Goal: Task Accomplishment & Management: Use online tool/utility

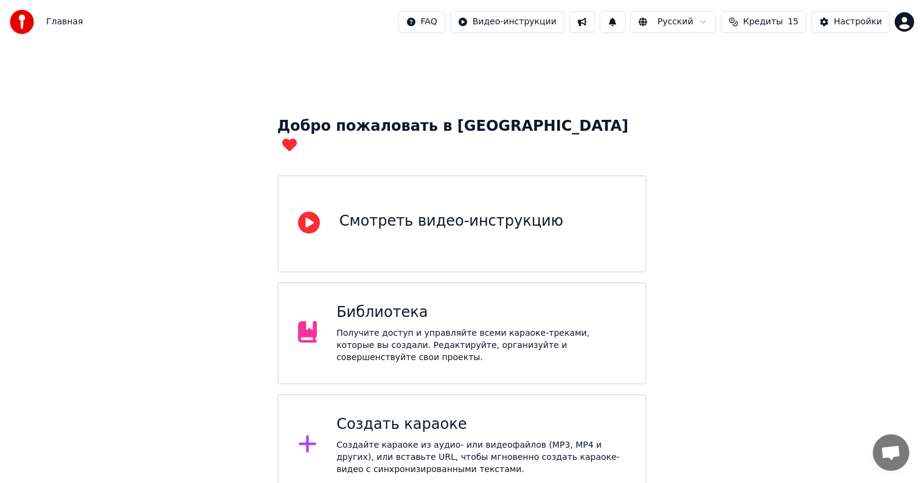
click at [401, 415] on div "Создать караоке" at bounding box center [480, 424] width 289 height 19
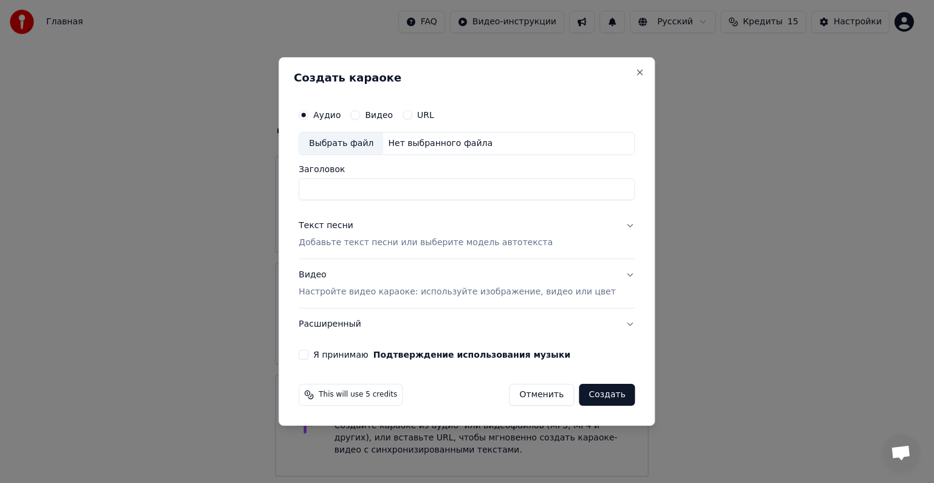
type input "*"
click at [375, 142] on div "Выбрать файл" at bounding box center [341, 144] width 84 height 22
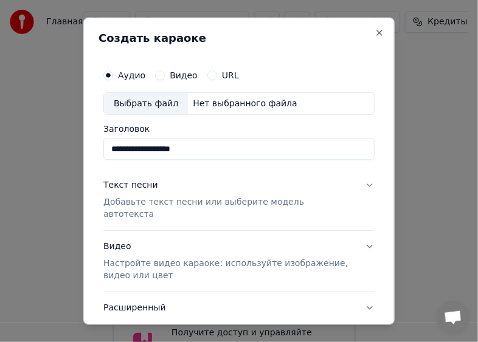
click at [147, 98] on div "Выбрать файл" at bounding box center [146, 103] width 84 height 22
type input "**********"
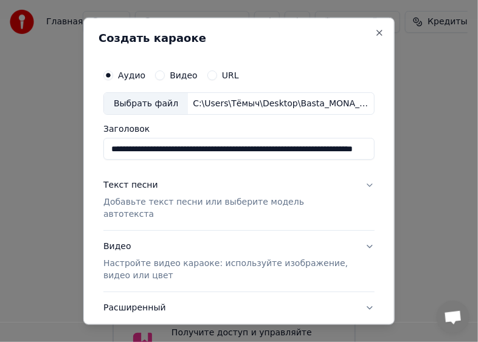
scroll to position [0, 87]
drag, startPoint x: 111, startPoint y: 145, endPoint x: 565, endPoint y: 170, distance: 455.5
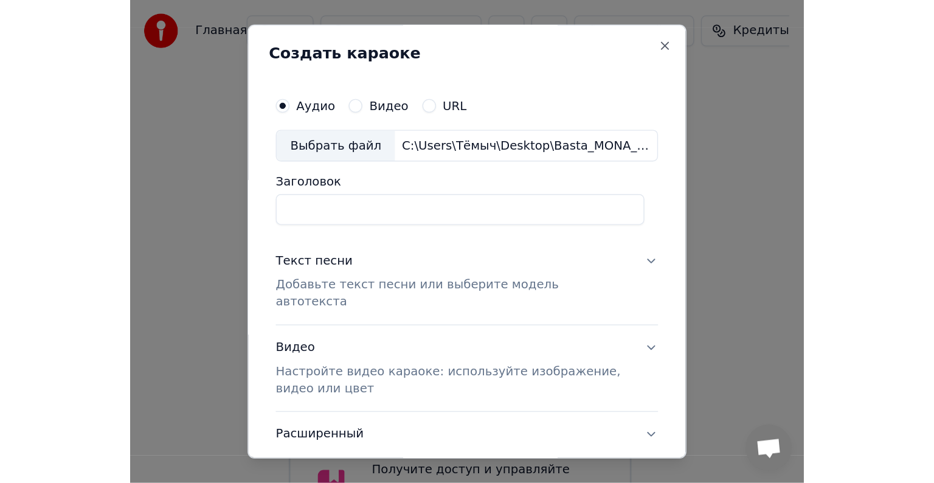
scroll to position [0, 0]
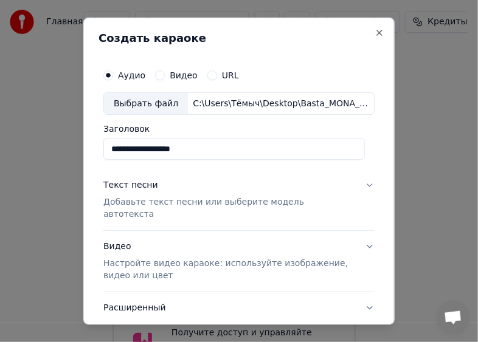
type input "**********"
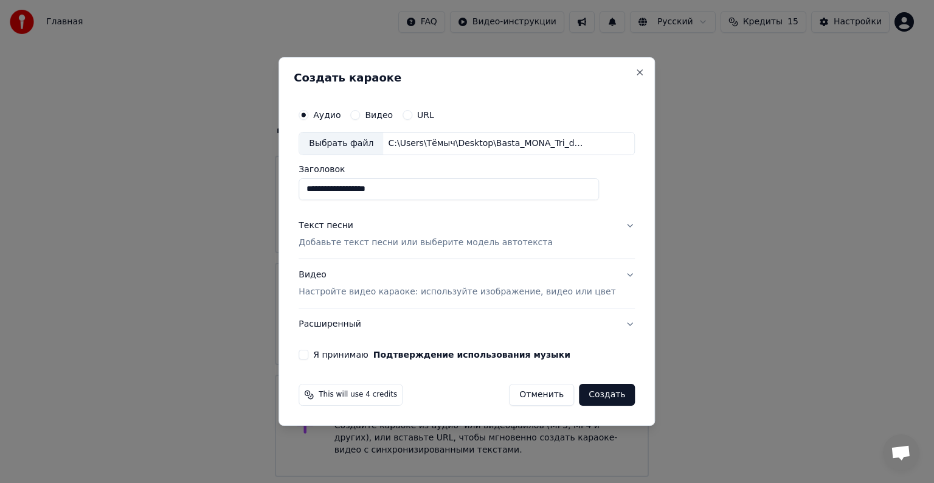
click at [607, 217] on button "Текст песни Добавьте текст песни или выберите модель автотекста" at bounding box center [467, 234] width 336 height 49
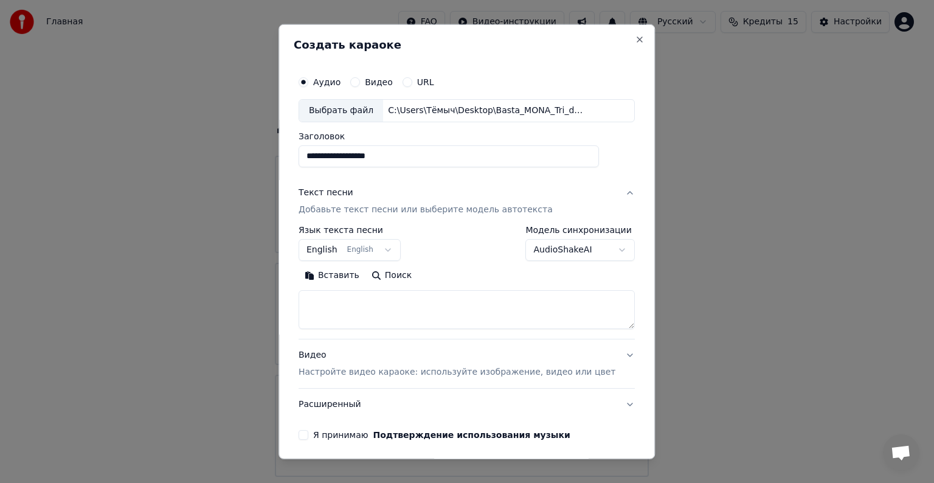
click at [379, 248] on body "Главная FAQ Видео-инструкции Русский Кредиты 15 Настройки Добро пожаловать в Yo…" at bounding box center [462, 298] width 924 height 596
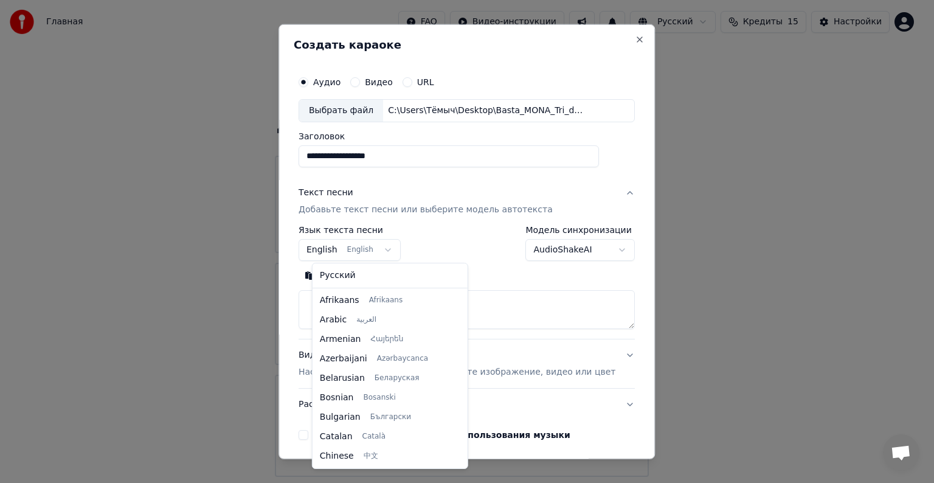
scroll to position [97, 0]
select select "**"
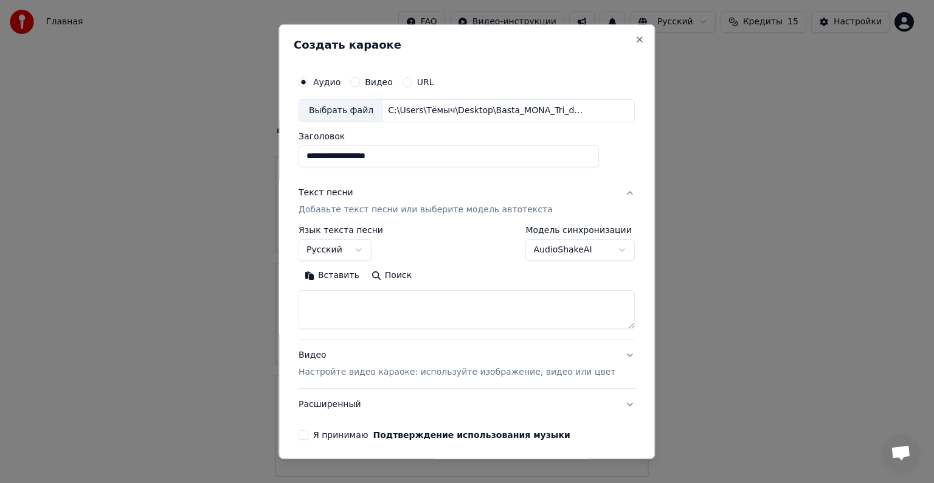
click at [365, 299] on textarea at bounding box center [467, 309] width 336 height 39
paste textarea "**********"
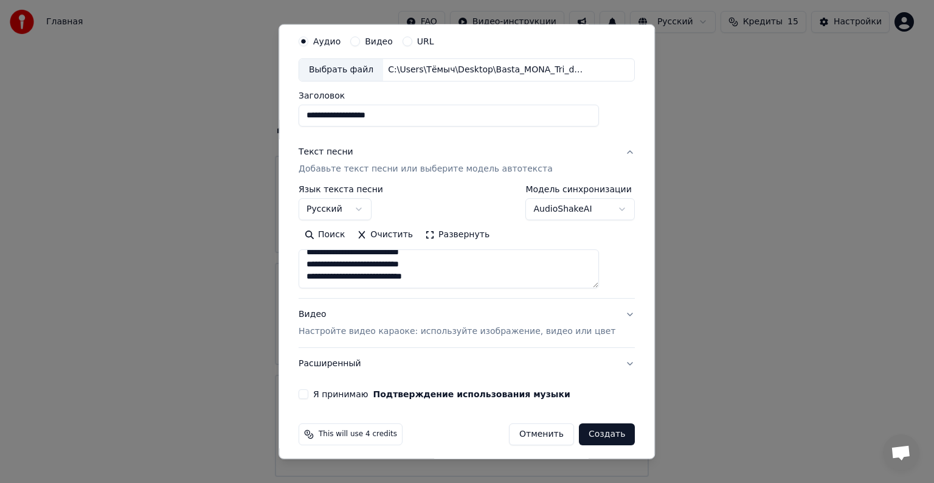
scroll to position [46, 0]
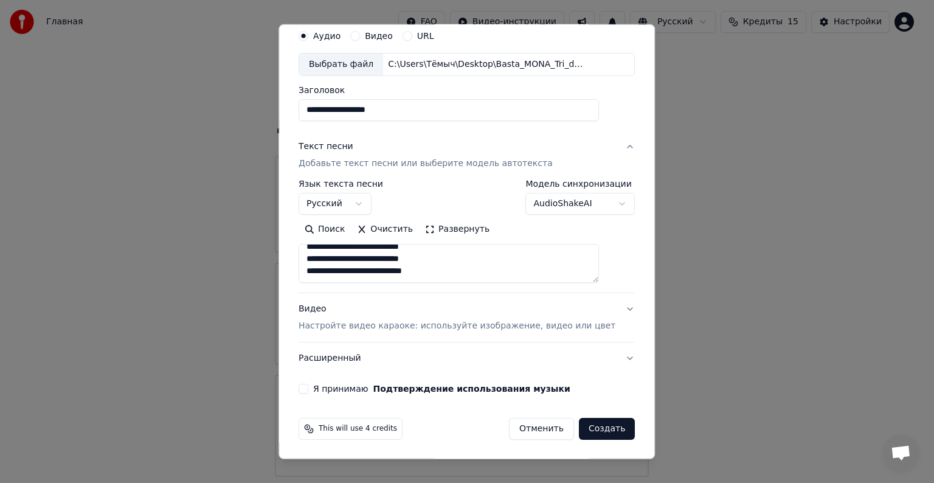
type textarea "**********"
click at [604, 309] on button "Видео Настройте видео караоке: используйте изображение, видео или цвет" at bounding box center [467, 317] width 336 height 49
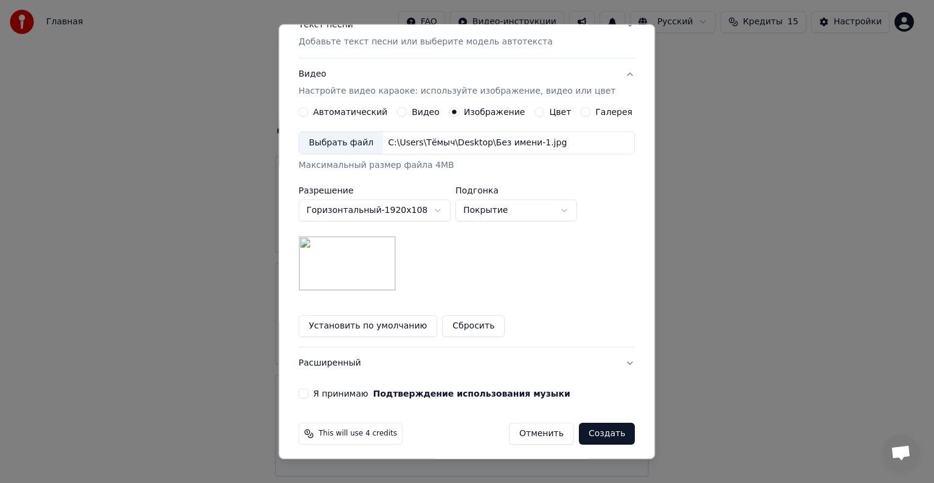
scroll to position [173, 0]
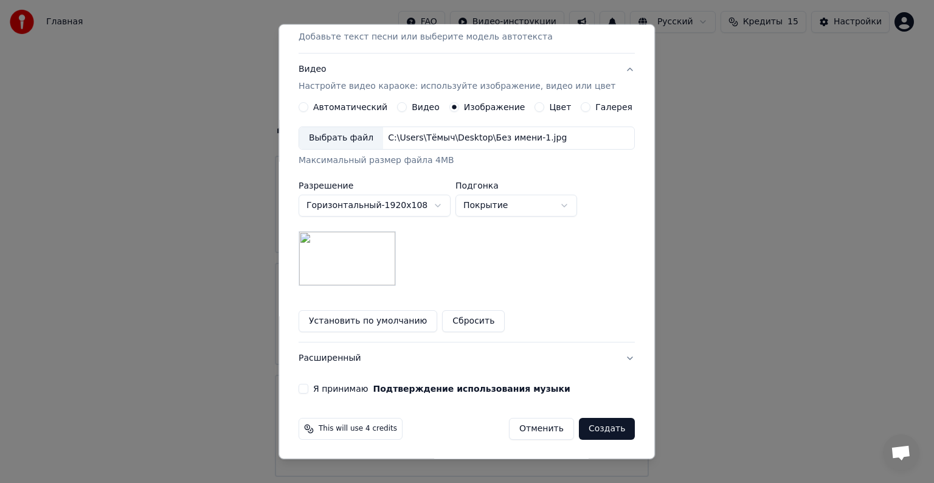
click at [308, 387] on button "Я принимаю Подтверждение использования музыки" at bounding box center [304, 389] width 10 height 10
click at [584, 421] on button "Создать" at bounding box center [607, 429] width 56 height 22
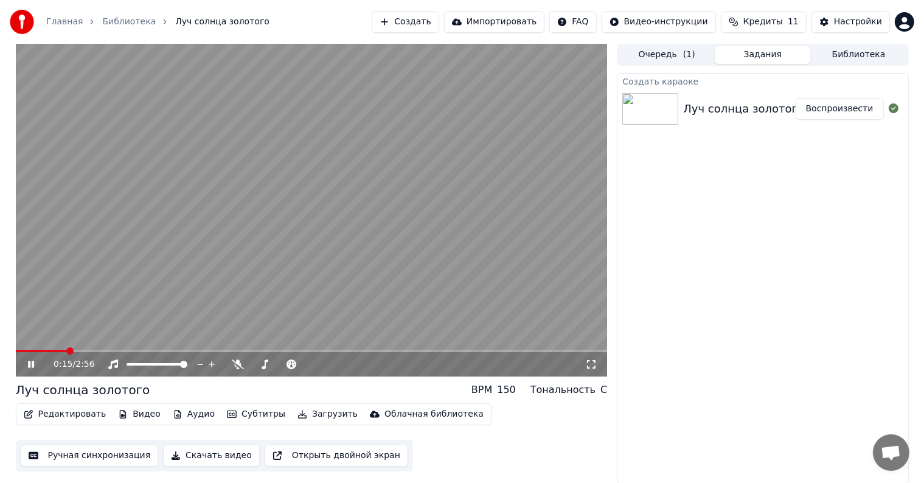
click at [238, 415] on button "Субтитры" at bounding box center [256, 414] width 68 height 17
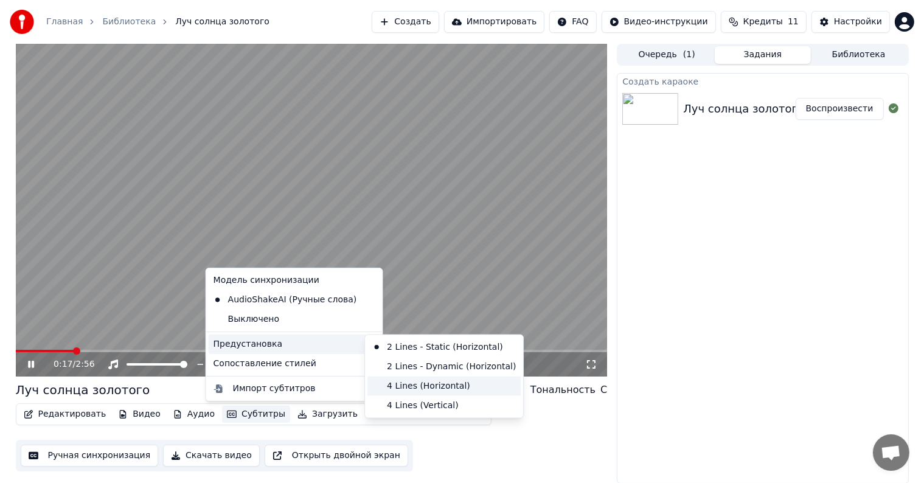
click at [414, 379] on div "4 Lines (Horizontal)" at bounding box center [443, 385] width 153 height 19
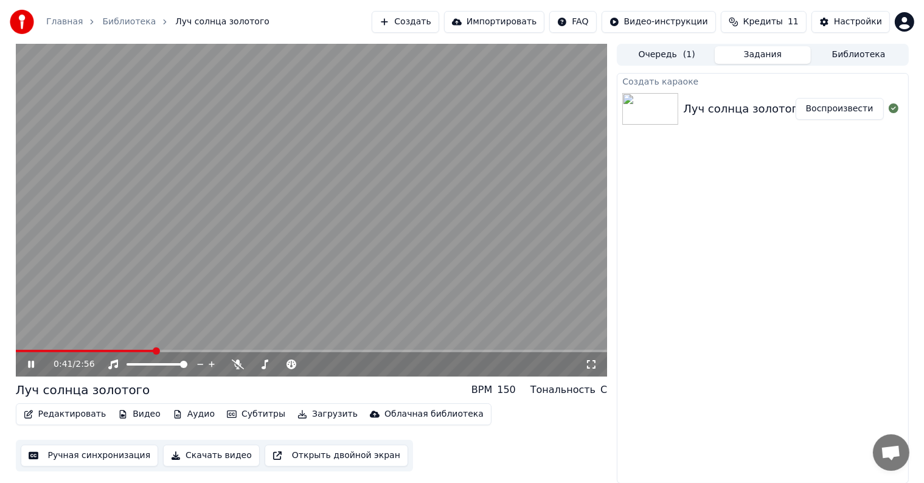
click at [68, 415] on button "Редактировать" at bounding box center [65, 414] width 92 height 17
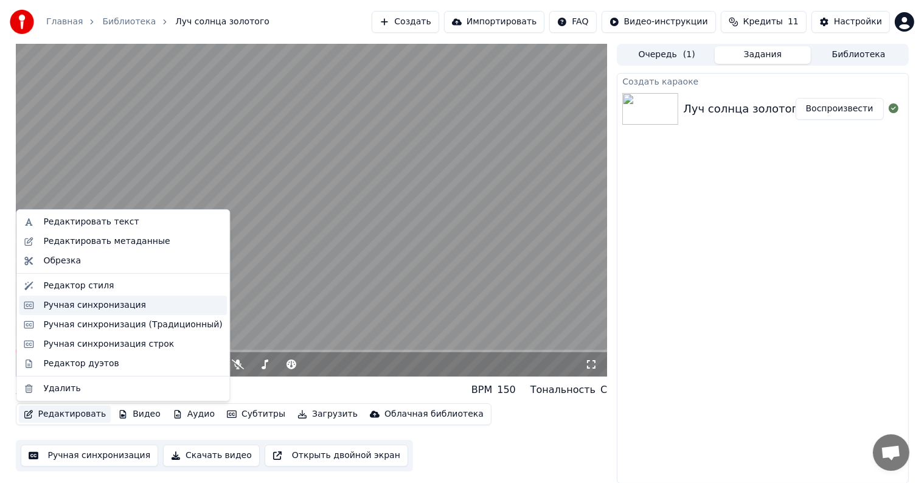
click at [109, 309] on div "Ручная синхронизация" at bounding box center [94, 305] width 103 height 12
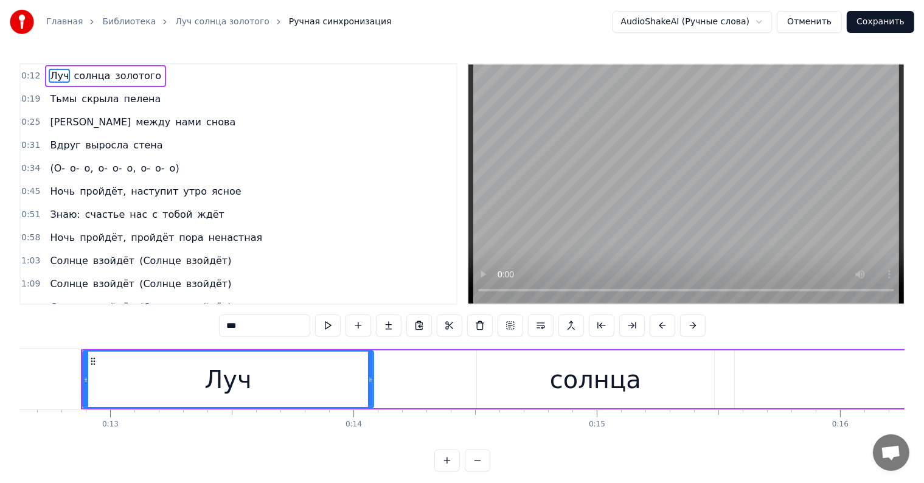
click at [69, 161] on span "о-" at bounding box center [75, 168] width 12 height 14
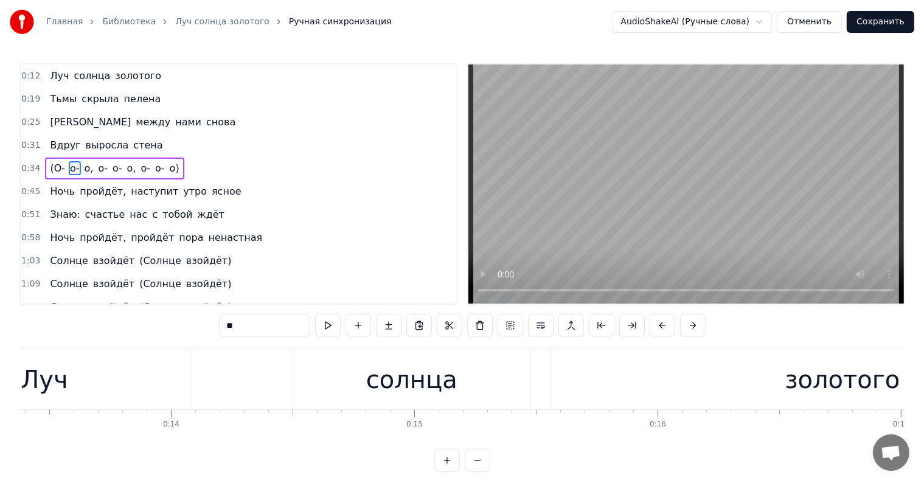
click at [56, 161] on span "(О-" at bounding box center [58, 168] width 18 height 14
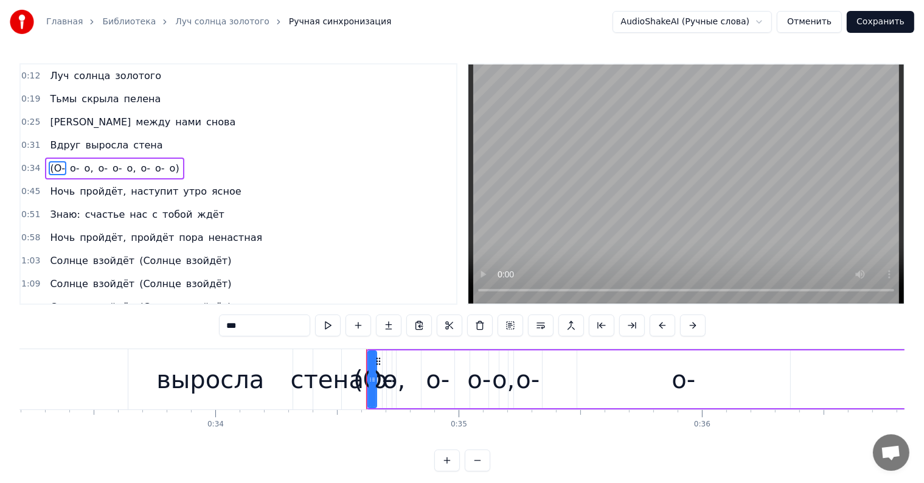
scroll to position [0, 8358]
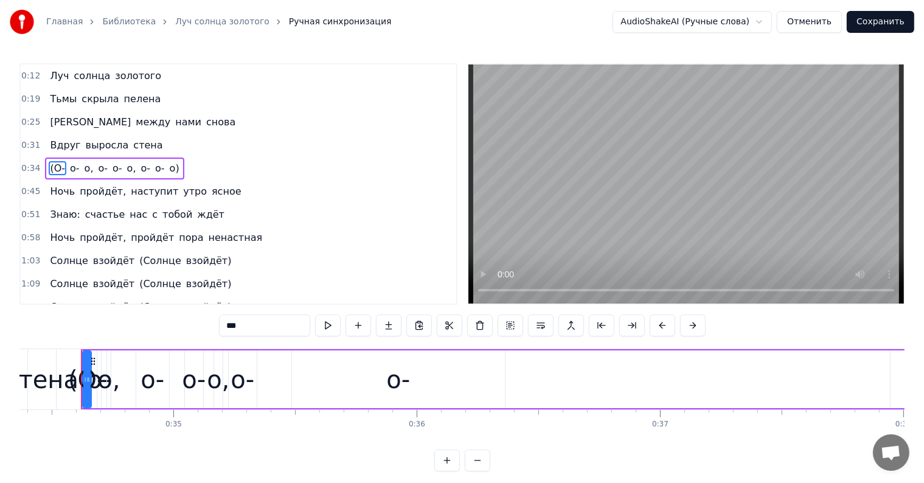
click at [103, 141] on span "выросла" at bounding box center [108, 145] width 46 height 14
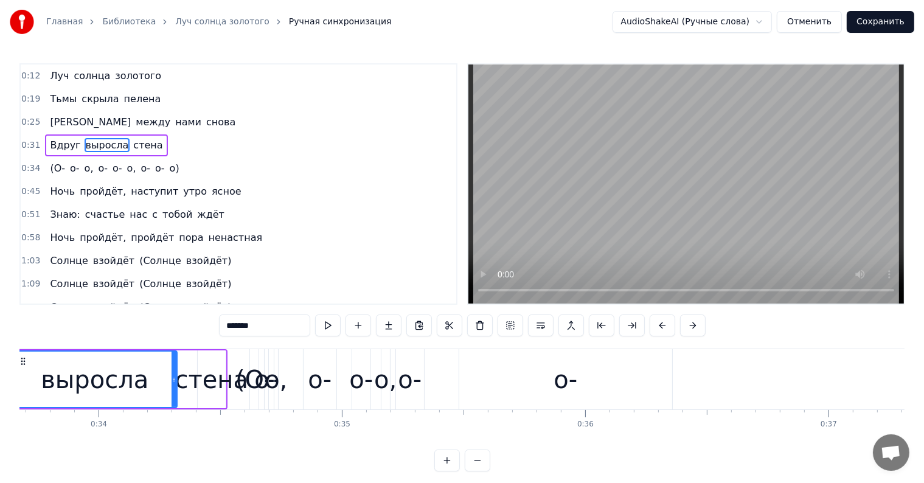
scroll to position [0, 8120]
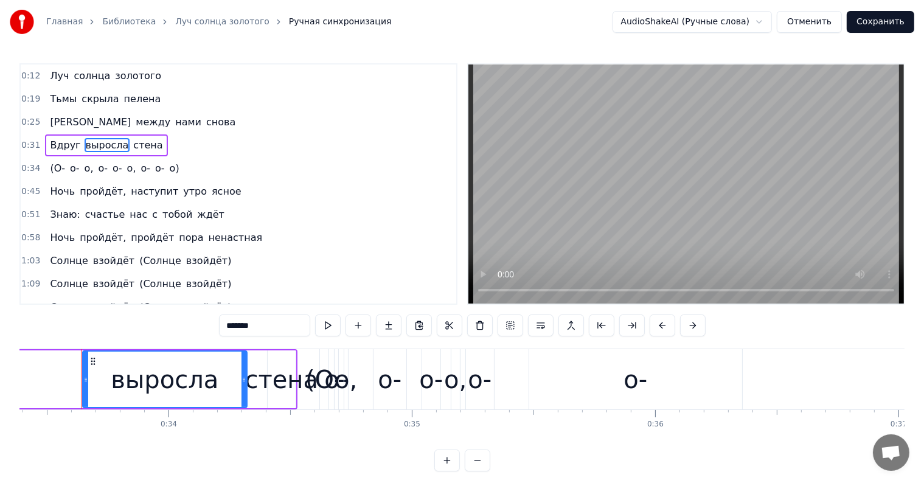
click at [142, 140] on span "стена" at bounding box center [148, 145] width 32 height 15
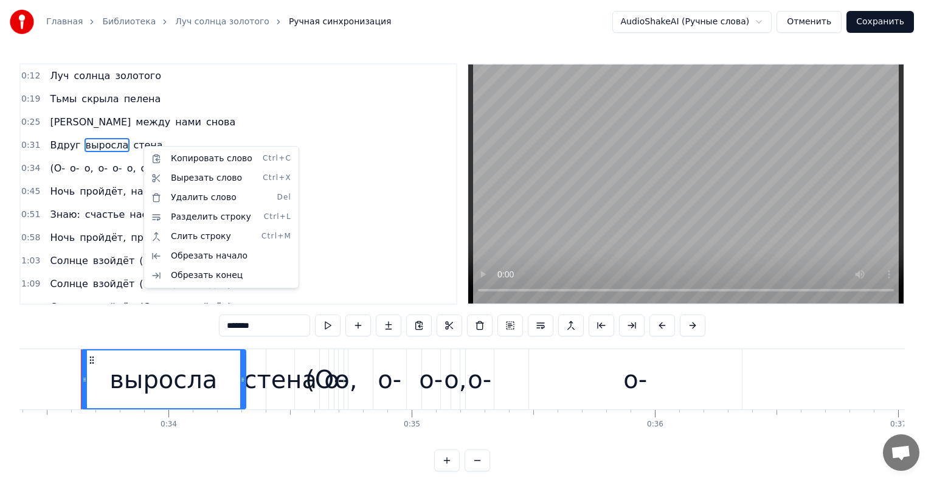
click at [135, 143] on html "Главная Библиотека Луч солнца золотого Ручная синхронизация AudioShakeAI (Ручны…" at bounding box center [467, 245] width 934 height 491
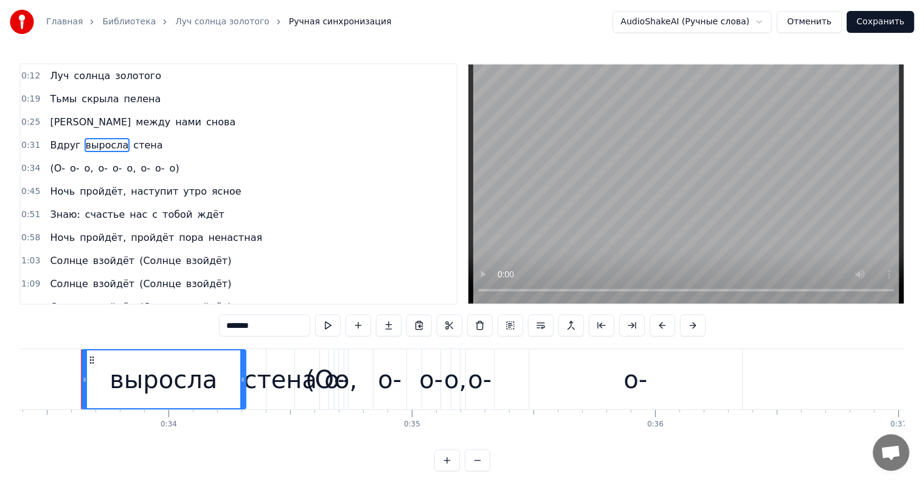
click at [52, 161] on span "(О-" at bounding box center [58, 168] width 18 height 14
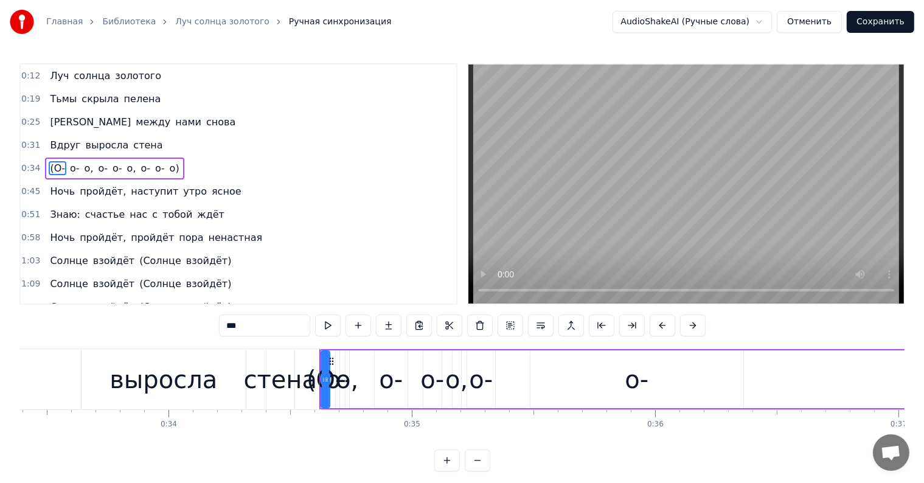
click at [347, 370] on div "о," at bounding box center [347, 379] width 22 height 36
click at [70, 162] on span "о-" at bounding box center [75, 168] width 12 height 14
click at [294, 326] on input "**" at bounding box center [264, 325] width 91 height 22
type input "*"
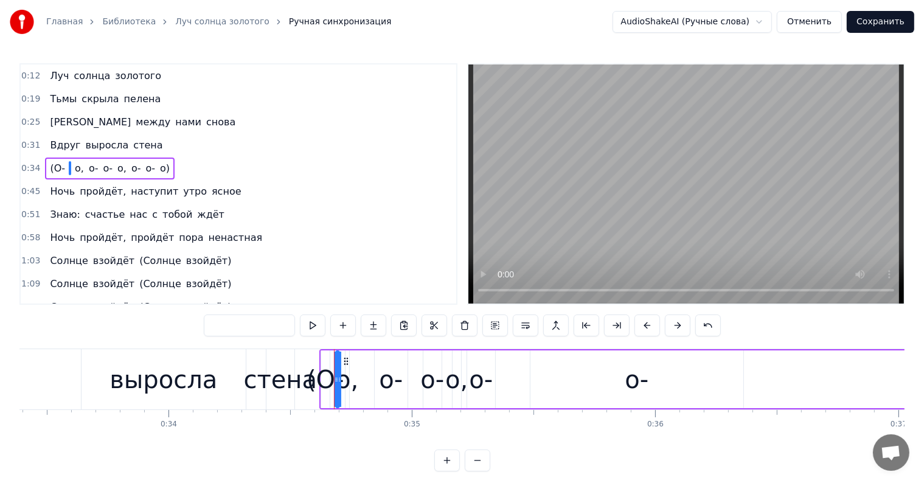
click at [58, 162] on span "(О-" at bounding box center [58, 168] width 18 height 15
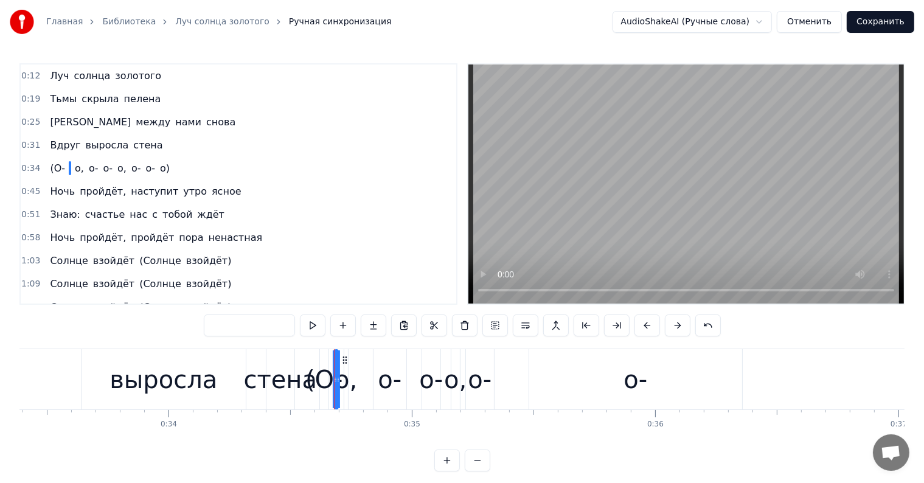
click at [56, 163] on span "(О-" at bounding box center [58, 168] width 18 height 14
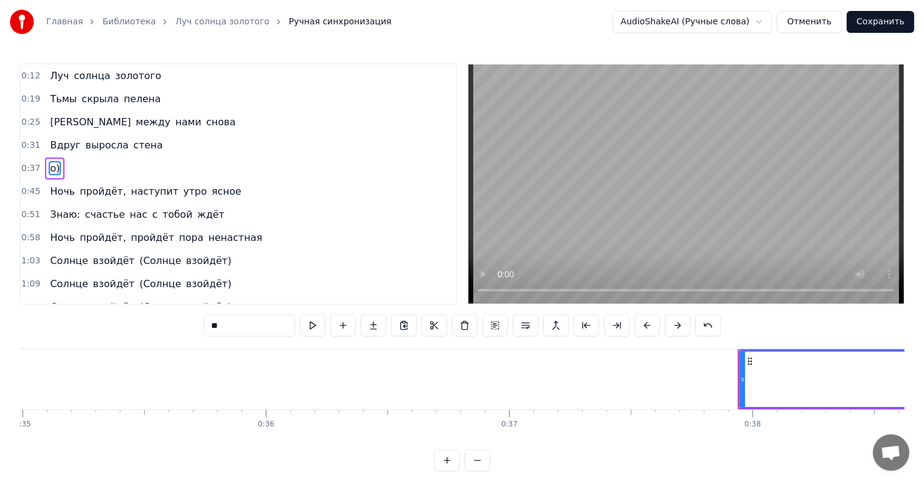
type input "****"
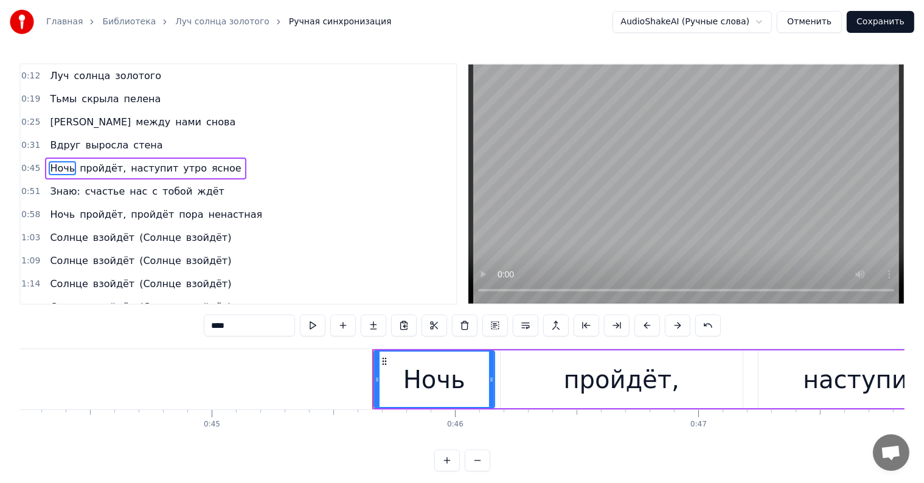
scroll to position [0, 10727]
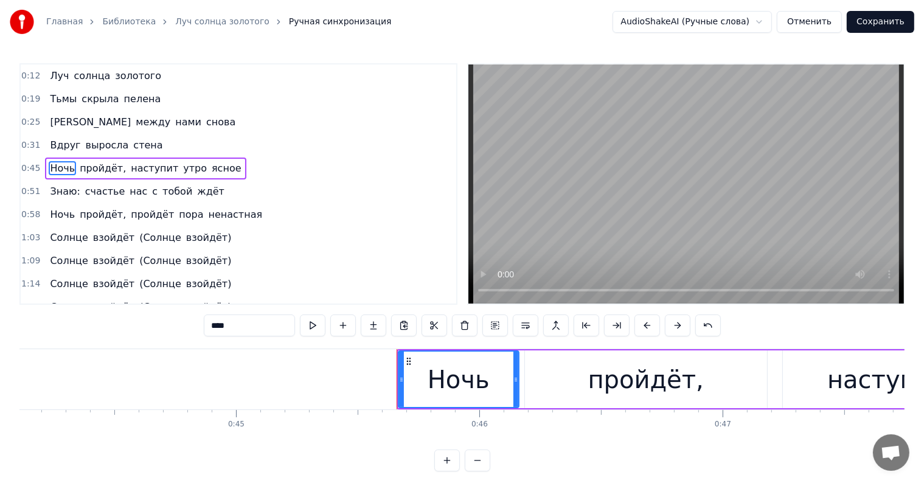
click at [396, 365] on div at bounding box center [396, 379] width 1 height 60
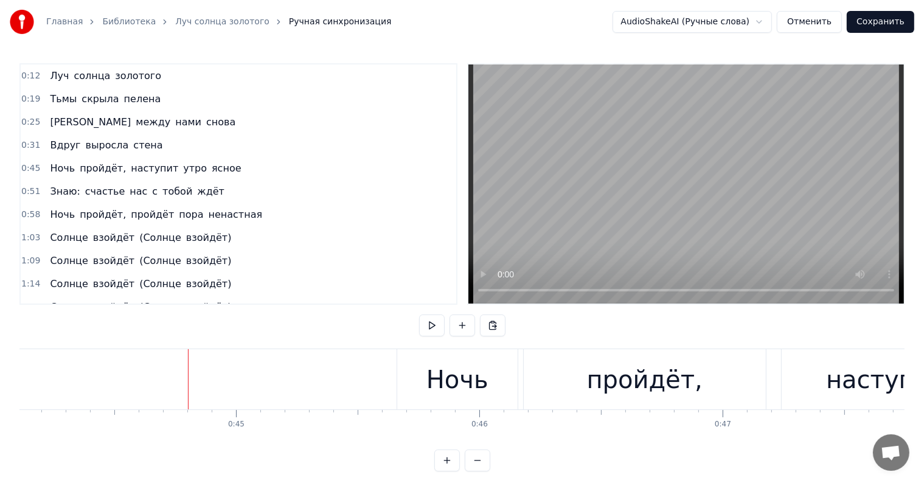
scroll to position [18, 0]
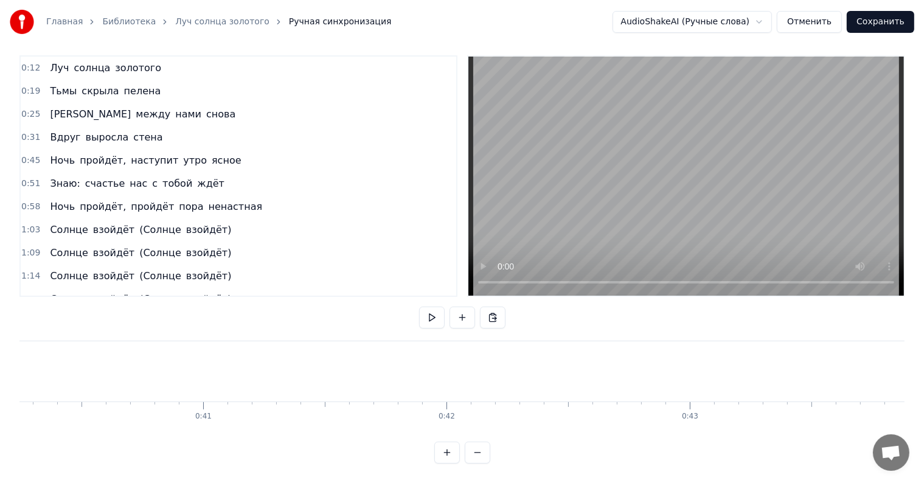
scroll to position [0, 9329]
click at [250, 358] on div at bounding box center [250, 371] width 1 height 60
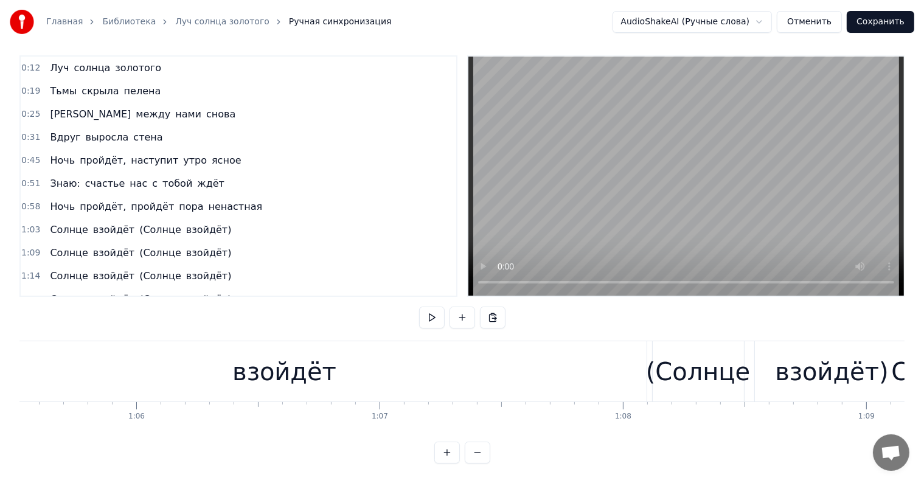
scroll to position [0, 15669]
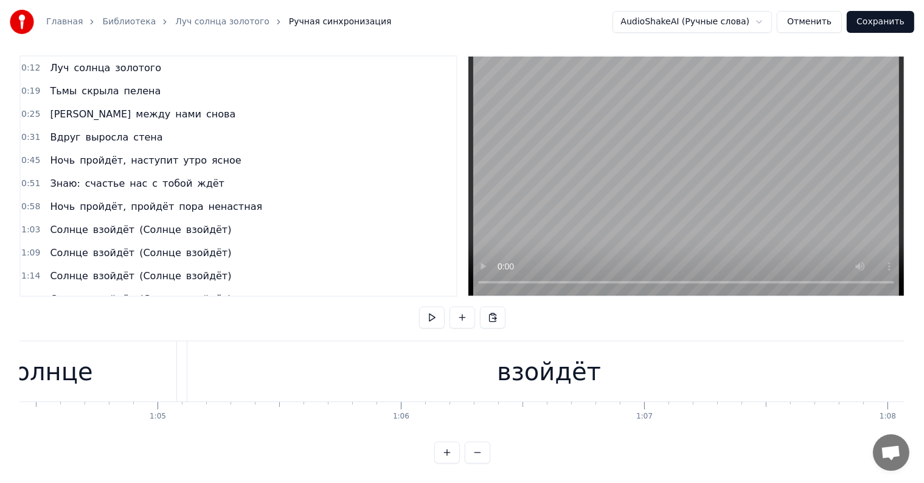
click at [196, 223] on span "взойдёт)" at bounding box center [209, 230] width 48 height 14
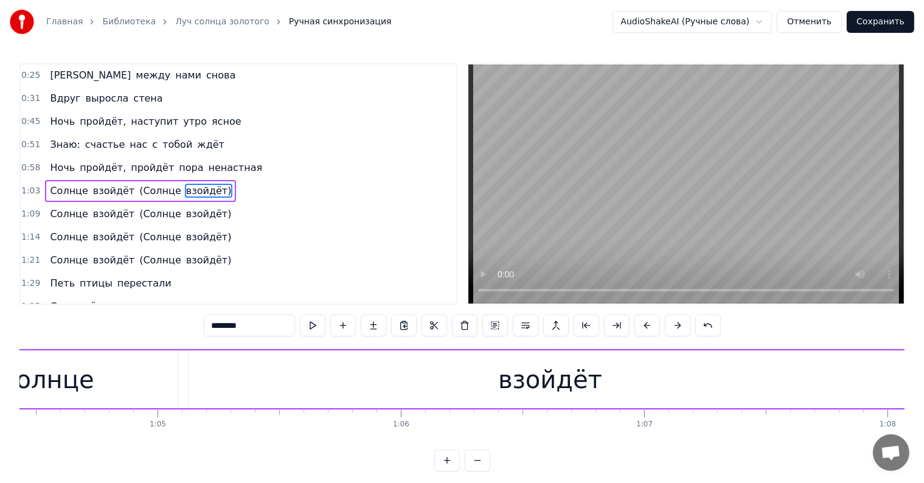
scroll to position [48, 0]
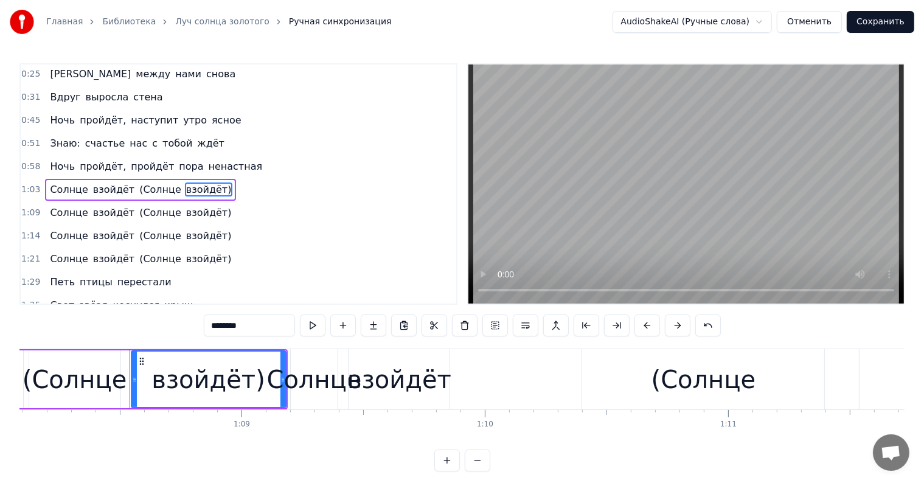
click at [185, 184] on span "взойдёт)" at bounding box center [209, 189] width 48 height 14
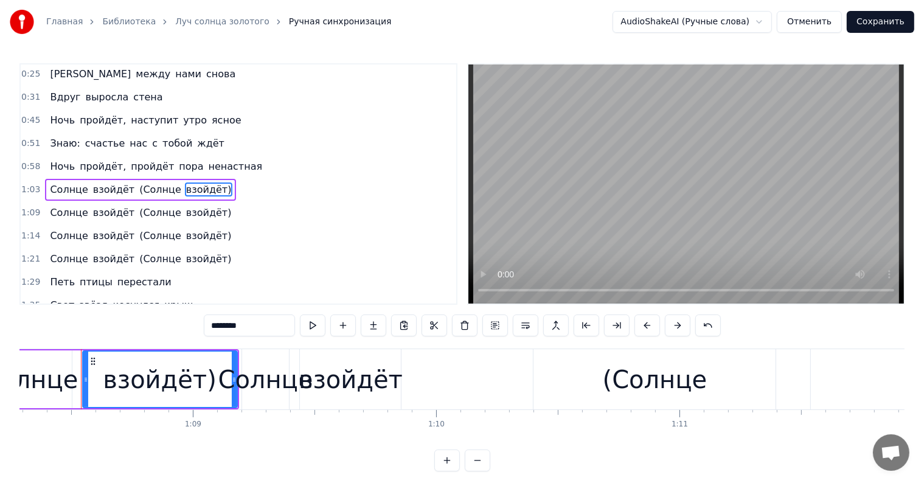
click at [185, 184] on span "взойдёт)" at bounding box center [209, 189] width 48 height 14
drag, startPoint x: 260, startPoint y: 322, endPoint x: 192, endPoint y: 320, distance: 68.1
click at [192, 320] on div "0:12 Луч солнца золотого 0:19 Тьмы скрыла пелена 0:25 И между нами снова 0:31 В…" at bounding box center [461, 267] width 885 height 408
click at [156, 187] on span "(Солнце" at bounding box center [160, 189] width 44 height 14
type input "*******"
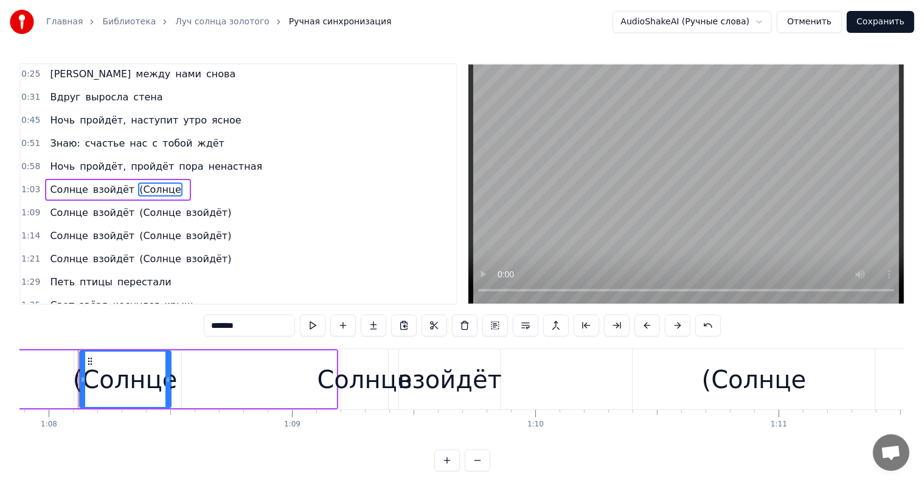
scroll to position [0, 16505]
drag, startPoint x: 269, startPoint y: 322, endPoint x: 173, endPoint y: 321, distance: 95.5
click at [171, 323] on div "0:12 Луч солнца золотого 0:19 Тьмы скрыла пелена 0:25 И между нами снова 0:31 В…" at bounding box center [461, 267] width 885 height 408
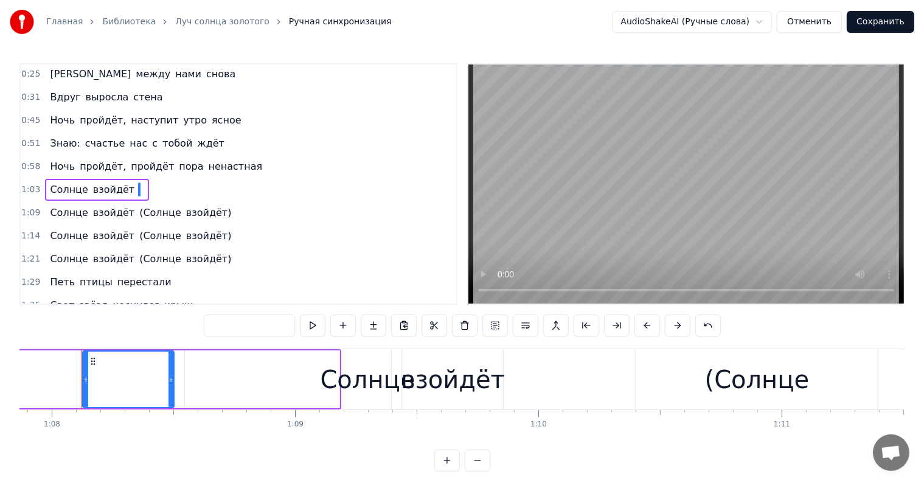
click at [161, 208] on div "Солнце взойдёт (Солнце взойдёт)" at bounding box center [140, 213] width 191 height 22
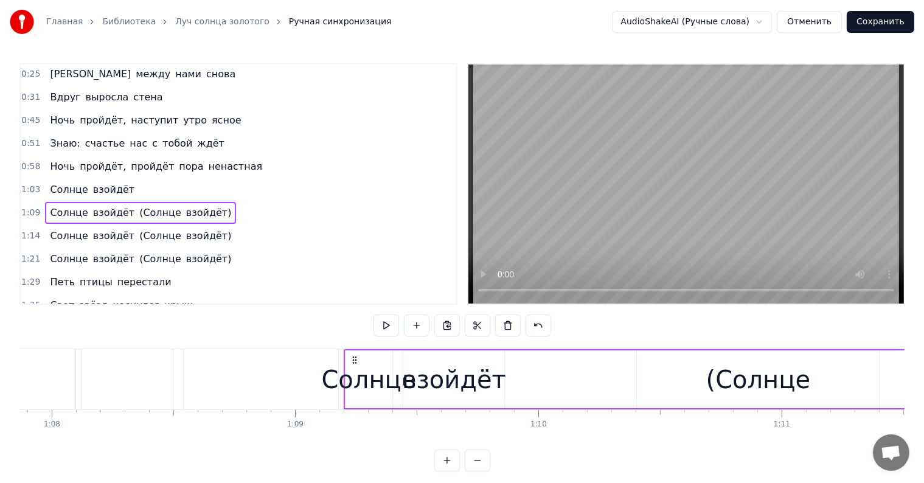
click at [157, 207] on span "(Солнце" at bounding box center [160, 212] width 44 height 14
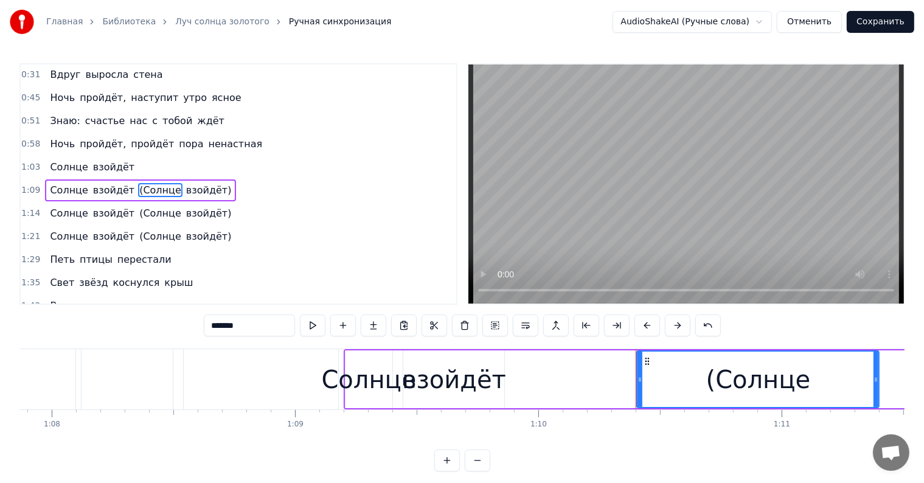
drag, startPoint x: 271, startPoint y: 325, endPoint x: 183, endPoint y: 325, distance: 88.2
click at [183, 325] on div "0:12 Луч солнца золотого 0:19 Тьмы скрыла пелена 0:25 И между нами снова 0:31 В…" at bounding box center [461, 267] width 885 height 408
click at [161, 184] on span "взойдёт)" at bounding box center [167, 190] width 48 height 14
type input "********"
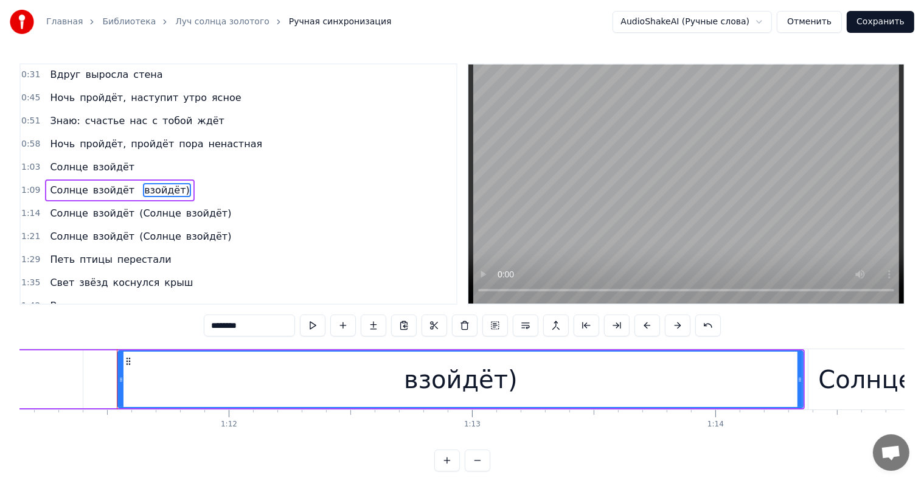
scroll to position [0, 17336]
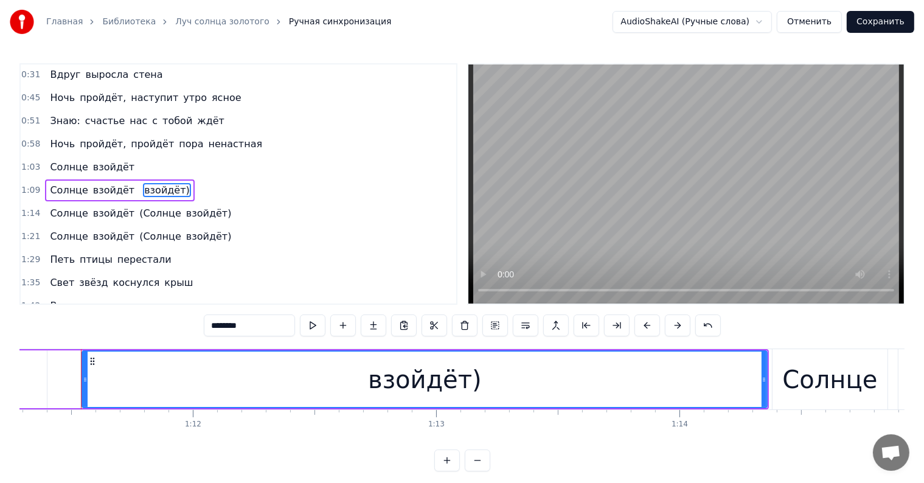
drag, startPoint x: 254, startPoint y: 324, endPoint x: 193, endPoint y: 321, distance: 60.3
click at [190, 326] on div "0:12 Луч солнца золотого 0:19 Тьмы скрыла пелена 0:25 И между нами снова 0:31 В…" at bounding box center [461, 267] width 885 height 408
click at [154, 210] on span "(Солнце" at bounding box center [160, 213] width 44 height 14
type input "*******"
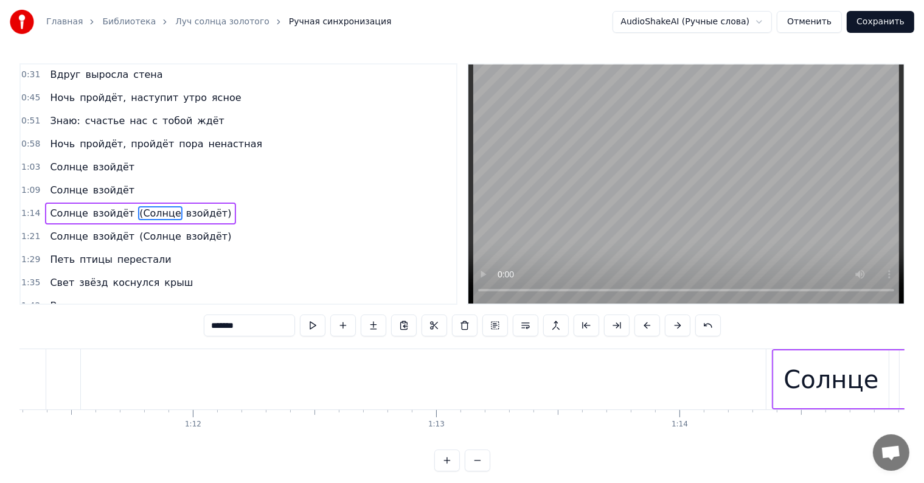
scroll to position [92, 0]
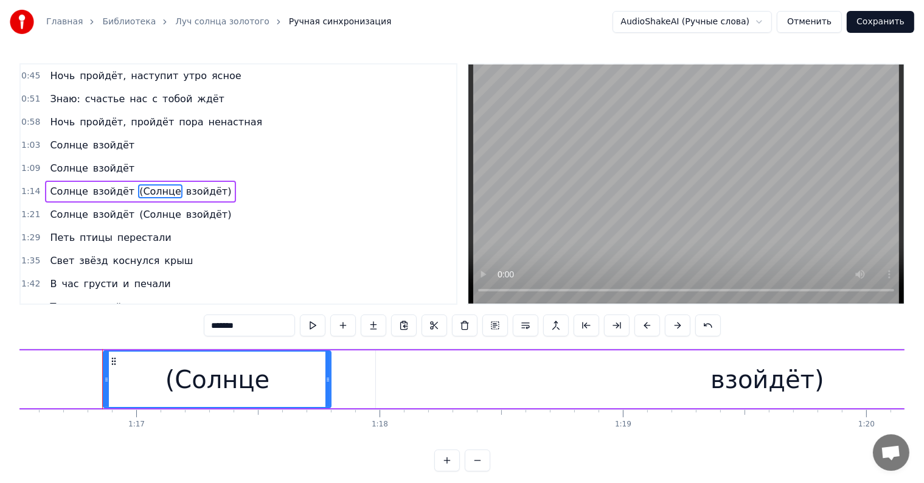
drag, startPoint x: 251, startPoint y: 328, endPoint x: 190, endPoint y: 326, distance: 61.4
click at [187, 328] on div "0:12 Луч солнца золотого 0:19 Тьмы скрыла пелена 0:25 И между нами снова 0:31 В…" at bounding box center [461, 267] width 885 height 408
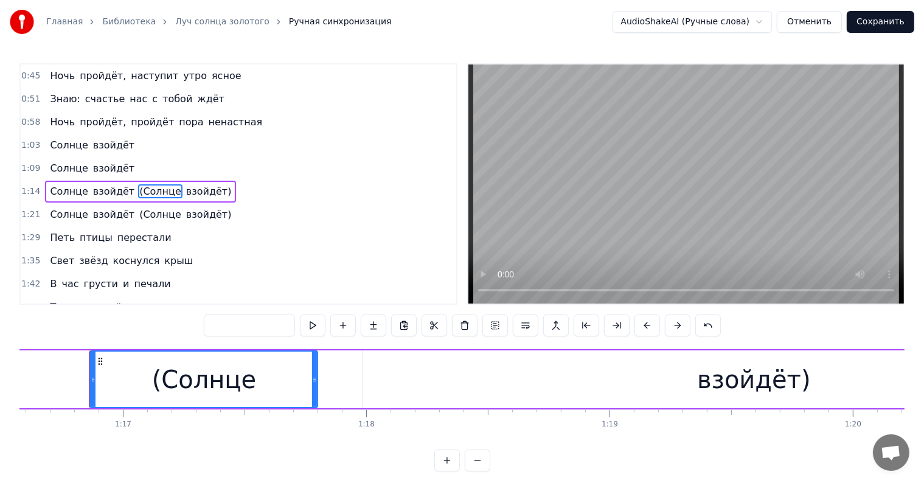
scroll to position [0, 18630]
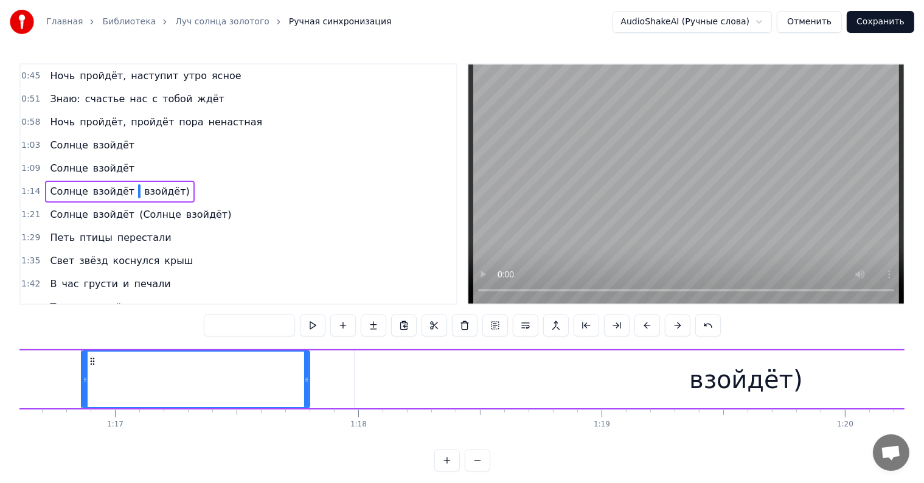
click at [153, 186] on span "взойдёт)" at bounding box center [167, 191] width 48 height 14
type input "********"
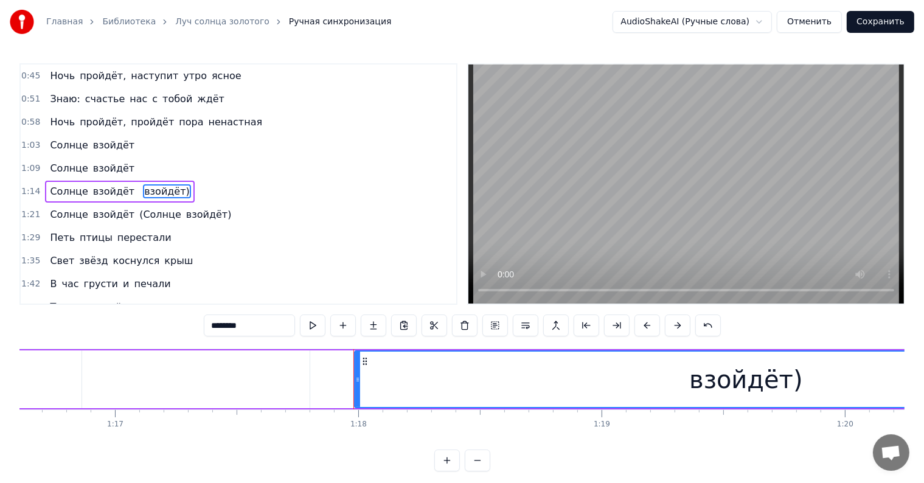
drag, startPoint x: 250, startPoint y: 326, endPoint x: 175, endPoint y: 326, distance: 74.8
click at [175, 326] on div "0:12 Луч солнца золотого 0:19 Тьмы скрыла пелена 0:25 И между нами снова 0:31 В…" at bounding box center [461, 267] width 885 height 408
click at [148, 207] on span "(Солнце" at bounding box center [160, 214] width 44 height 14
type input "*******"
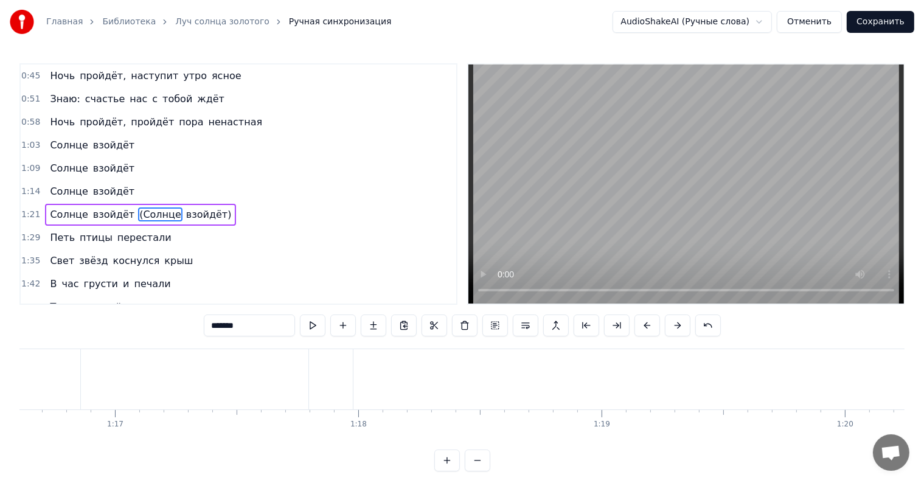
scroll to position [115, 0]
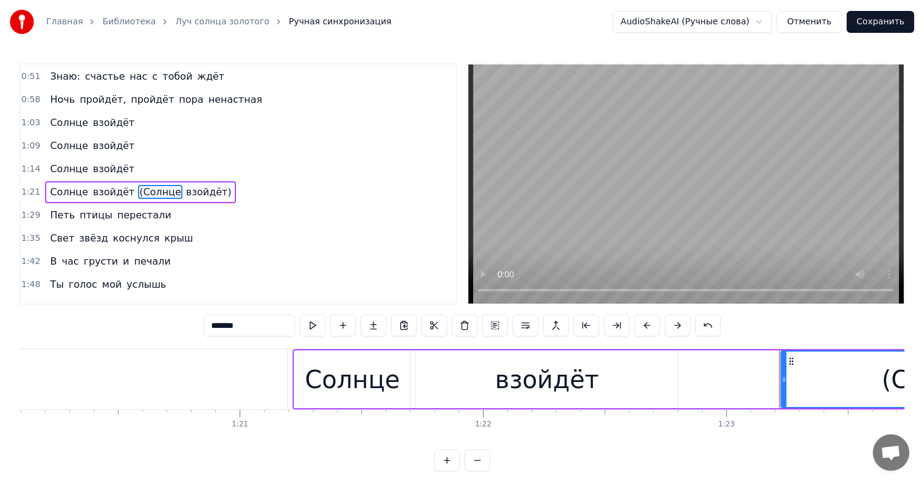
drag, startPoint x: 247, startPoint y: 328, endPoint x: 168, endPoint y: 327, distance: 79.0
click at [166, 328] on div "0:12 Луч солнца золотого 0:19 Тьмы скрыла пелена 0:25 И между нами снова 0:31 В…" at bounding box center [461, 267] width 885 height 408
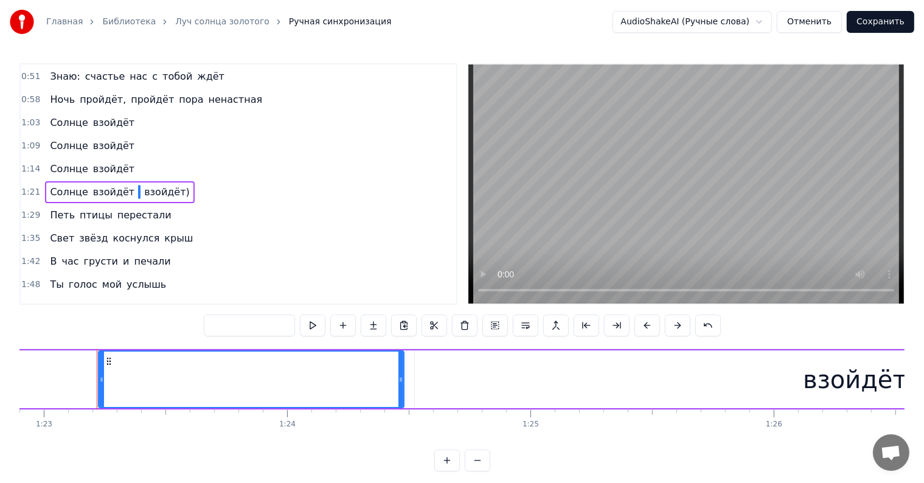
scroll to position [0, 20177]
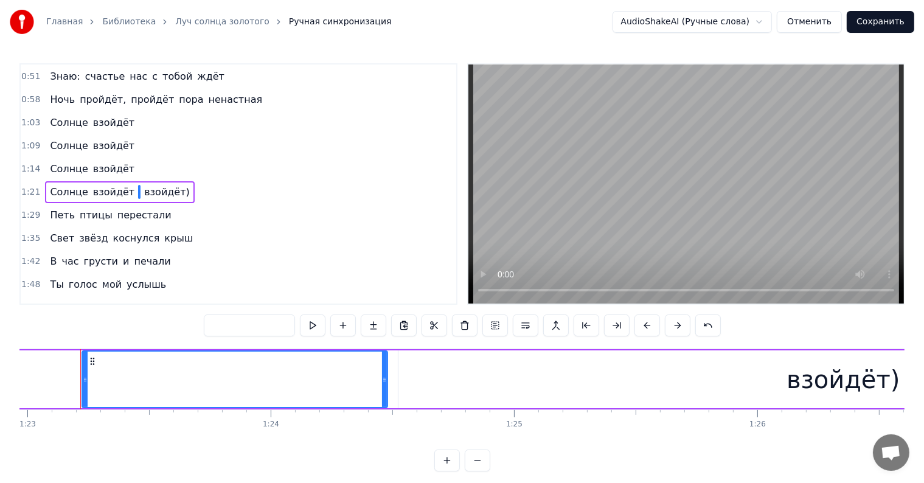
click at [154, 185] on span "взойдёт)" at bounding box center [167, 192] width 48 height 14
type input "********"
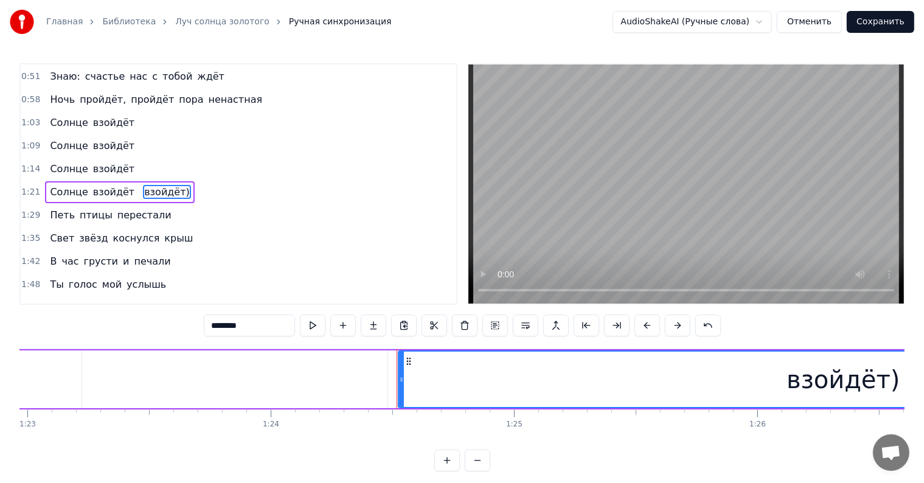
drag, startPoint x: 258, startPoint y: 328, endPoint x: 135, endPoint y: 323, distance: 122.9
click at [142, 325] on div "0:12 Луч солнца золотого 0:19 Тьмы скрыла пелена 0:25 И между нами снова 0:31 В…" at bounding box center [461, 267] width 885 height 408
click at [88, 95] on span "пройдёт," at bounding box center [102, 99] width 49 height 14
type input "********"
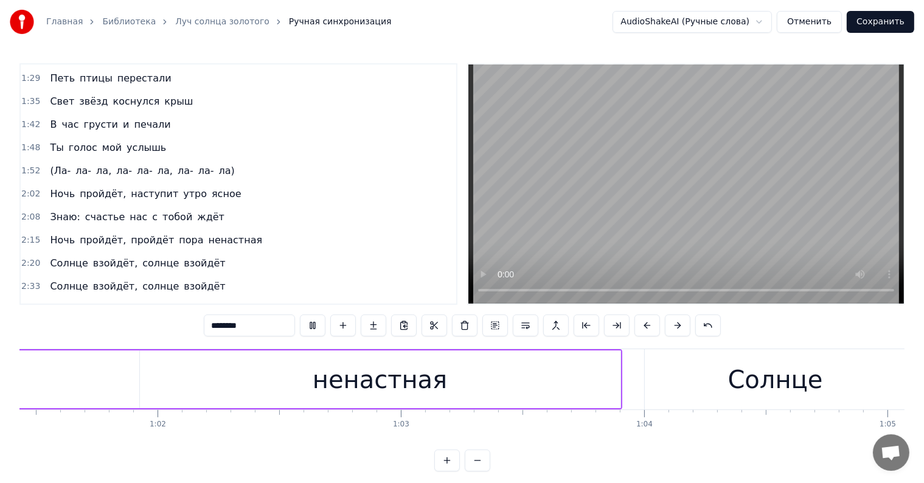
scroll to position [0, 0]
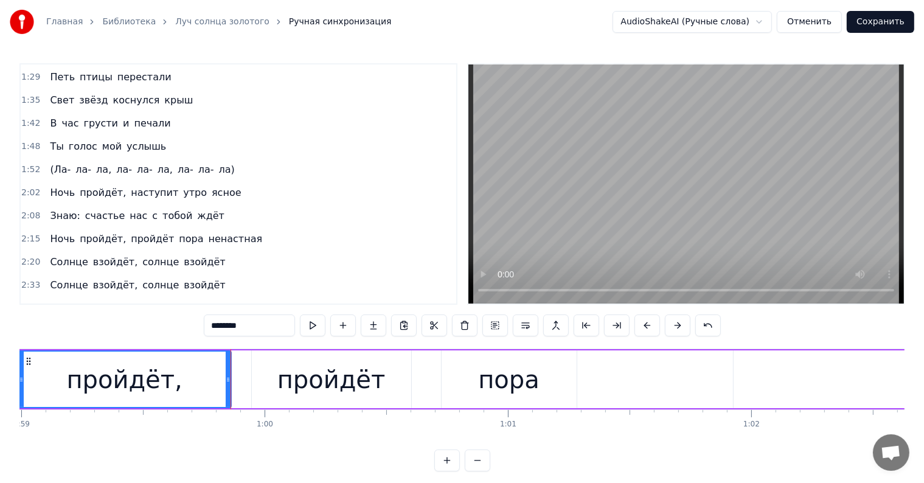
click at [253, 297] on div "2:40 Солнце взойдёт, солнце взойдёт" at bounding box center [238, 308] width 435 height 23
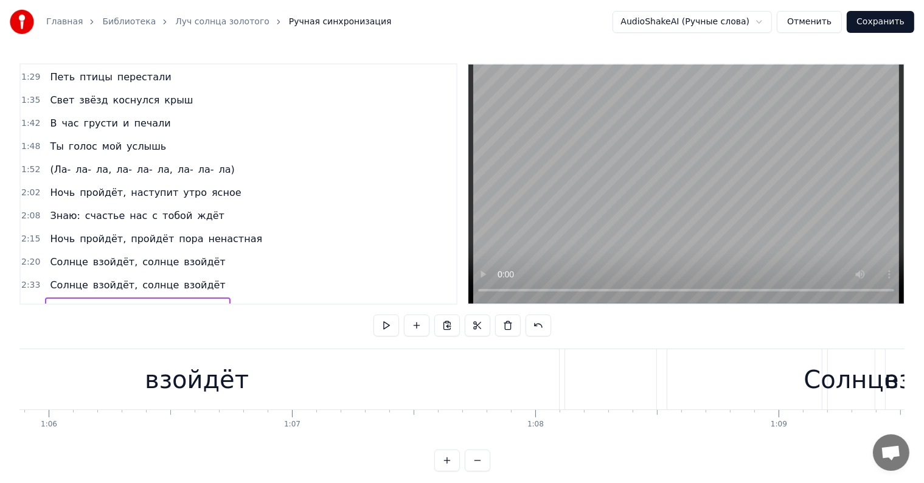
click at [253, 297] on div "2:40 Солнце взойдёт, солнце взойдёт" at bounding box center [238, 308] width 435 height 23
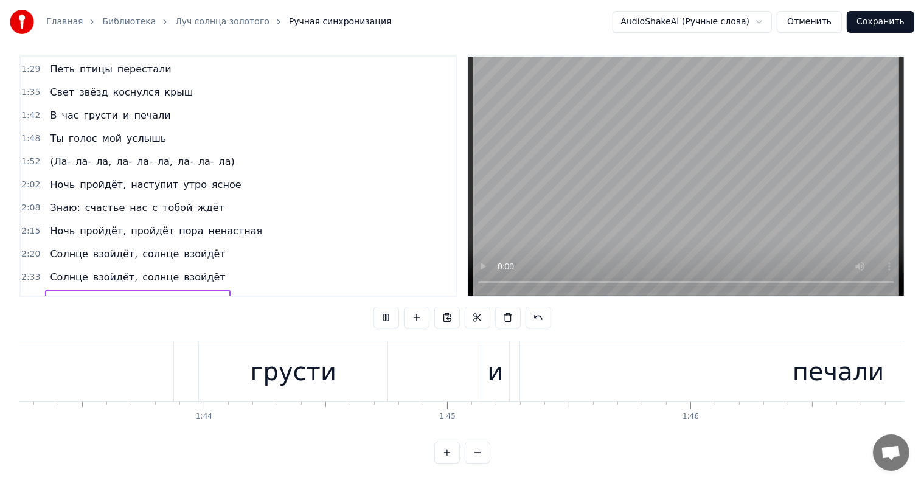
scroll to position [0, 27079]
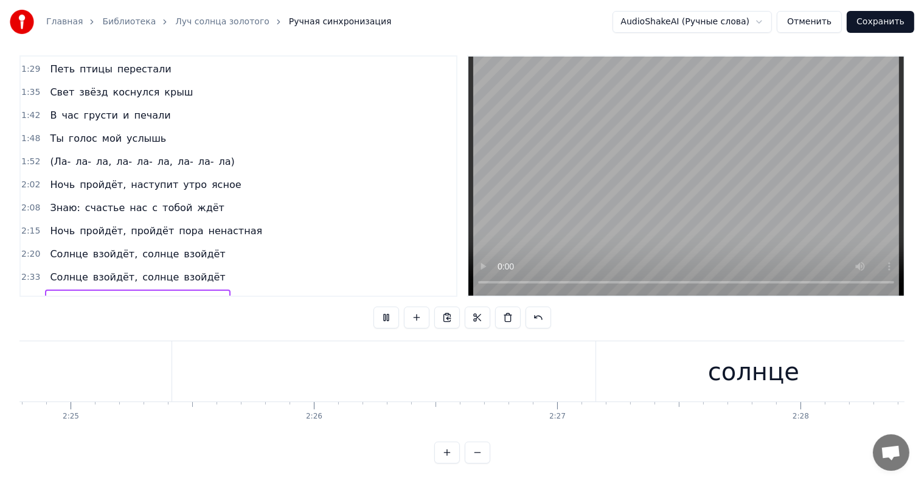
click at [218, 154] on span "ла)" at bounding box center [227, 161] width 18 height 14
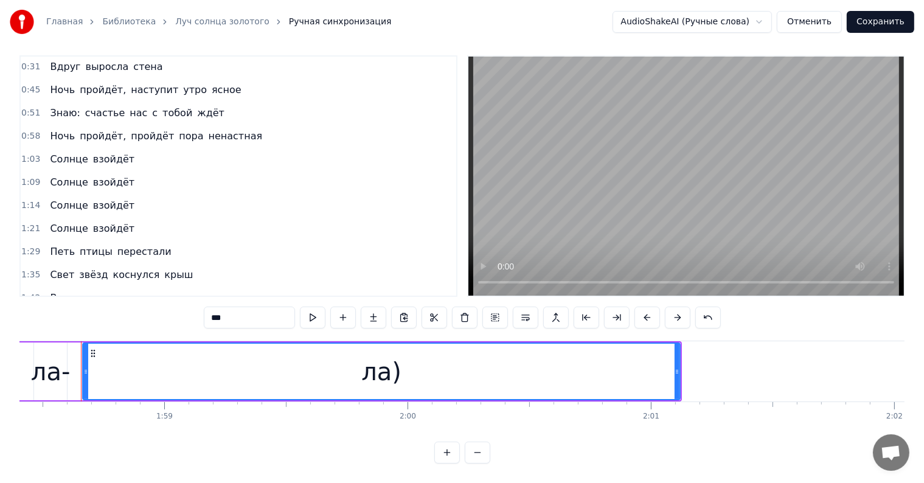
click at [210, 171] on div "1:09 Солнце взойдёт" at bounding box center [238, 182] width 435 height 23
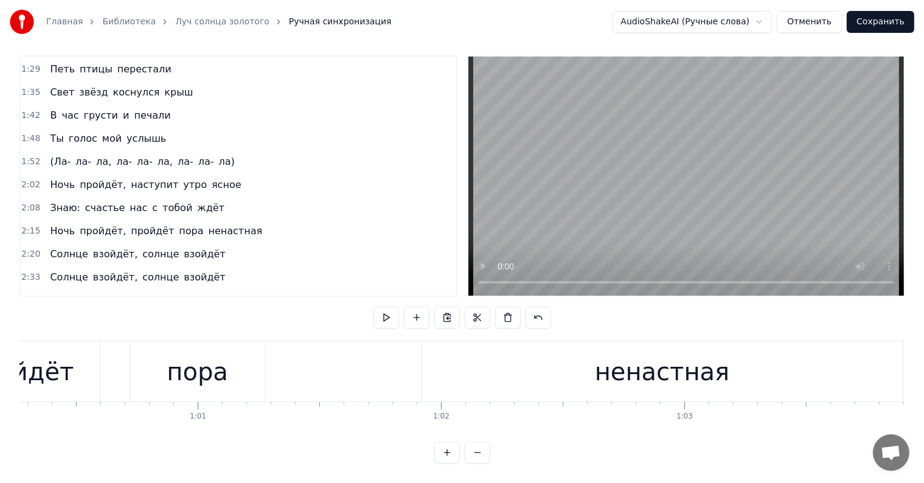
click at [339, 365] on div "Ночь пройдёт, пройдёт пора ненастная" at bounding box center [245, 371] width 1321 height 60
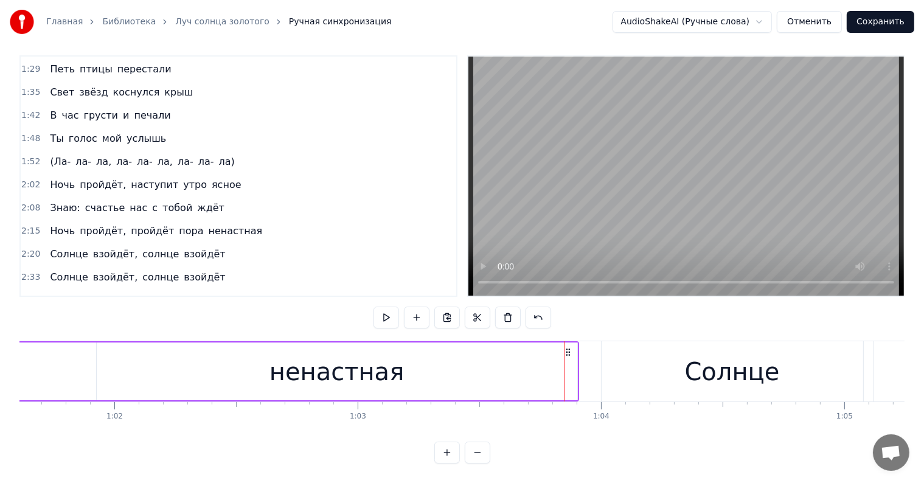
click at [619, 367] on div "Солнце" at bounding box center [731, 371] width 261 height 60
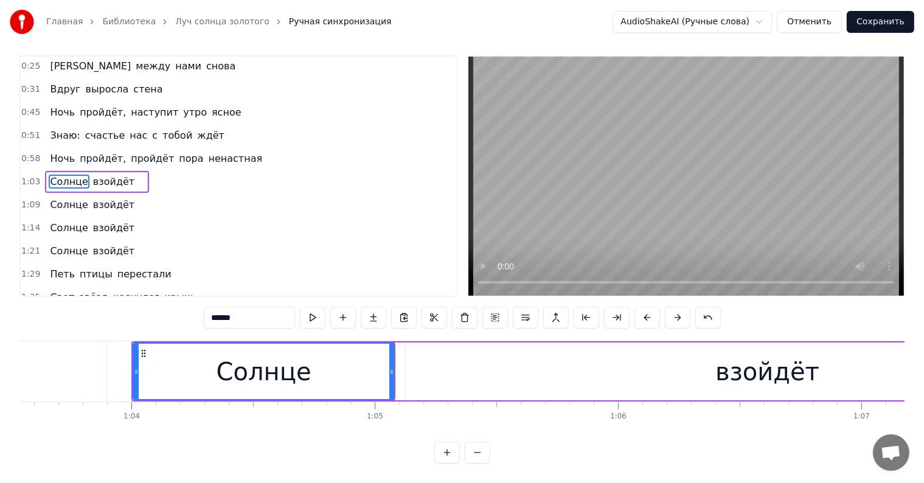
click at [411, 370] on div "взойдёт" at bounding box center [767, 371] width 723 height 58
type input "*******"
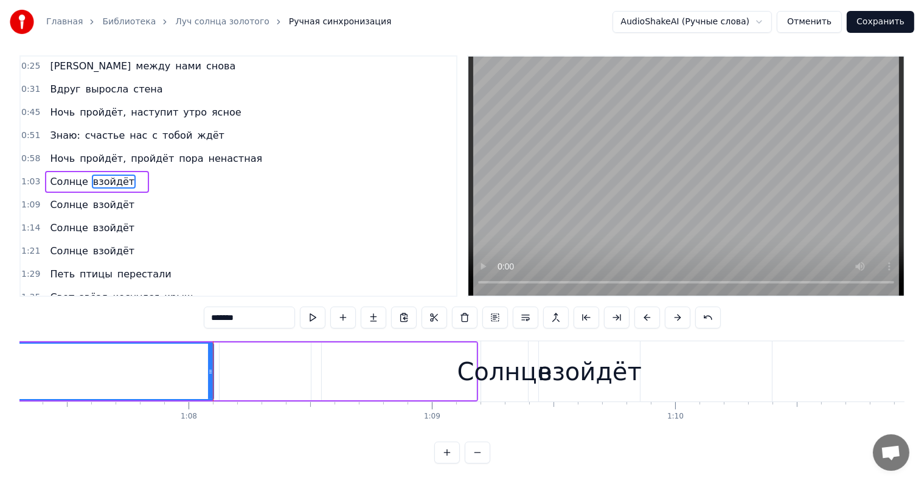
click at [379, 374] on div at bounding box center [399, 371] width 154 height 58
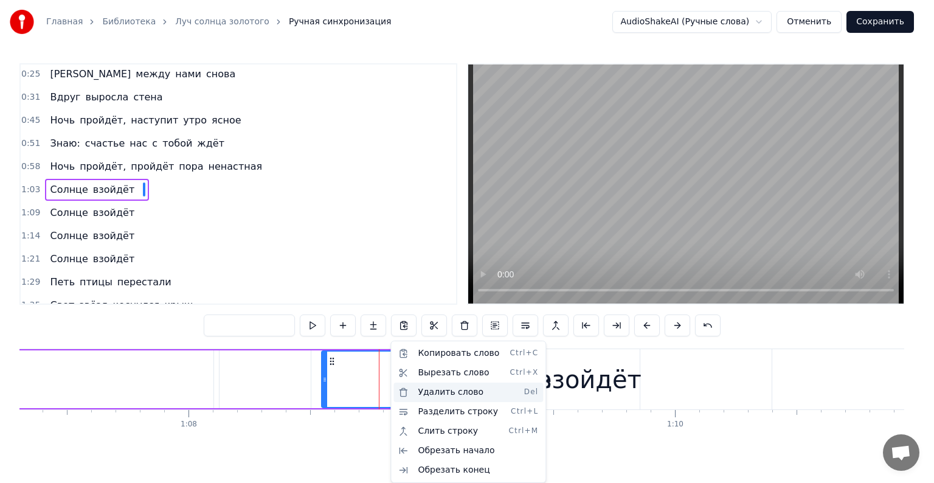
click at [428, 388] on div "Удалить слово Del" at bounding box center [468, 391] width 150 height 19
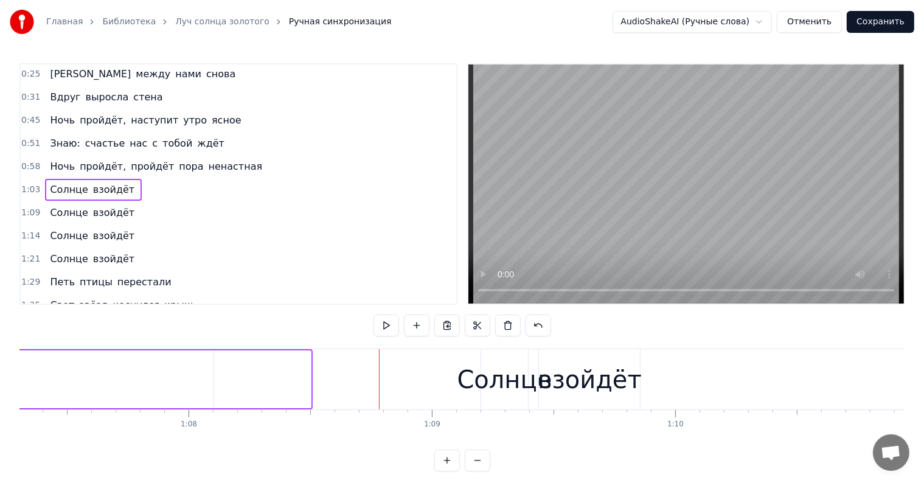
click at [471, 381] on div "Солнце" at bounding box center [504, 379] width 95 height 36
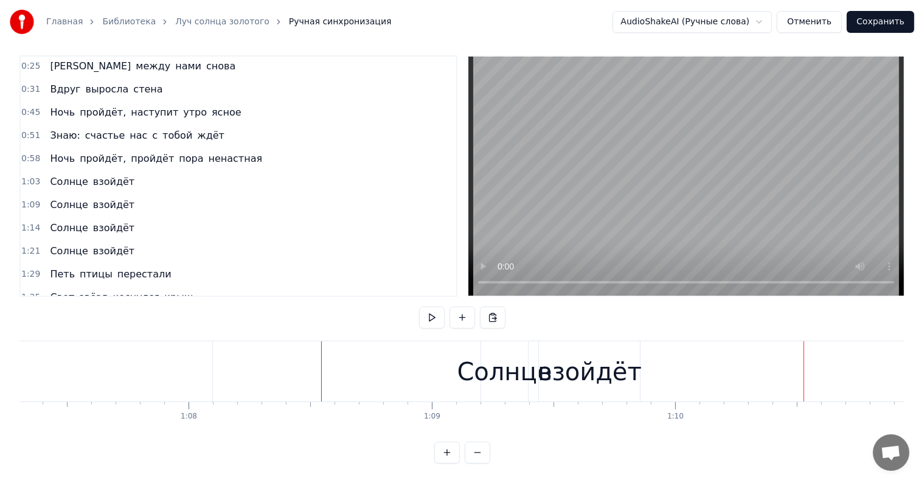
click at [499, 357] on div "Солнце" at bounding box center [504, 371] width 95 height 36
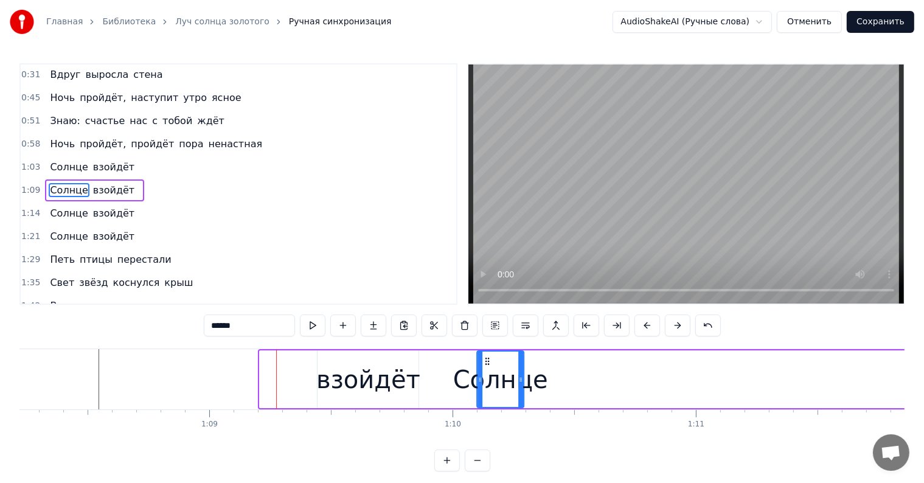
drag, startPoint x: 490, startPoint y: 359, endPoint x: 472, endPoint y: 367, distance: 19.9
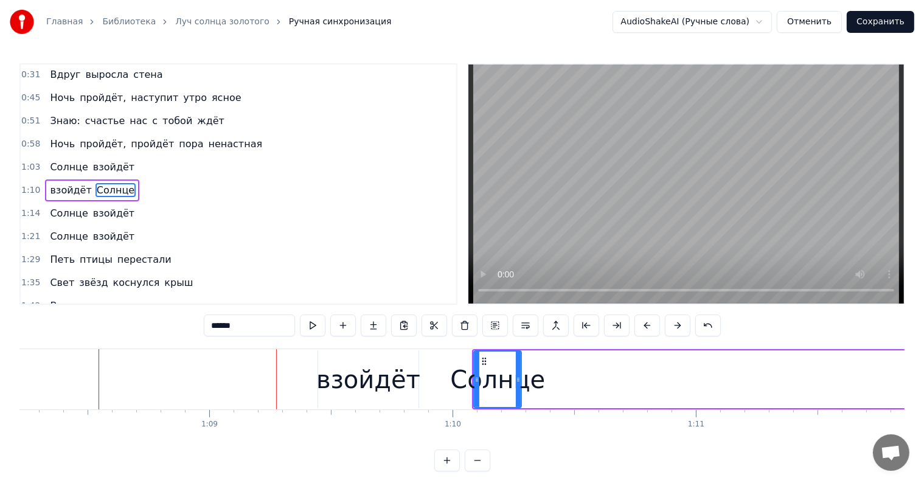
click at [355, 377] on div "взойдёт" at bounding box center [368, 379] width 104 height 36
type input "*******"
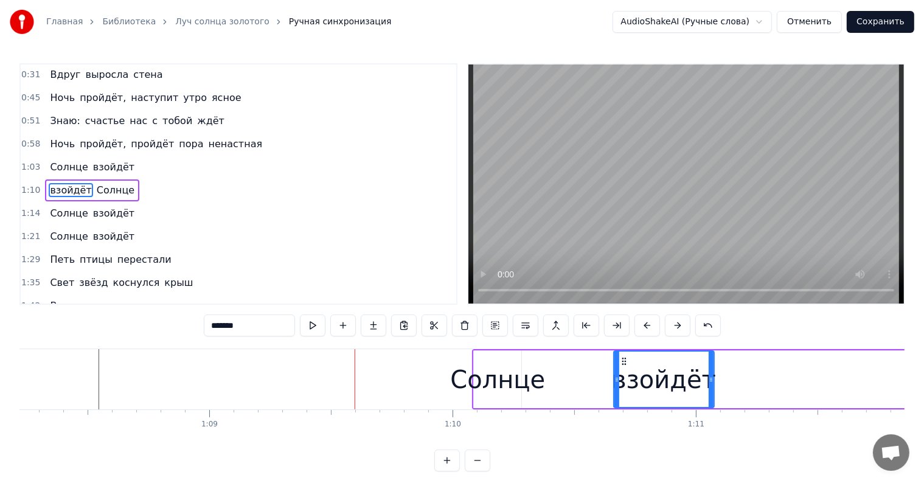
drag, startPoint x: 327, startPoint y: 360, endPoint x: 623, endPoint y: 364, distance: 295.5
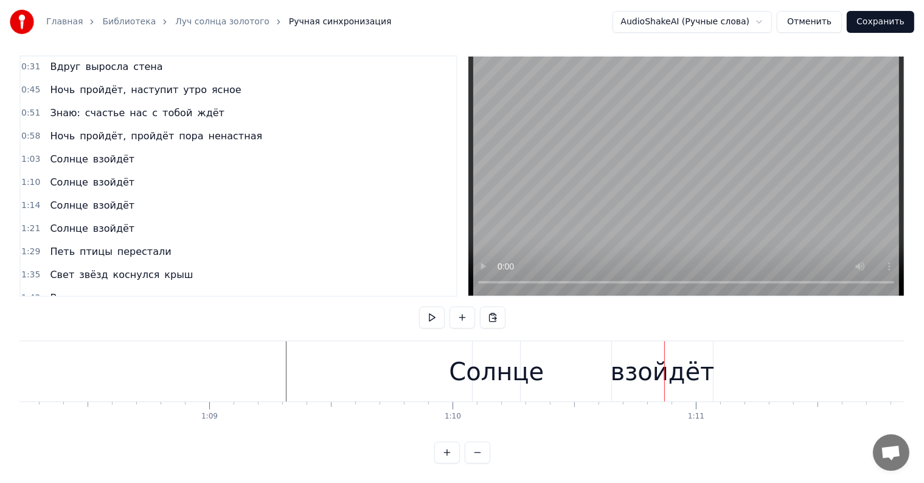
click at [489, 354] on div "Солнце" at bounding box center [496, 371] width 95 height 36
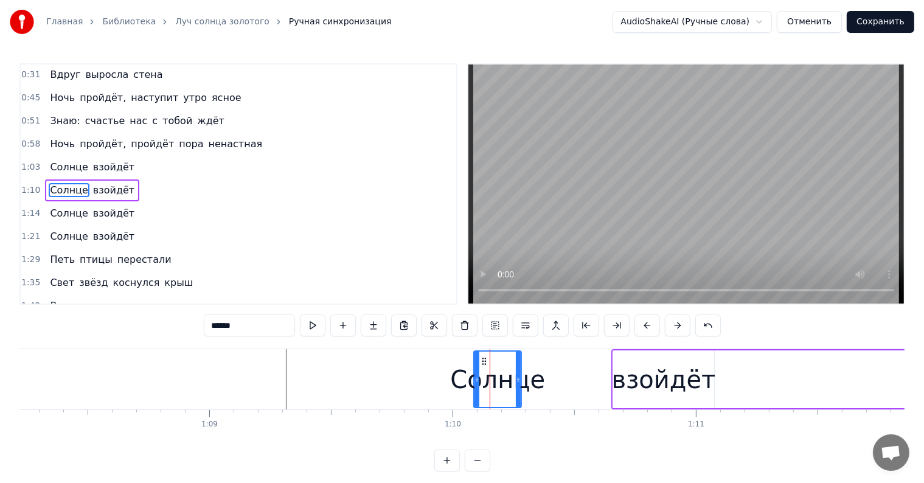
drag, startPoint x: 489, startPoint y: 368, endPoint x: 525, endPoint y: 367, distance: 36.5
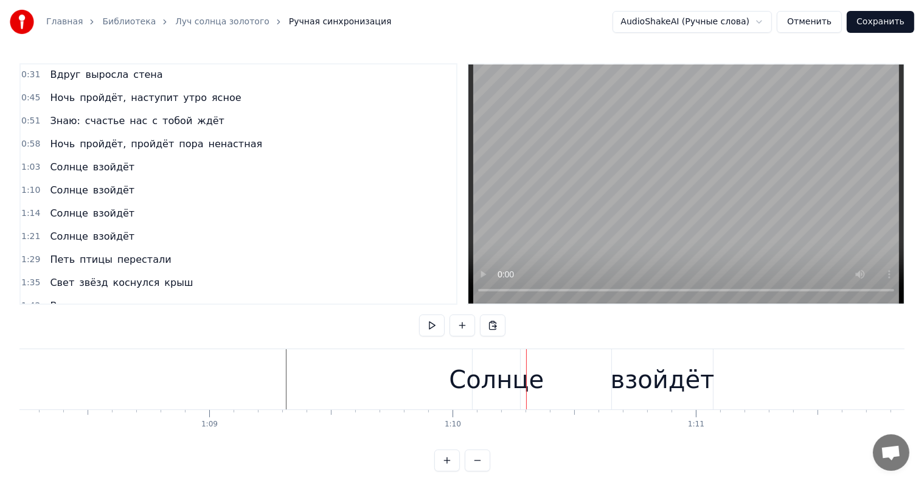
click at [485, 363] on div "Солнце" at bounding box center [496, 379] width 95 height 36
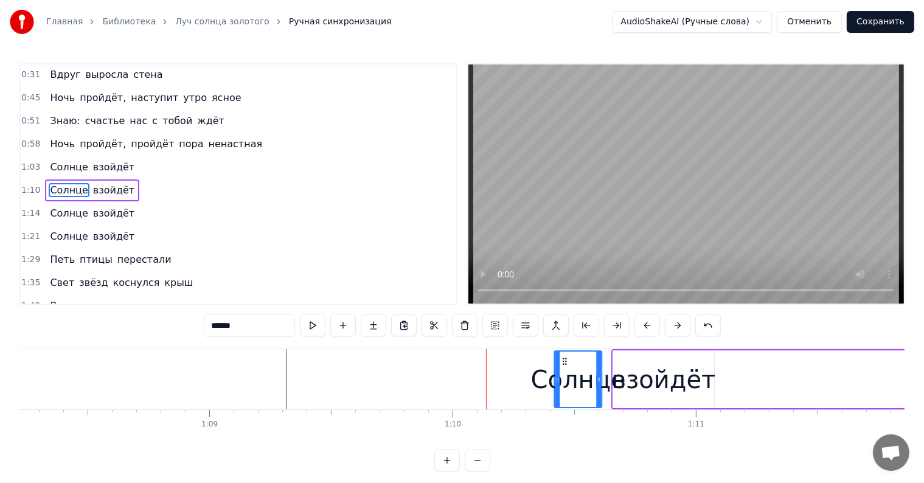
drag, startPoint x: 483, startPoint y: 359, endPoint x: 563, endPoint y: 359, distance: 80.3
click at [563, 359] on icon at bounding box center [564, 361] width 10 height 10
click at [664, 377] on div "взойдёт" at bounding box center [664, 379] width 104 height 36
type input "*******"
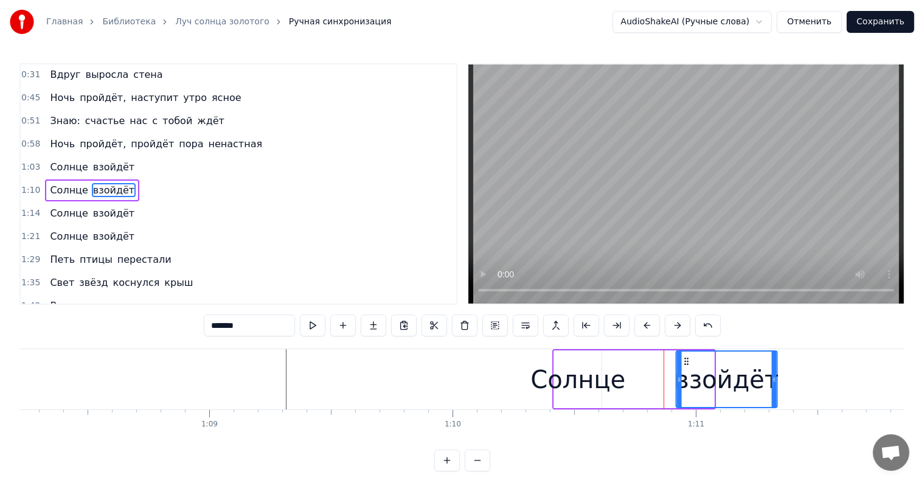
drag, startPoint x: 621, startPoint y: 359, endPoint x: 710, endPoint y: 365, distance: 88.4
click at [713, 365] on div "взойдёт" at bounding box center [726, 378] width 100 height 55
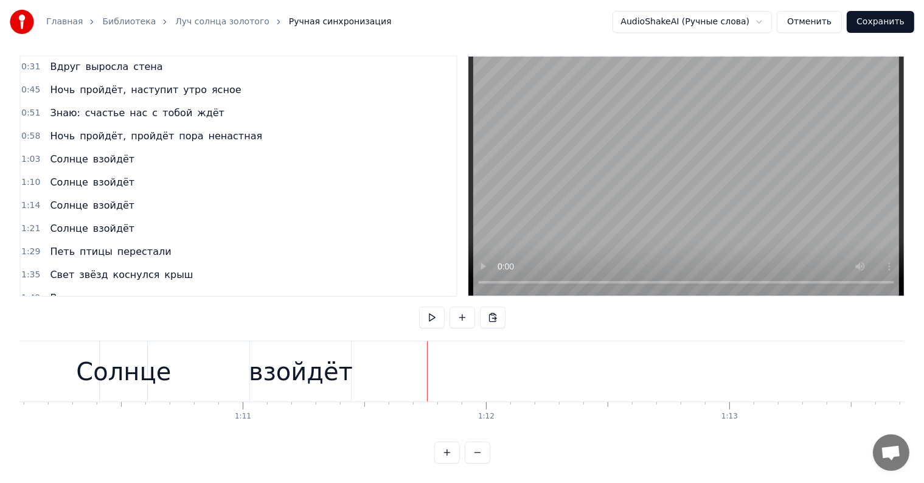
scroll to position [0, 17019]
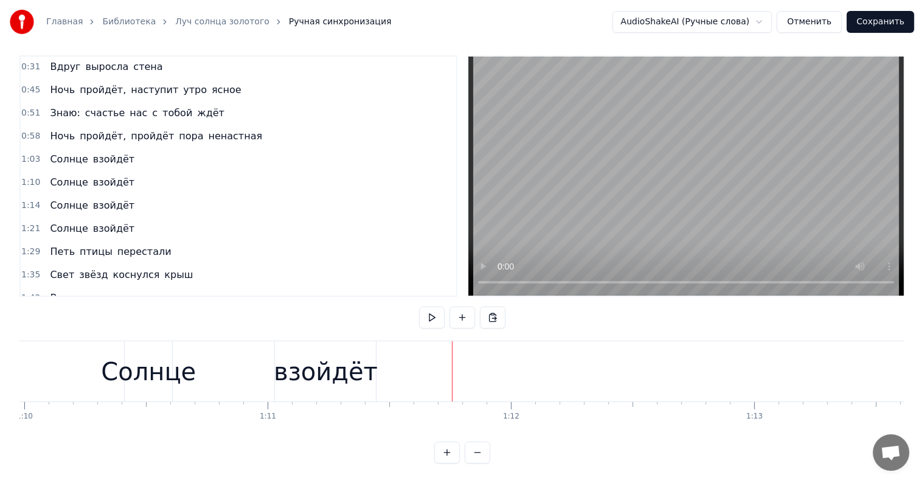
click at [365, 368] on div "взойдёт" at bounding box center [326, 371] width 104 height 36
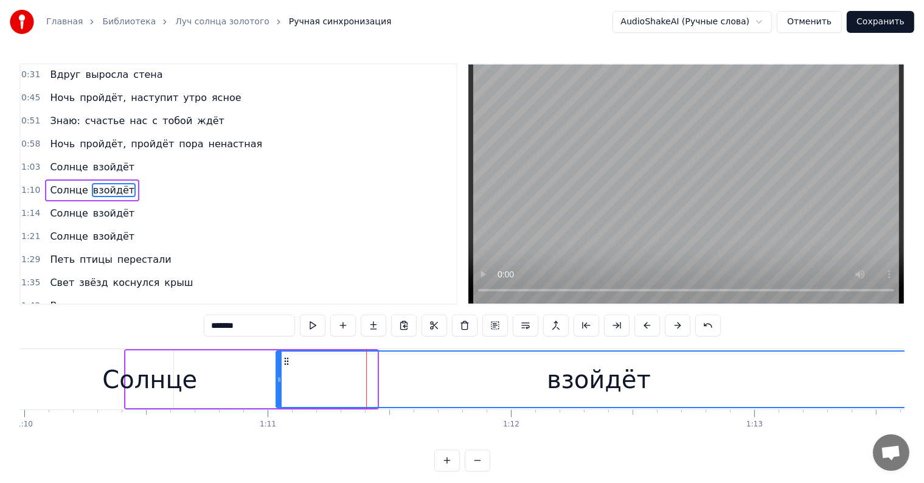
drag, startPoint x: 374, startPoint y: 373, endPoint x: 897, endPoint y: 388, distance: 523.7
click at [915, 388] on div at bounding box center [917, 378] width 5 height 55
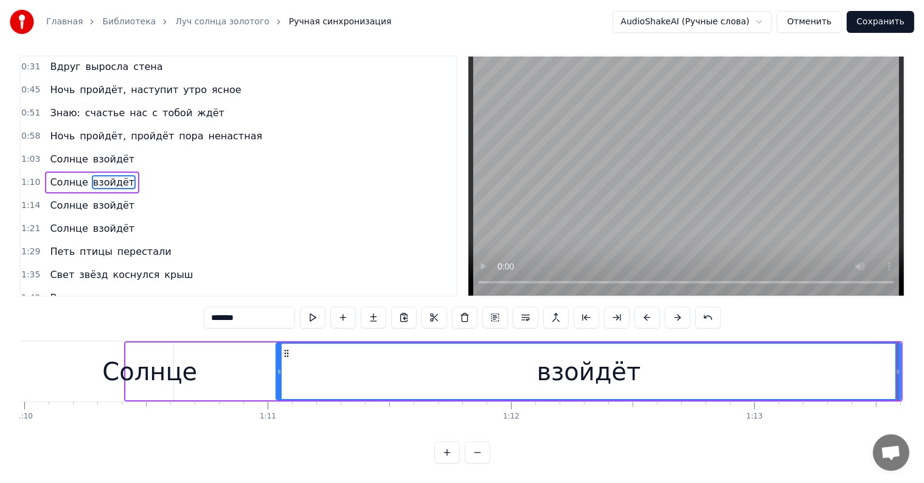
scroll to position [18, 0]
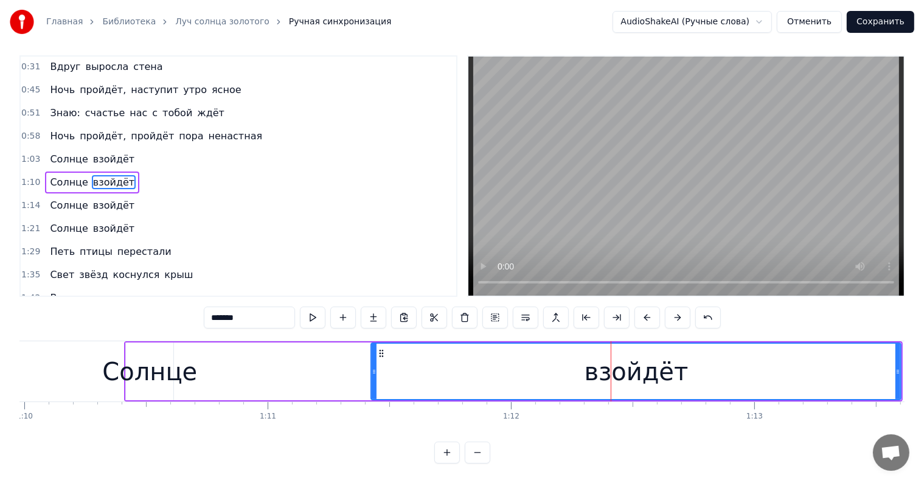
drag, startPoint x: 279, startPoint y: 357, endPoint x: 374, endPoint y: 355, distance: 94.9
click at [374, 367] on icon at bounding box center [373, 372] width 5 height 10
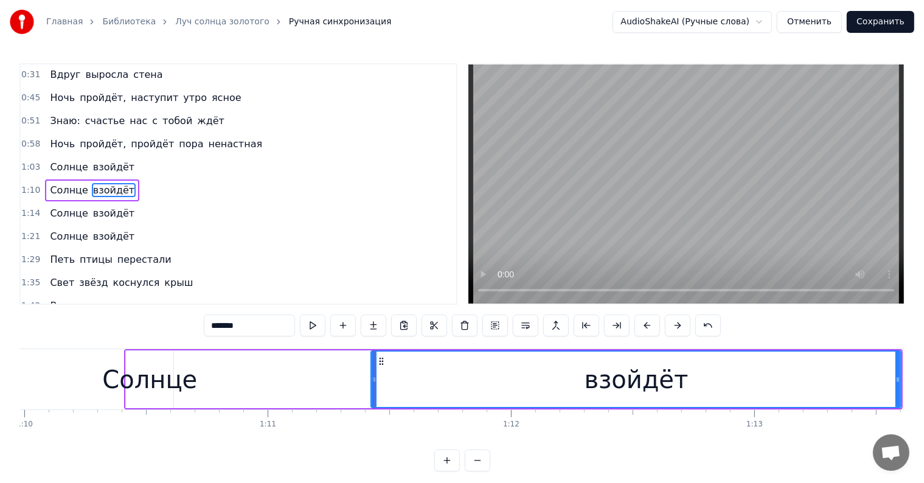
click at [263, 372] on div "Солнце взойдёт" at bounding box center [513, 379] width 778 height 60
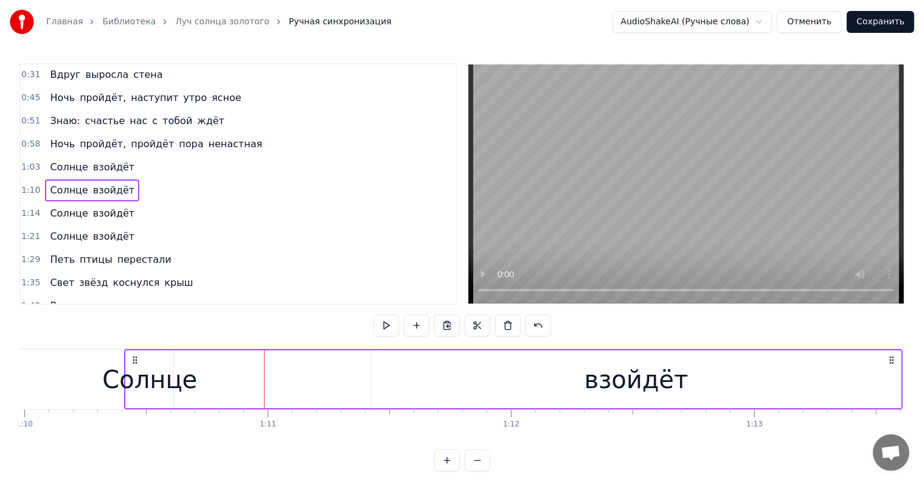
click at [207, 371] on div "Солнце взойдёт" at bounding box center [513, 379] width 778 height 60
click at [148, 370] on div "Солнце" at bounding box center [149, 379] width 95 height 36
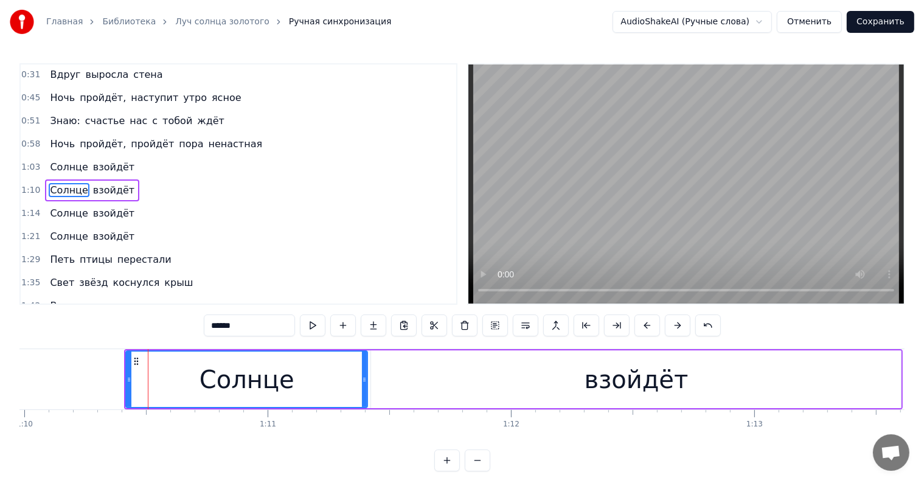
drag, startPoint x: 171, startPoint y: 372, endPoint x: 368, endPoint y: 375, distance: 197.0
click at [367, 375] on div at bounding box center [364, 378] width 5 height 55
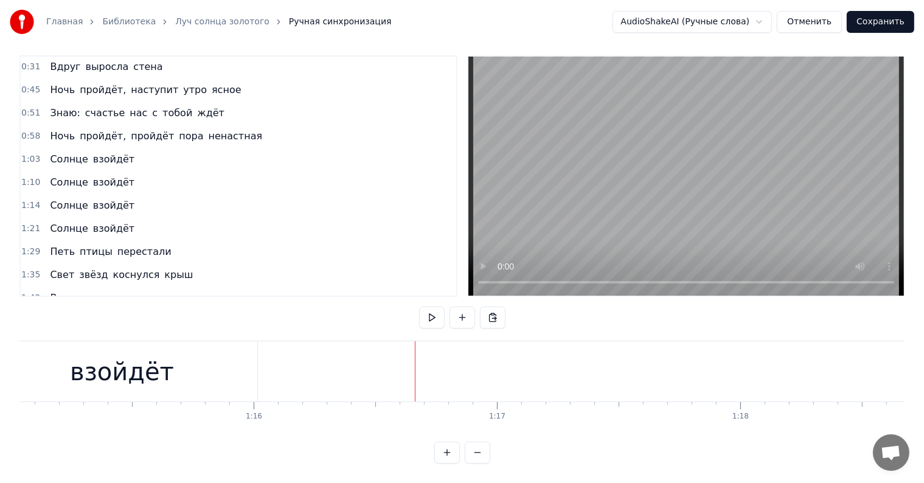
scroll to position [0, 18176]
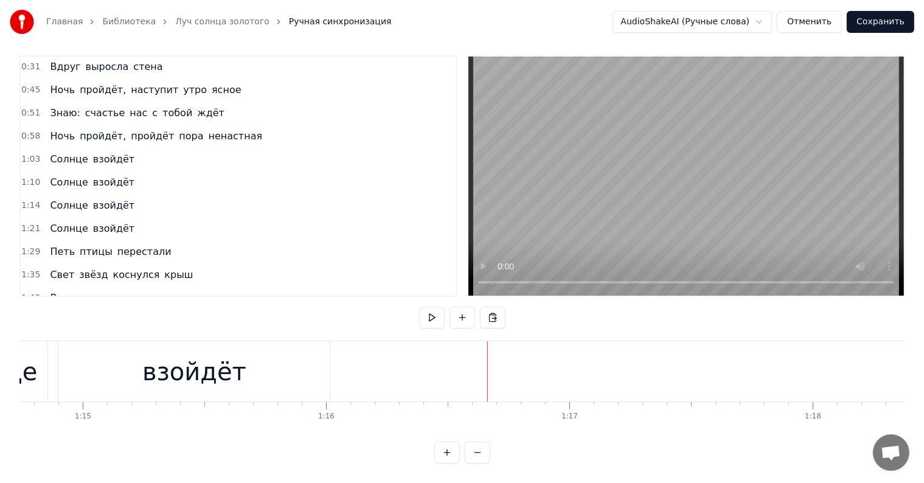
click at [196, 353] on div "взойдёт" at bounding box center [194, 371] width 104 height 36
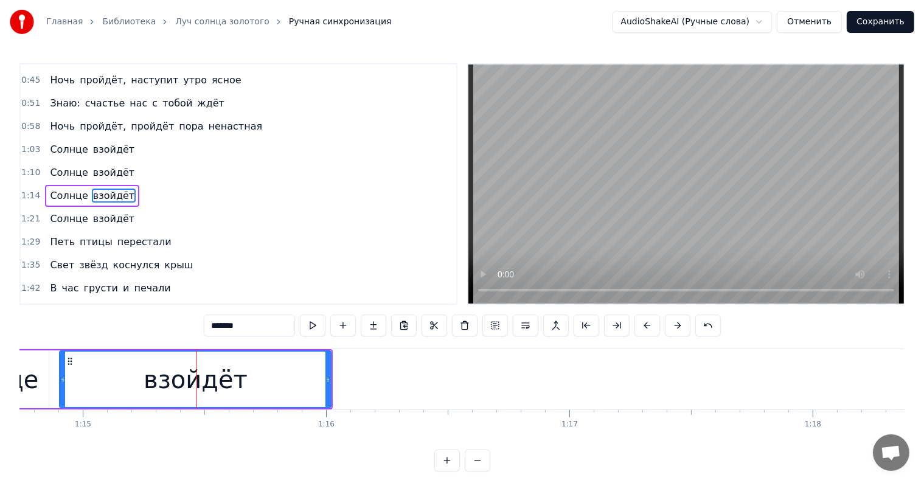
scroll to position [92, 0]
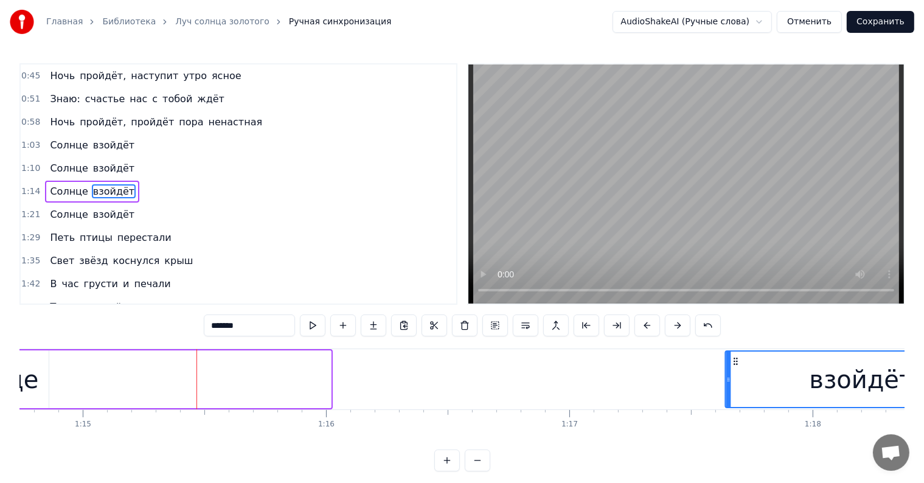
drag, startPoint x: 69, startPoint y: 356, endPoint x: 734, endPoint y: 353, distance: 665.7
click at [734, 353] on div "взойдёт" at bounding box center [861, 378] width 270 height 55
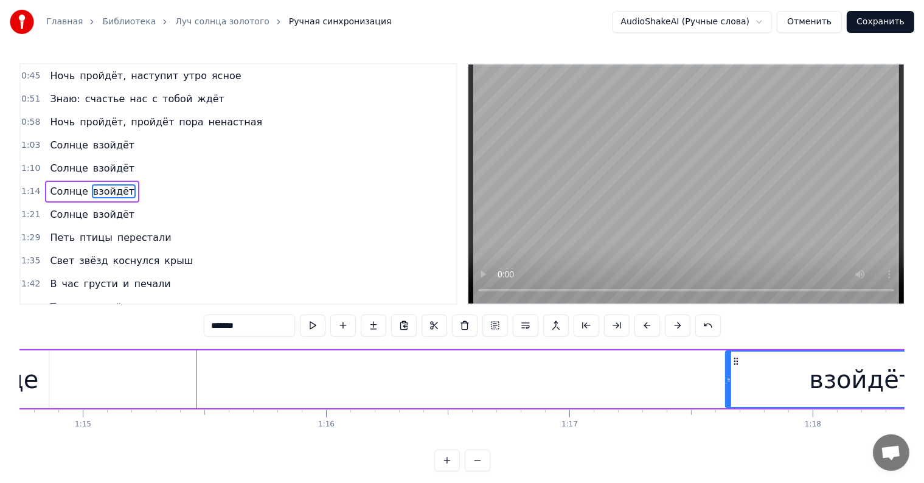
type input "******"
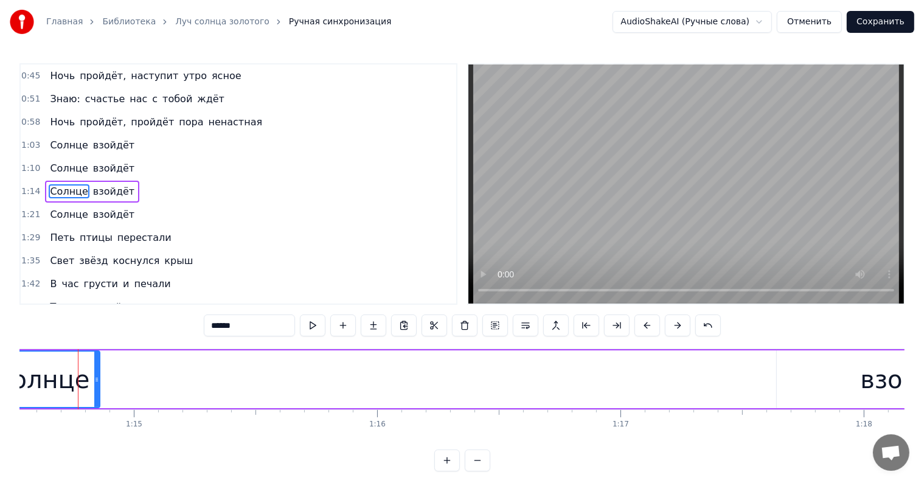
scroll to position [0, 18123]
click at [60, 370] on div "Солнце" at bounding box center [45, 379] width 95 height 36
drag, startPoint x: 73, startPoint y: 372, endPoint x: 91, endPoint y: 375, distance: 17.8
click at [91, 375] on div "Солнце" at bounding box center [66, 379] width 95 height 36
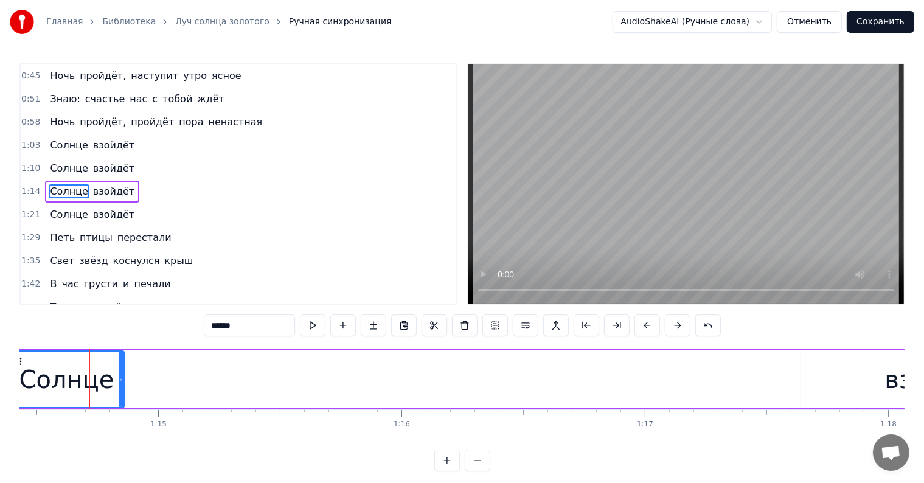
scroll to position [0, 18064]
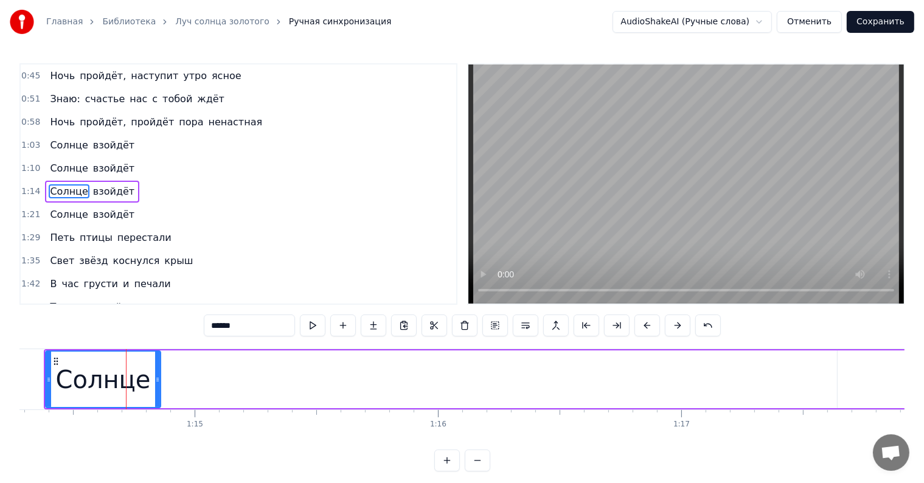
drag, startPoint x: 19, startPoint y: 359, endPoint x: 71, endPoint y: 365, distance: 52.0
click at [71, 365] on div "Главная Библиотека Луч солнца золотого Ручная синхронизация AudioShakeAI (Ручны…" at bounding box center [462, 235] width 924 height 471
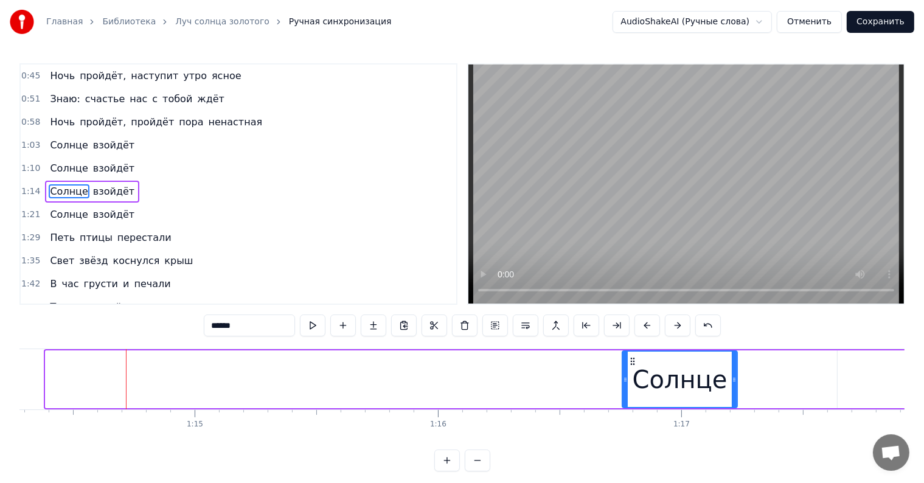
drag, startPoint x: 54, startPoint y: 360, endPoint x: 633, endPoint y: 382, distance: 579.8
click at [633, 382] on div "Солнце" at bounding box center [680, 378] width 114 height 55
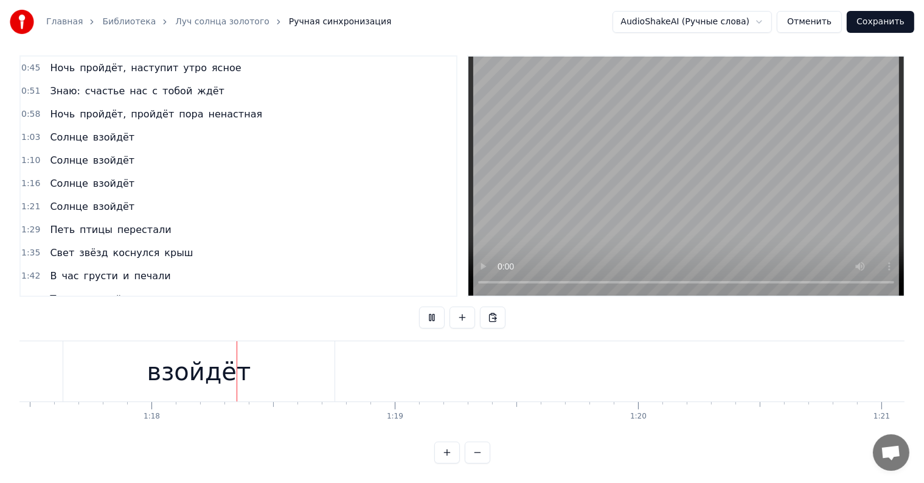
scroll to position [0, 18864]
click at [243, 363] on div "взойдёт" at bounding box center [171, 371] width 271 height 60
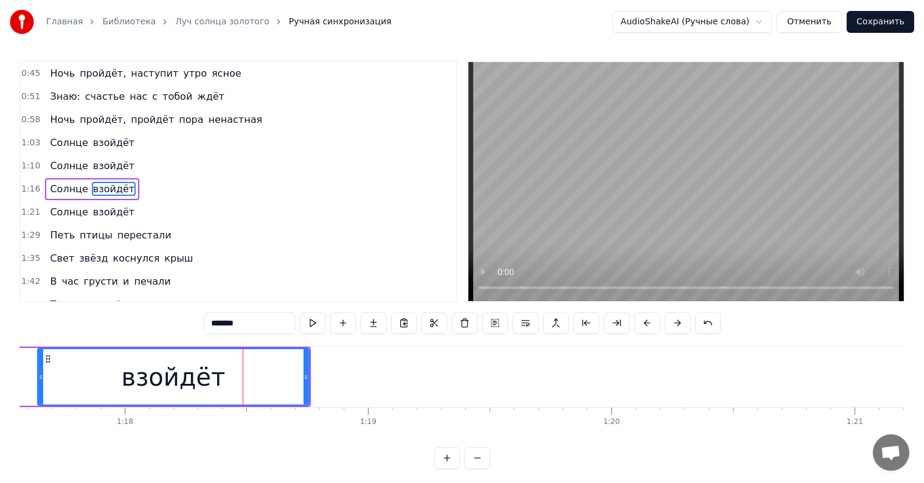
scroll to position [0, 0]
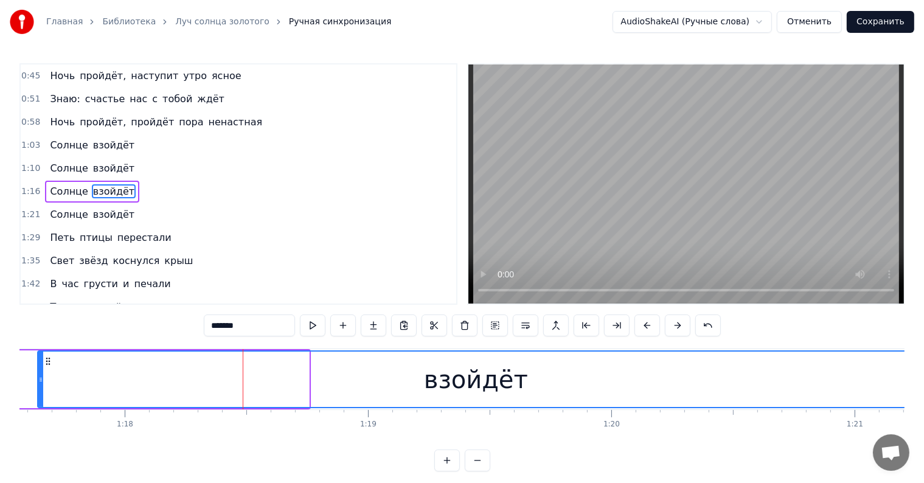
drag, startPoint x: 304, startPoint y: 361, endPoint x: 909, endPoint y: 367, distance: 605.0
click at [909, 367] on div "Главная Библиотека Луч солнца золотого Ручная синхронизация AudioShakeAI (Ручны…" at bounding box center [462, 235] width 924 height 471
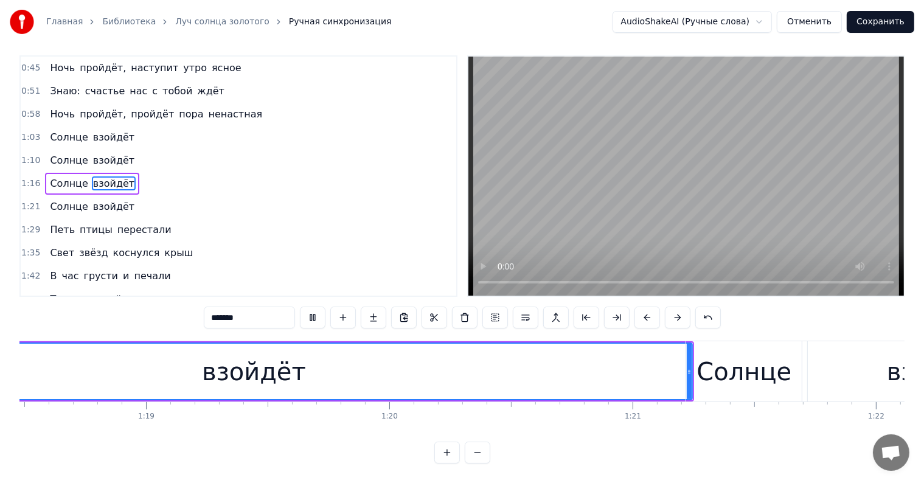
scroll to position [0, 19001]
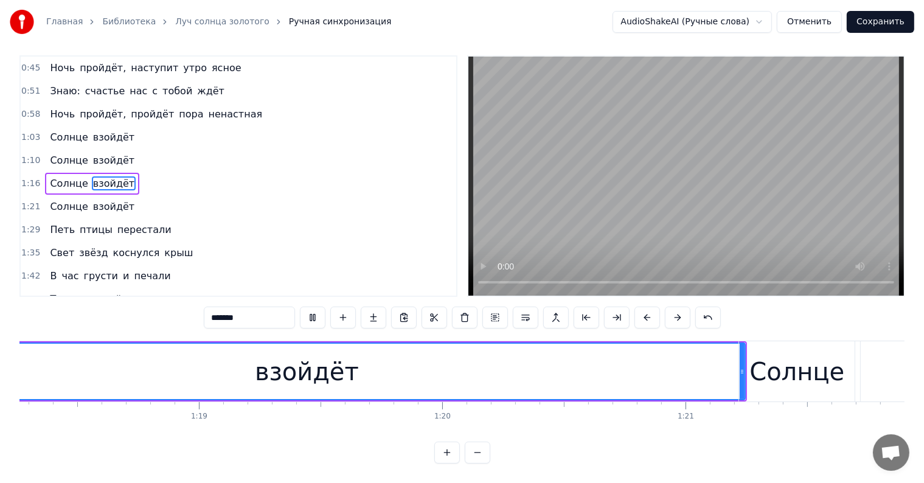
click at [568, 363] on div "взойдёт" at bounding box center [306, 371] width 875 height 55
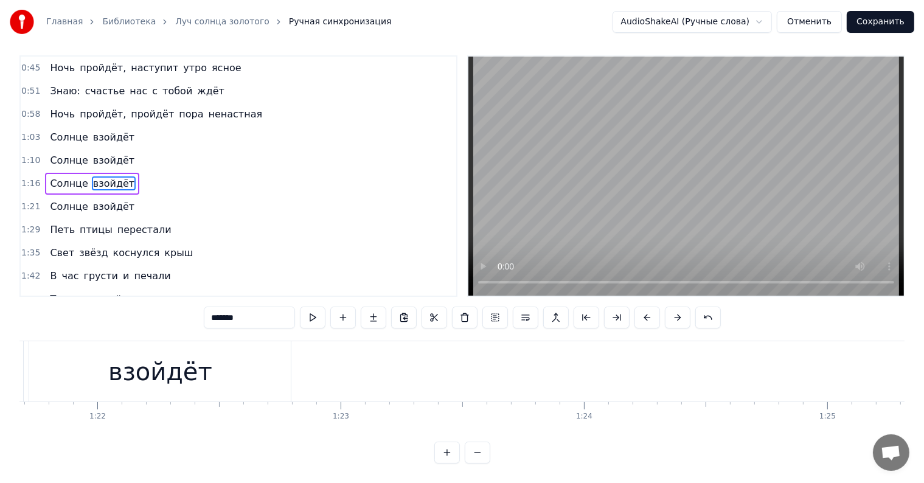
scroll to position [0, 19695]
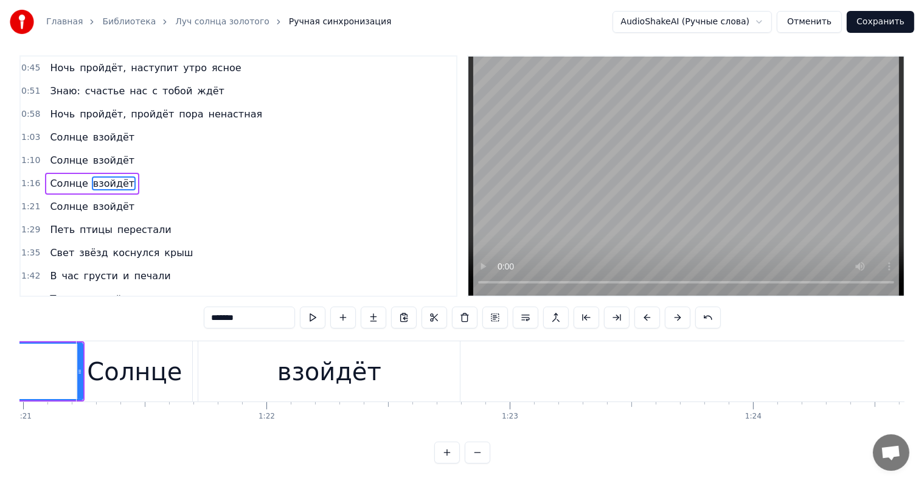
click at [323, 362] on div "взойдёт" at bounding box center [329, 371] width 104 height 36
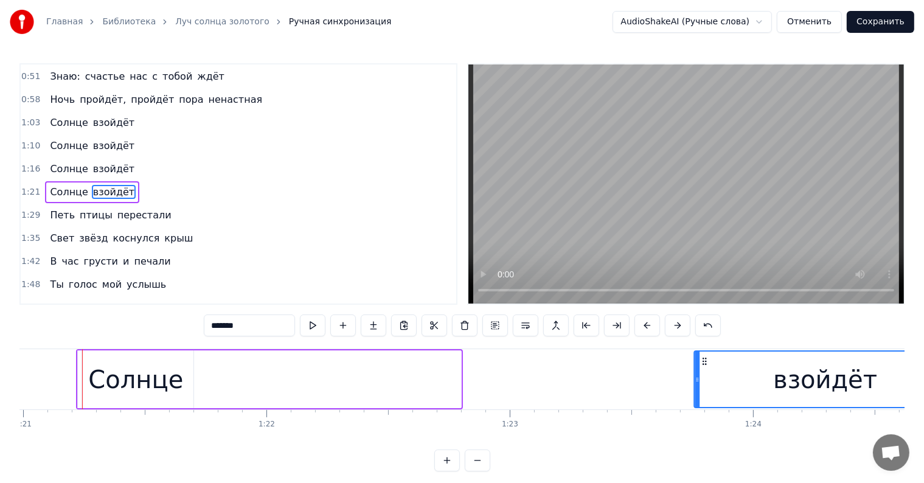
drag, startPoint x: 210, startPoint y: 357, endPoint x: 637, endPoint y: 375, distance: 427.2
click at [705, 379] on div "взойдёт" at bounding box center [825, 378] width 260 height 55
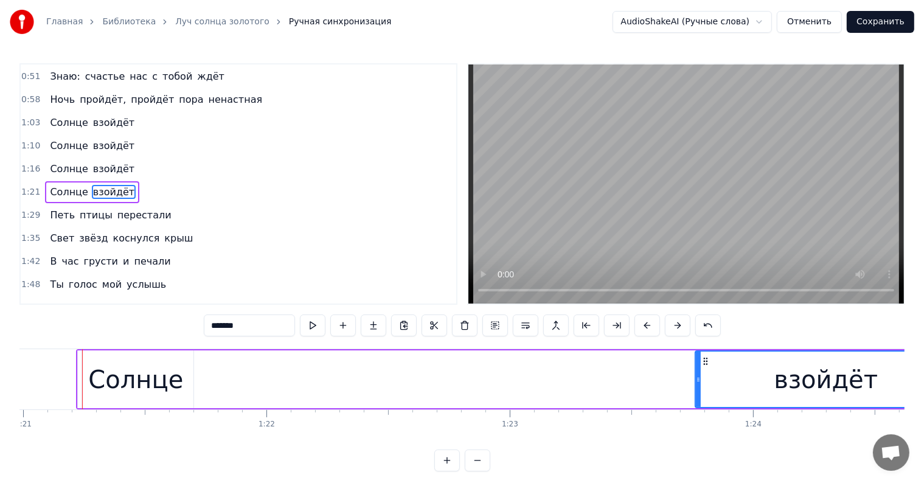
click at [240, 382] on div "Солнце взойдёт" at bounding box center [517, 379] width 882 height 60
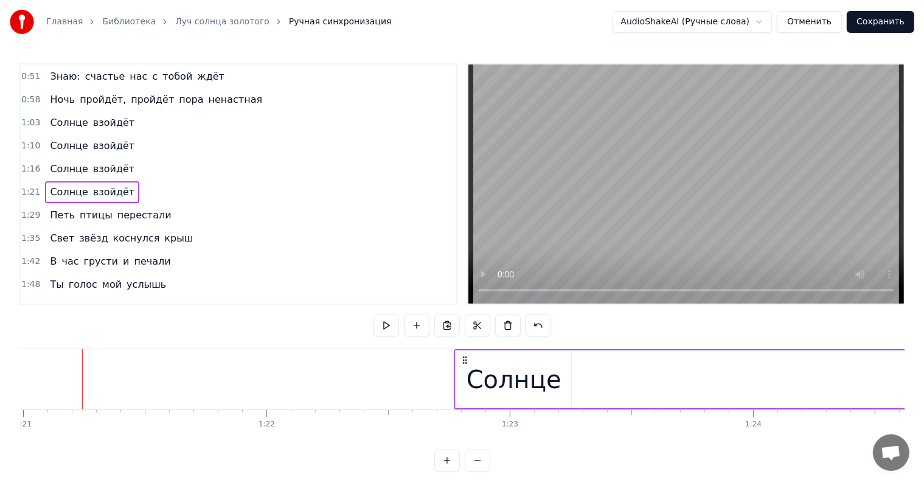
drag, startPoint x: 85, startPoint y: 359, endPoint x: 463, endPoint y: 371, distance: 377.8
click at [463, 371] on div "Солнце взойдёт" at bounding box center [895, 379] width 882 height 60
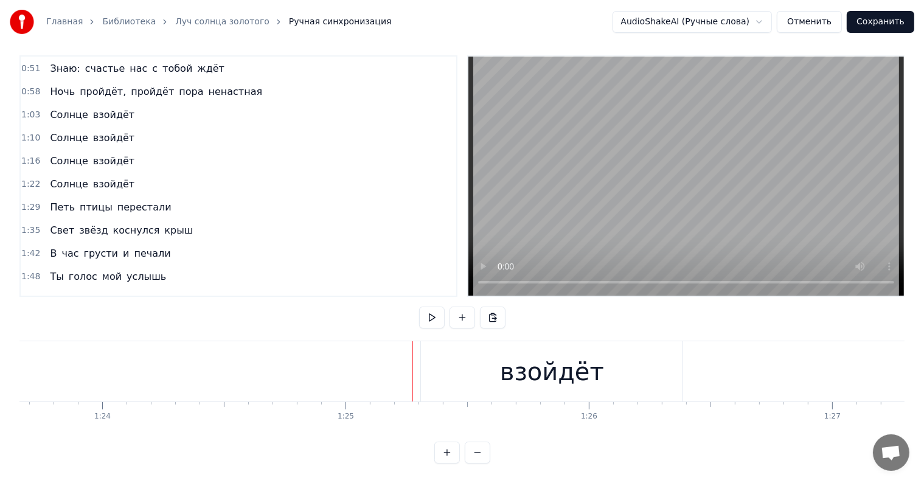
click at [468, 370] on div "взойдёт" at bounding box center [551, 371] width 261 height 60
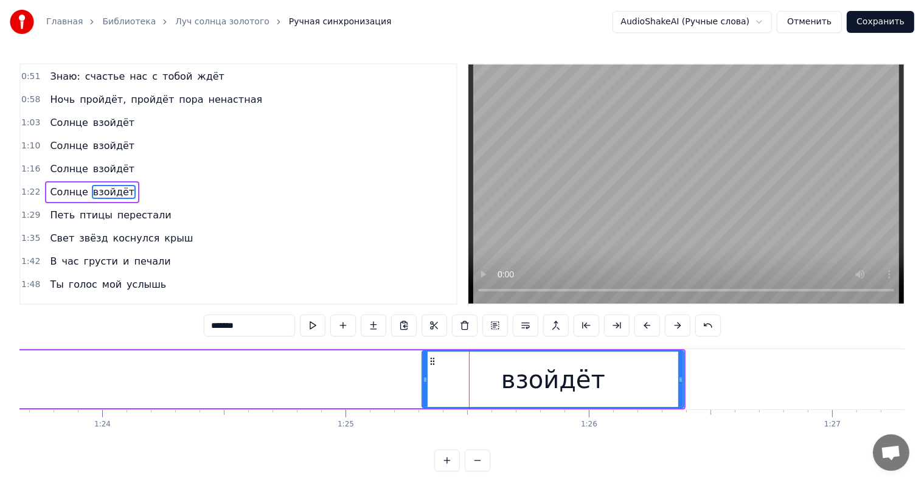
click at [374, 370] on div "Солнце взойдёт" at bounding box center [245, 379] width 882 height 60
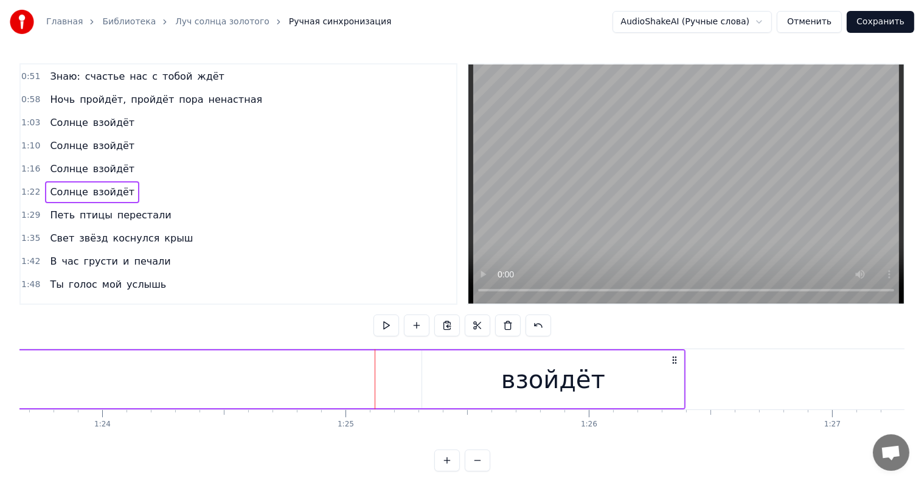
click at [493, 377] on div "взойдёт" at bounding box center [552, 379] width 261 height 58
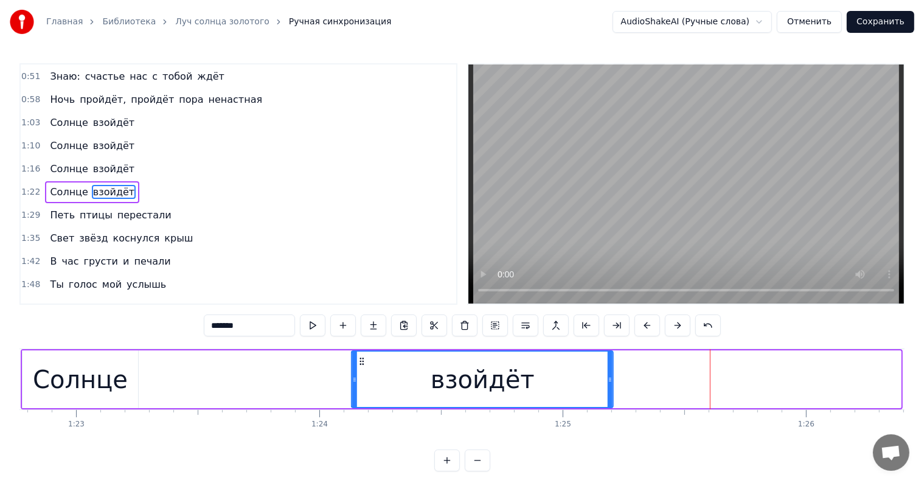
drag, startPoint x: 430, startPoint y: 359, endPoint x: 360, endPoint y: 367, distance: 70.4
click at [360, 367] on div "взойдёт" at bounding box center [483, 378] width 260 height 55
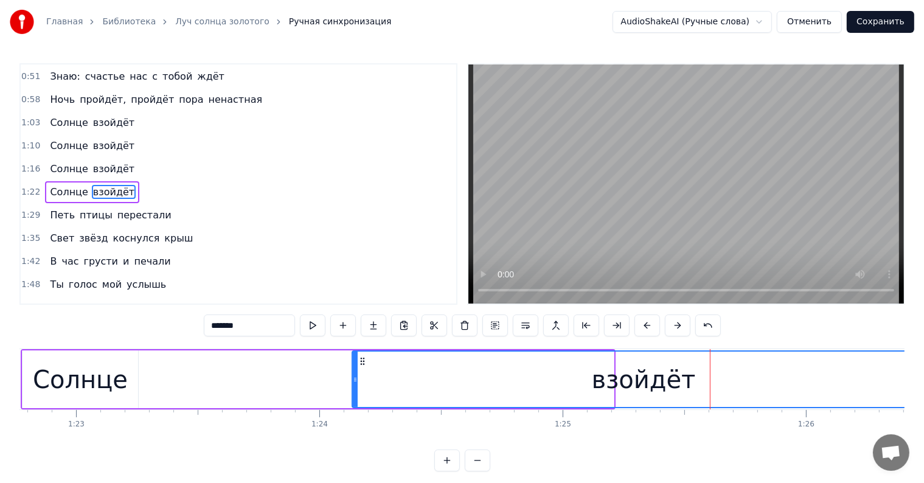
drag, startPoint x: 612, startPoint y: 373, endPoint x: 826, endPoint y: 375, distance: 214.0
click at [924, 371] on html "Главная Библиотека Луч солнца золотого Ручная синхронизация AudioShakeAI (Ручны…" at bounding box center [462, 245] width 924 height 491
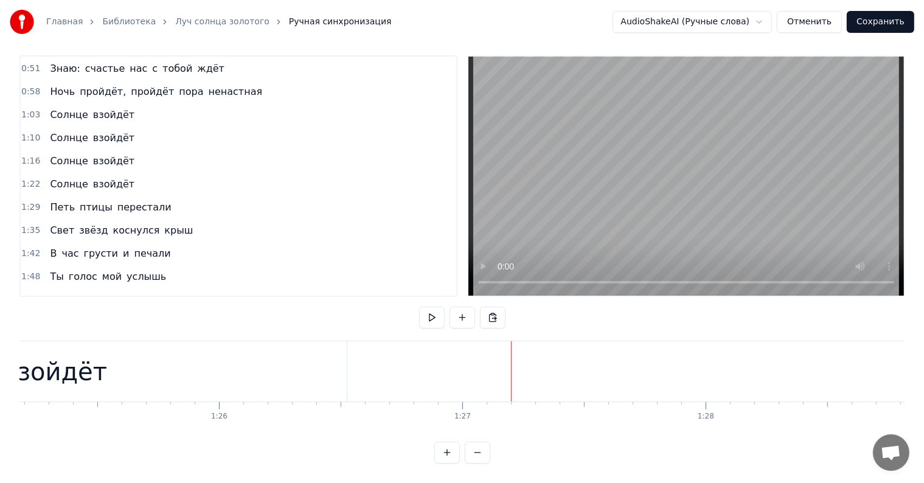
click at [141, 372] on div "взойдёт" at bounding box center [55, 371] width 582 height 60
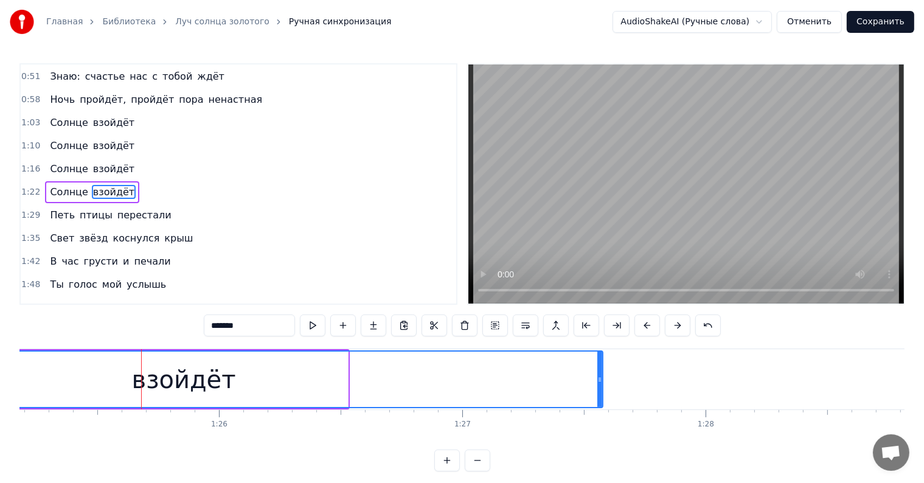
drag, startPoint x: 343, startPoint y: 373, endPoint x: 601, endPoint y: 371, distance: 257.8
click at [601, 371] on div at bounding box center [599, 378] width 5 height 55
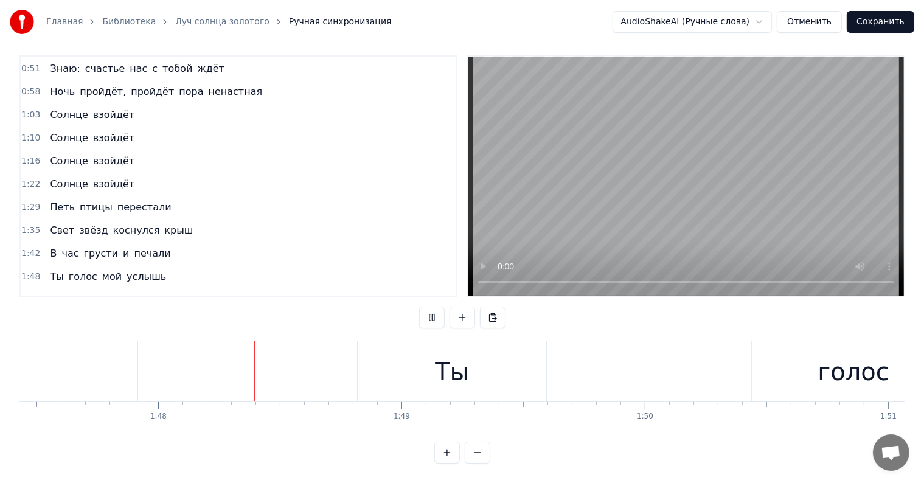
scroll to position [0, 26155]
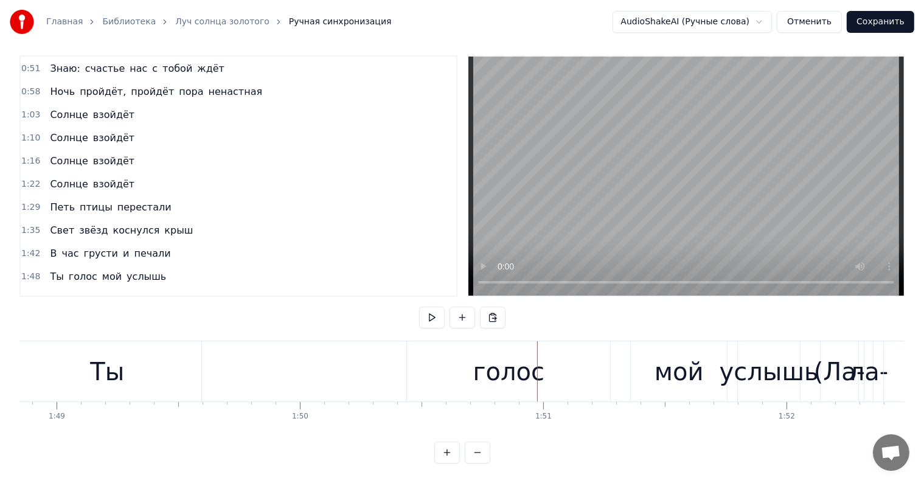
click at [364, 350] on div "Ты голос мой услышь" at bounding box center [407, 371] width 790 height 60
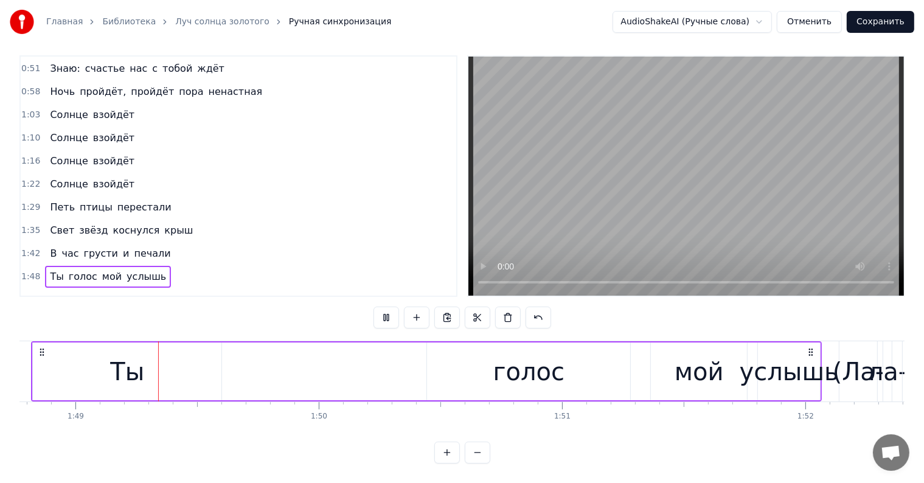
scroll to position [0, 26450]
click at [868, 353] on div "(Ла-" at bounding box center [860, 371] width 52 height 36
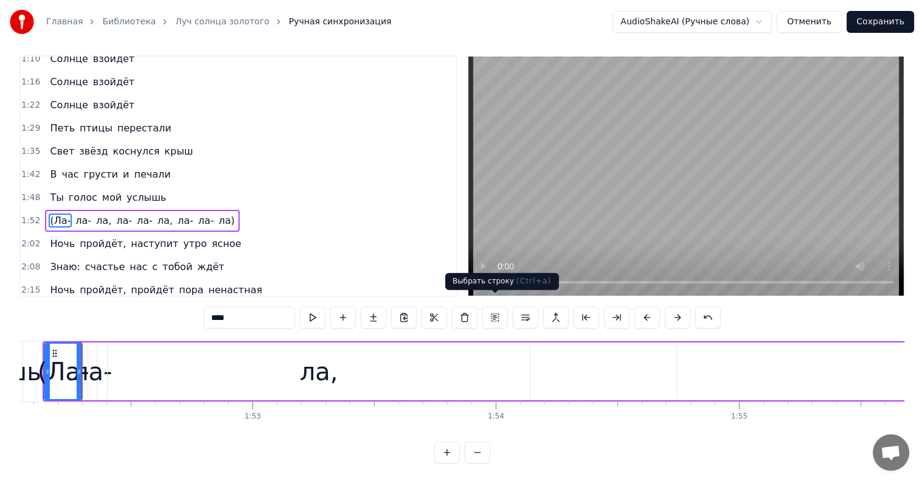
scroll to position [0, 27249]
drag, startPoint x: 111, startPoint y: 320, endPoint x: 102, endPoint y: 321, distance: 8.6
click at [102, 321] on div "0:12 Луч солнца золотого 0:19 Тьмы скрыла пелена 0:25 И между нами снова 0:31 В…" at bounding box center [461, 259] width 885 height 408
click at [50, 323] on div "0:12 Луч солнца золотого 0:19 Тьмы скрыла пелена 0:25 И между нами снова 0:31 В…" at bounding box center [461, 259] width 885 height 408
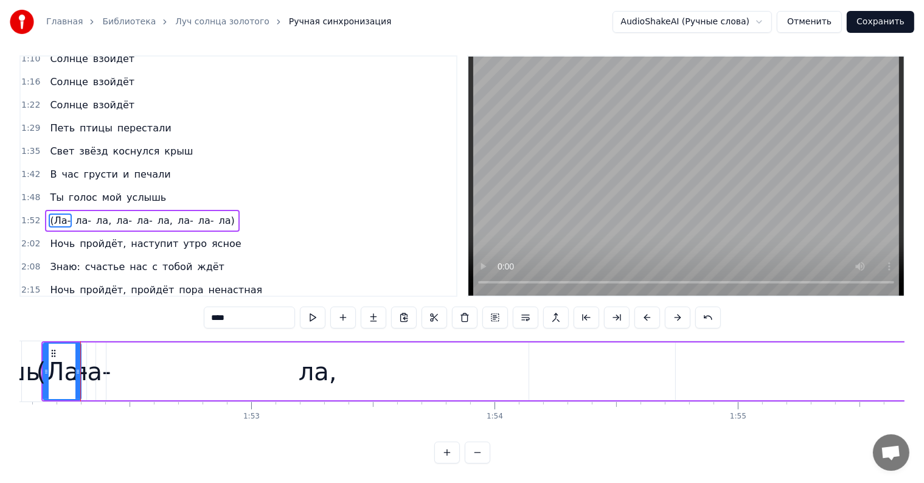
click at [212, 209] on div "1:52 ([GEOGRAPHIC_DATA], [GEOGRAPHIC_DATA], [GEOGRAPHIC_DATA])" at bounding box center [238, 220] width 435 height 23
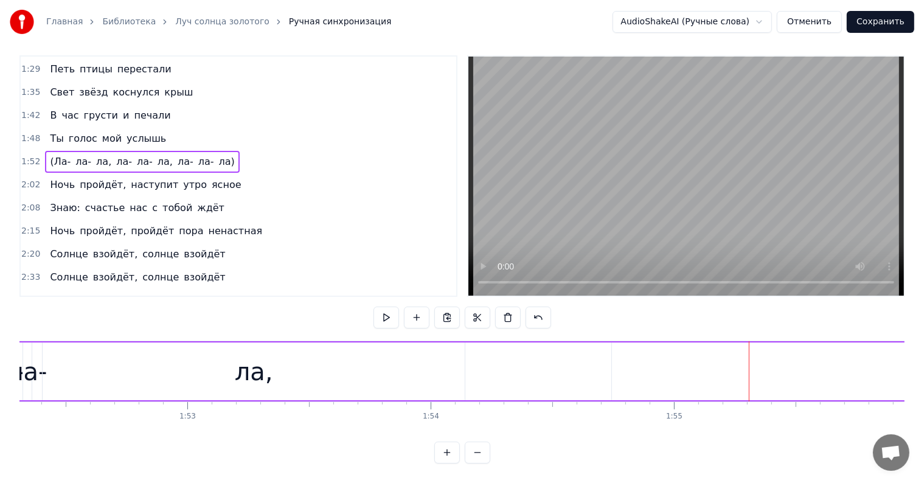
scroll to position [0, 27096]
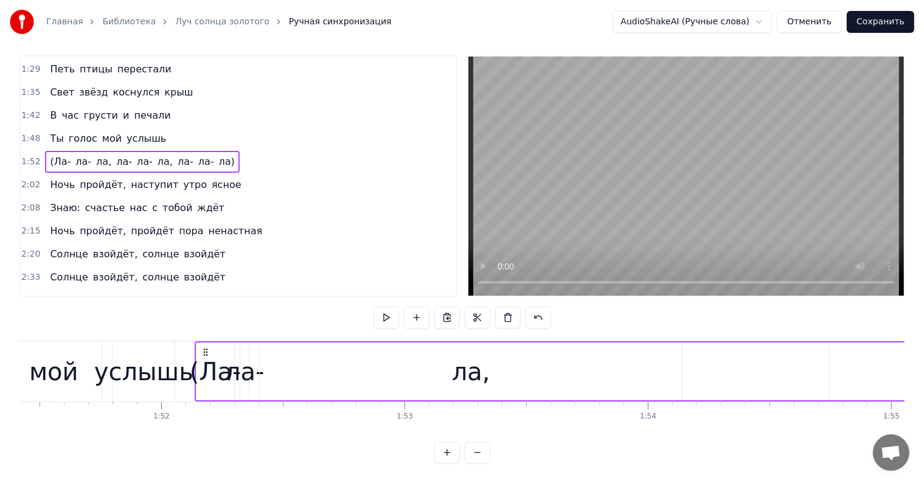
click at [469, 367] on div "ла," at bounding box center [471, 371] width 38 height 36
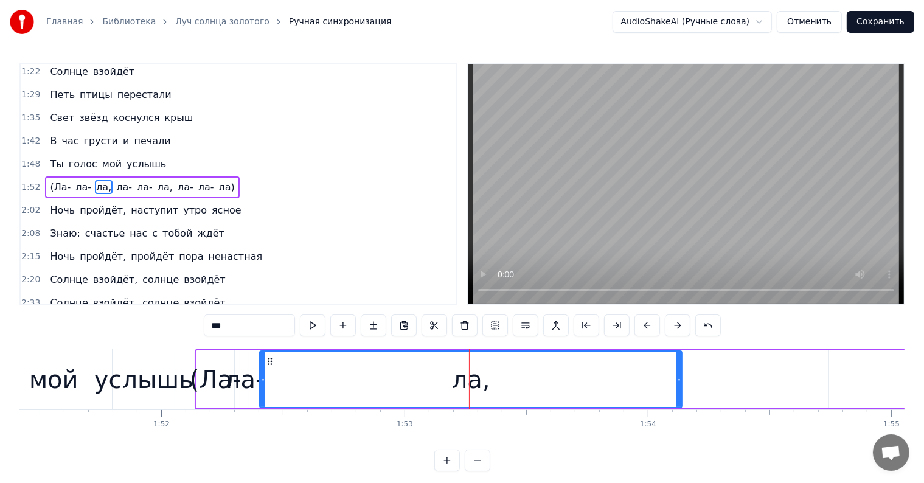
scroll to position [227, 0]
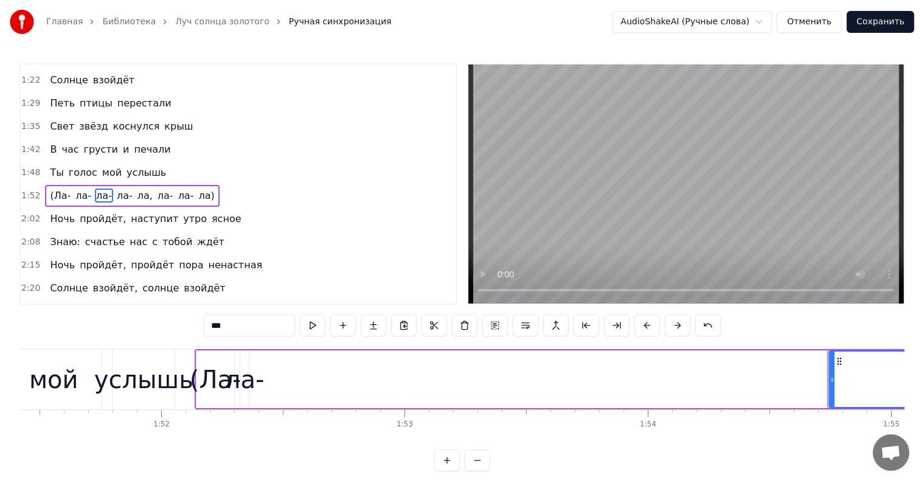
click at [75, 188] on span "ла-" at bounding box center [83, 195] width 18 height 14
click at [59, 188] on span "(Ла-" at bounding box center [60, 195] width 23 height 14
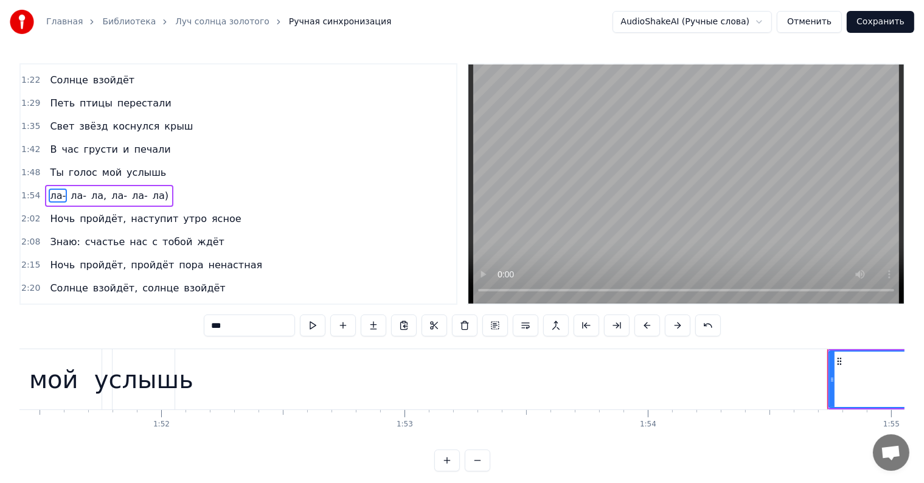
click at [209, 325] on input "***" at bounding box center [249, 325] width 91 height 22
type input "****"
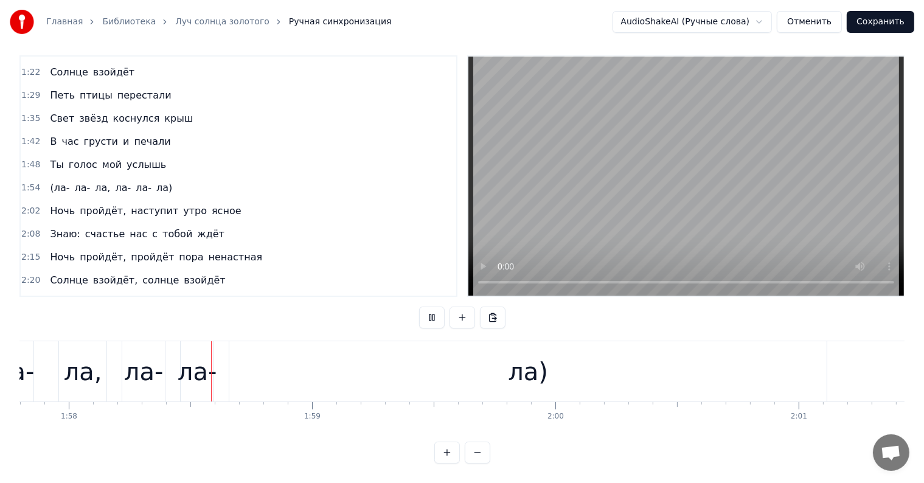
scroll to position [0, 28668]
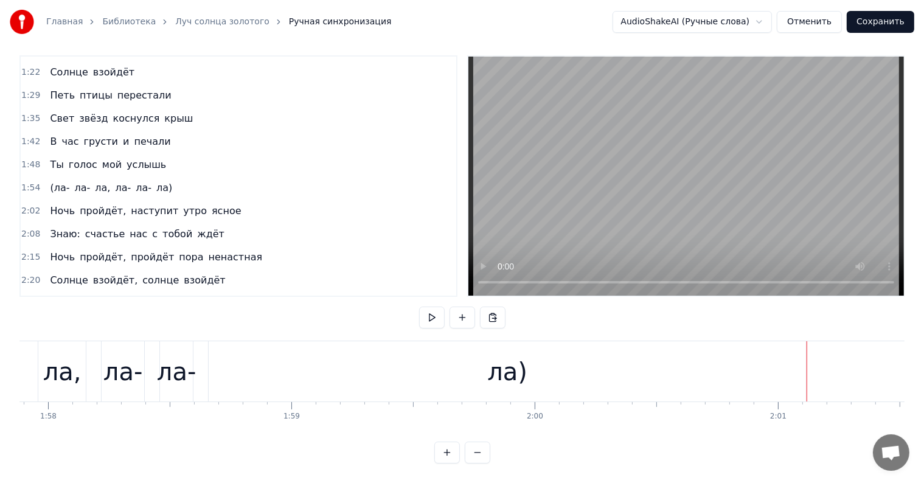
click at [129, 204] on span "наступит" at bounding box center [154, 211] width 50 height 14
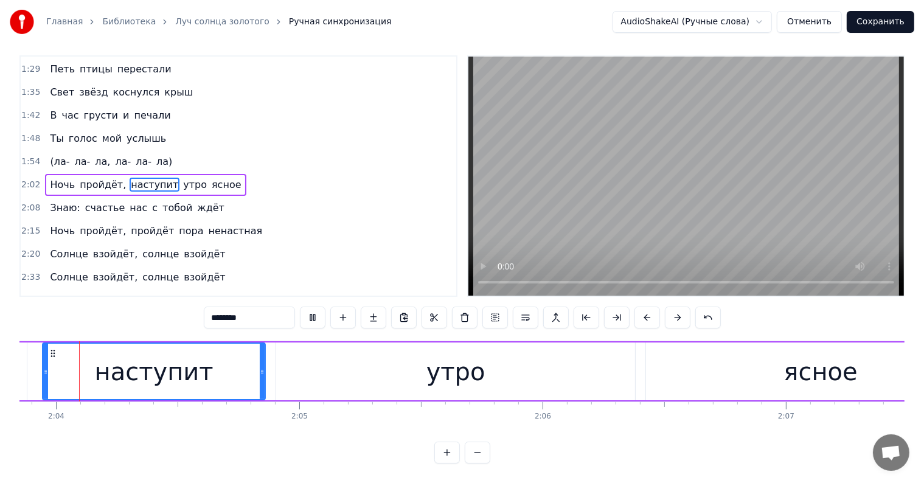
scroll to position [0, 30079]
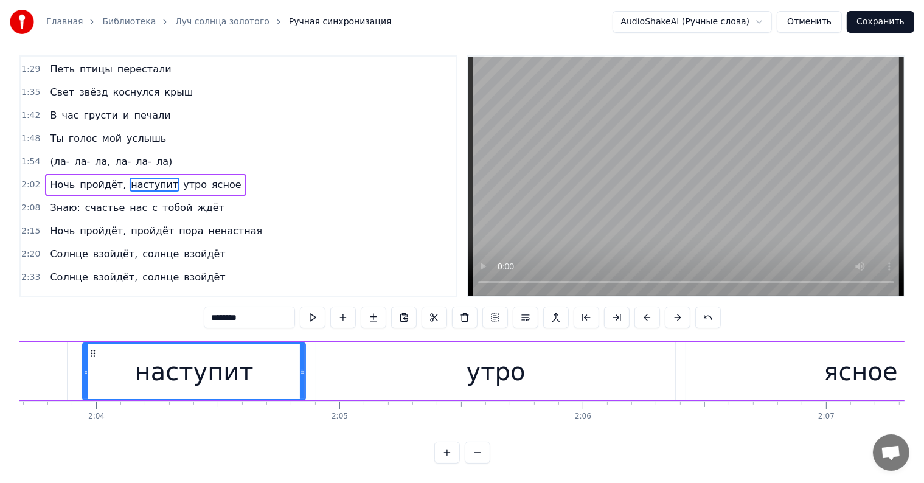
click at [309, 341] on div "Ночь пройдёт, наступит утро ясное" at bounding box center [371, 371] width 1330 height 60
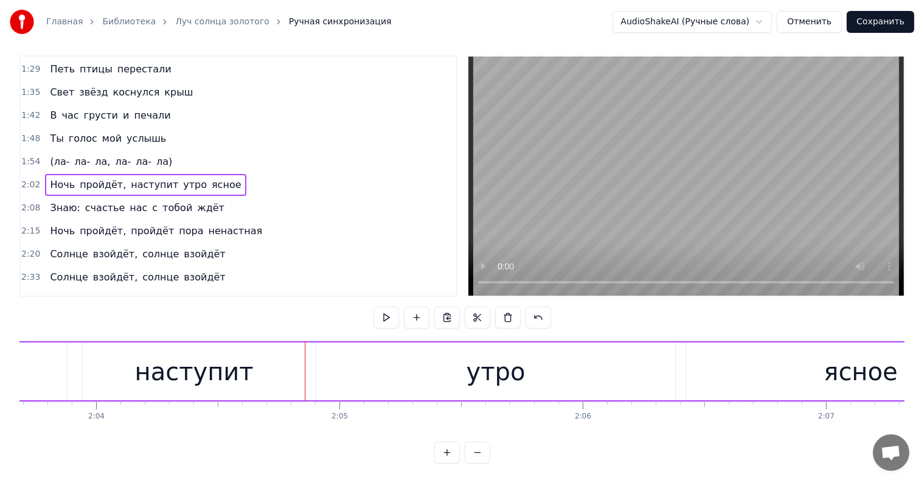
click at [309, 341] on div "Ночь пройдёт, наступит утро ясное" at bounding box center [371, 371] width 1330 height 60
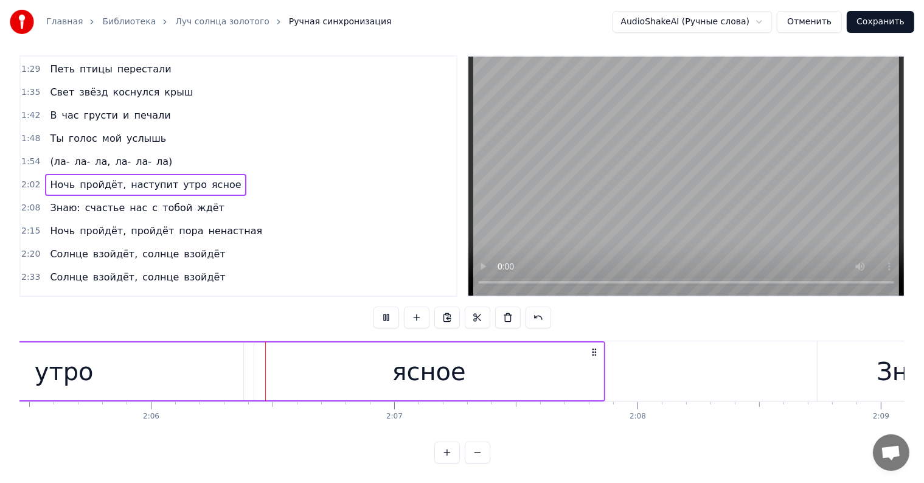
scroll to position [0, 30532]
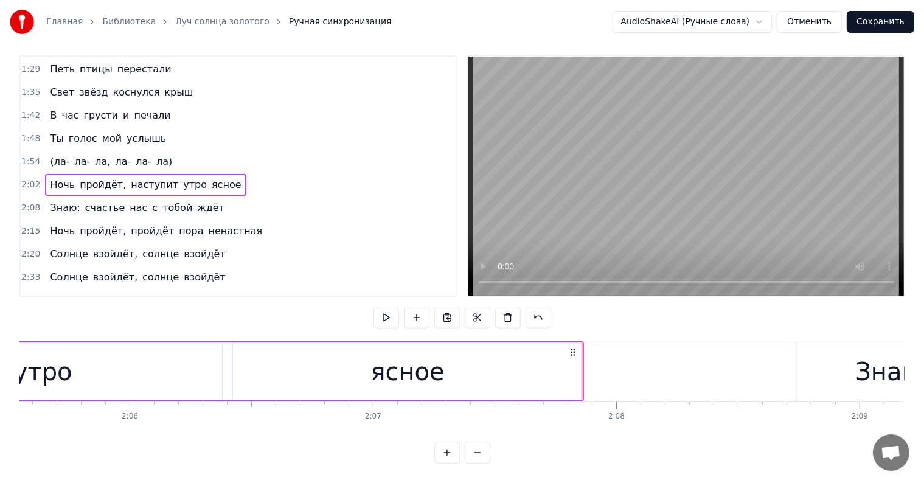
click at [131, 224] on span "пройдёт" at bounding box center [152, 231] width 46 height 14
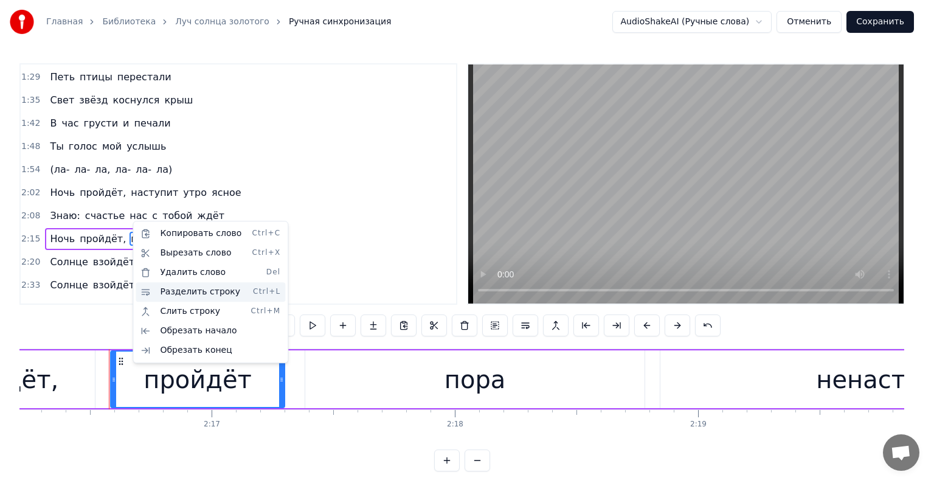
scroll to position [0, 33153]
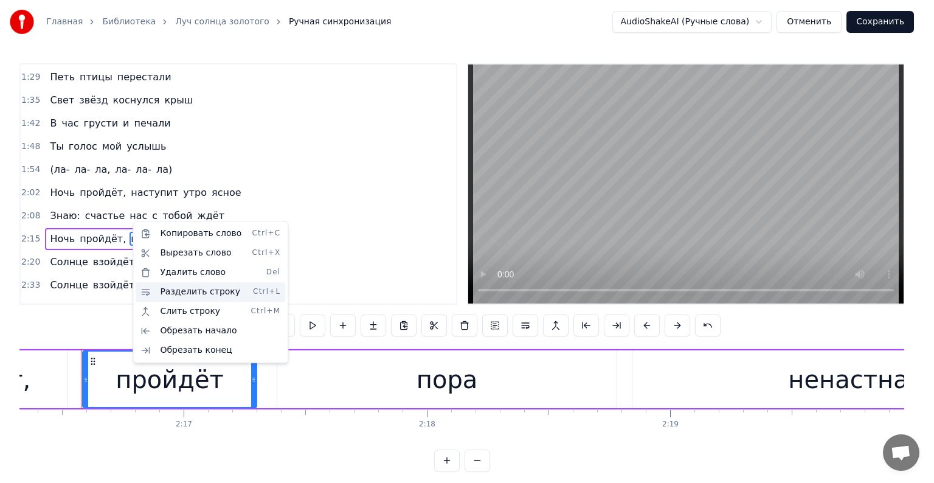
click at [202, 295] on div "Разделить строку Ctrl+L" at bounding box center [211, 291] width 150 height 19
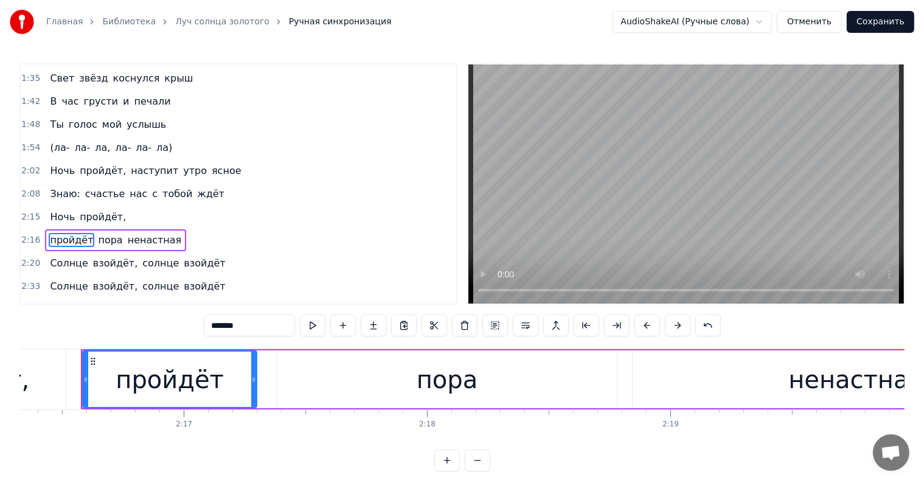
scroll to position [0, 32379]
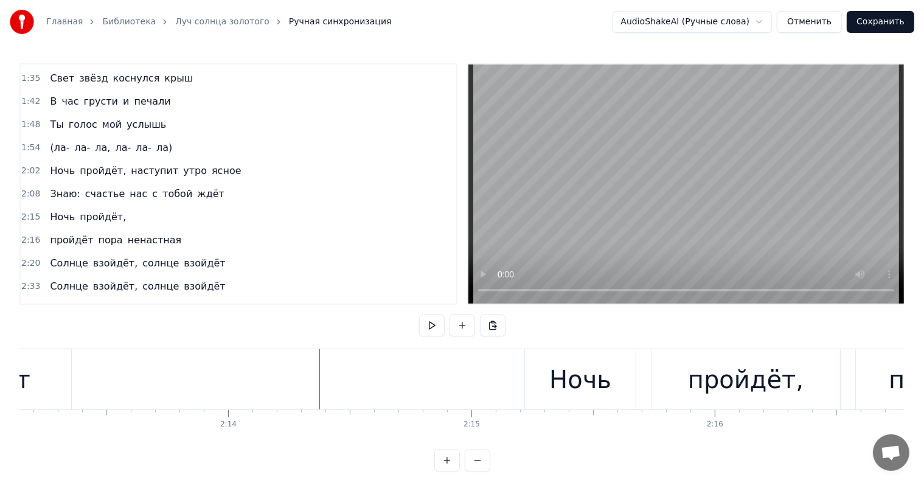
click at [100, 187] on span "счастье" at bounding box center [105, 194] width 42 height 14
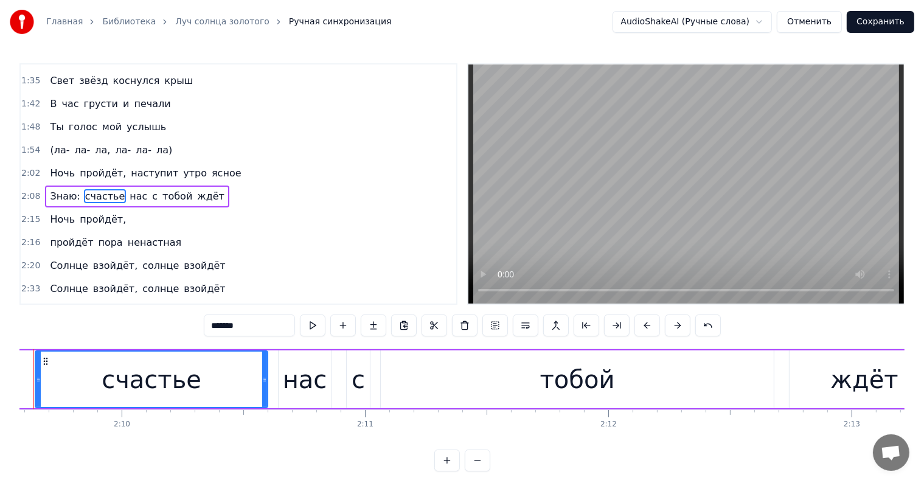
scroll to position [0, 31465]
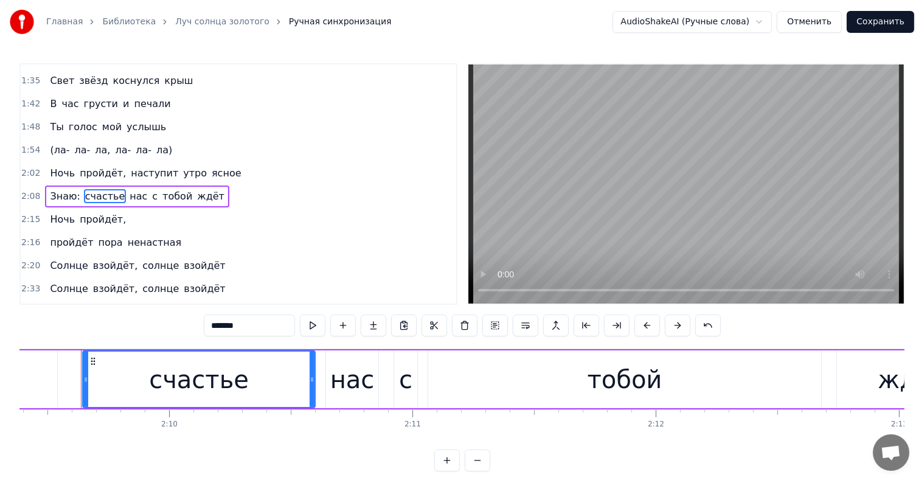
click at [128, 189] on span "нас" at bounding box center [138, 196] width 20 height 14
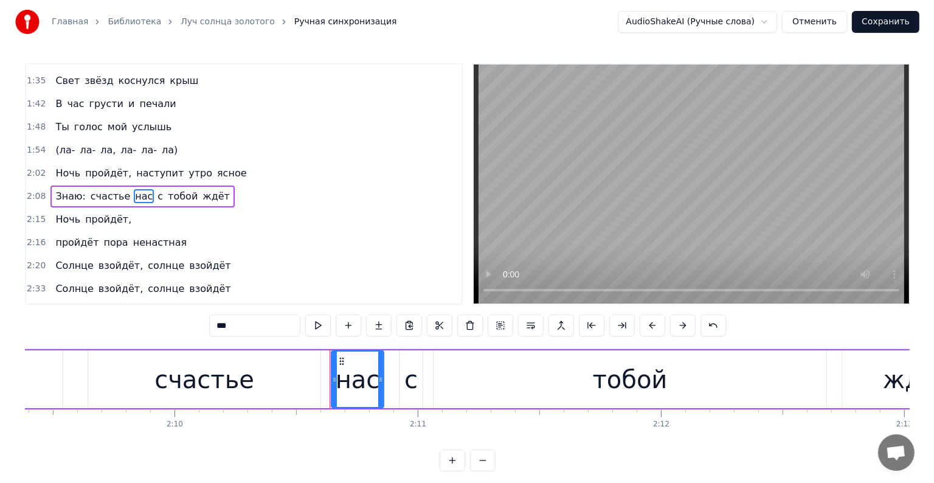
scroll to position [272, 0]
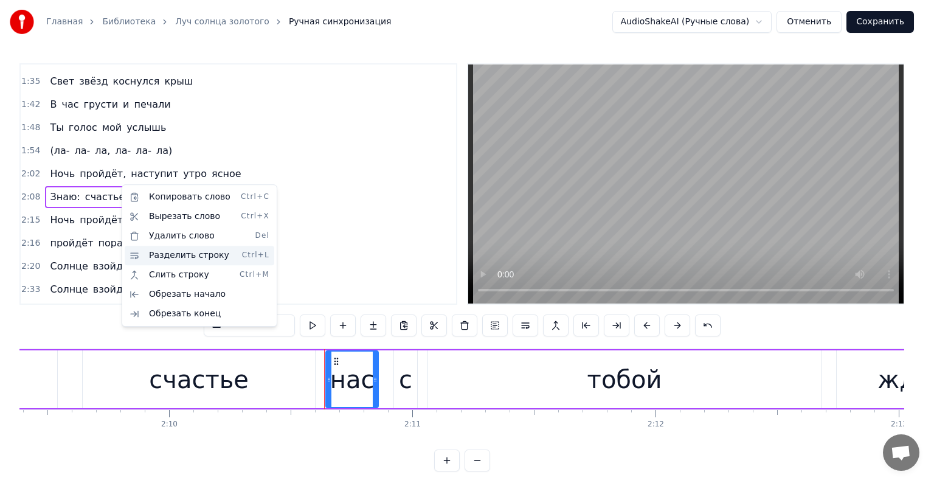
click at [177, 249] on div "Разделить строку Ctrl+L" at bounding box center [200, 255] width 150 height 19
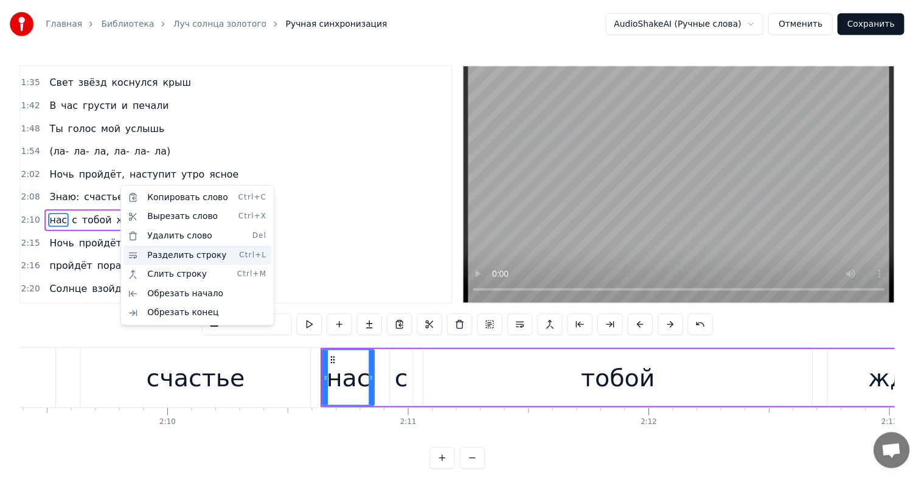
scroll to position [294, 0]
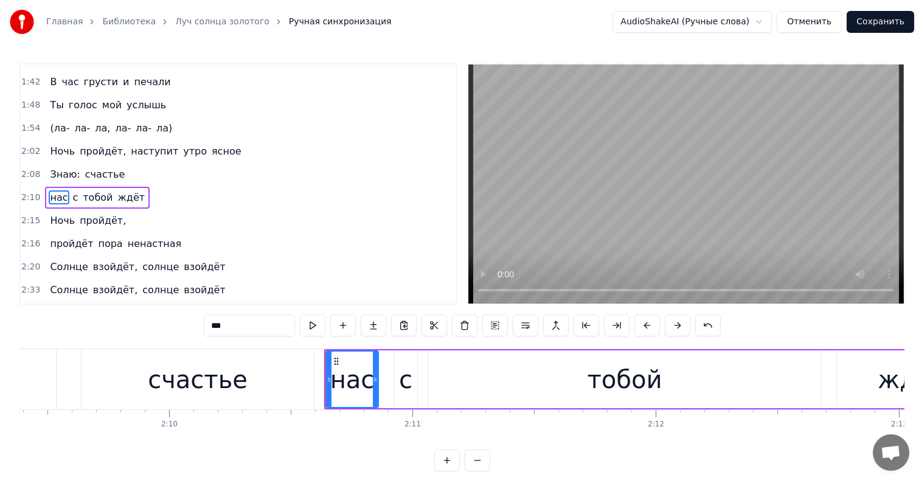
click at [58, 167] on span "Знаю:" at bounding box center [65, 174] width 32 height 14
type input "*****"
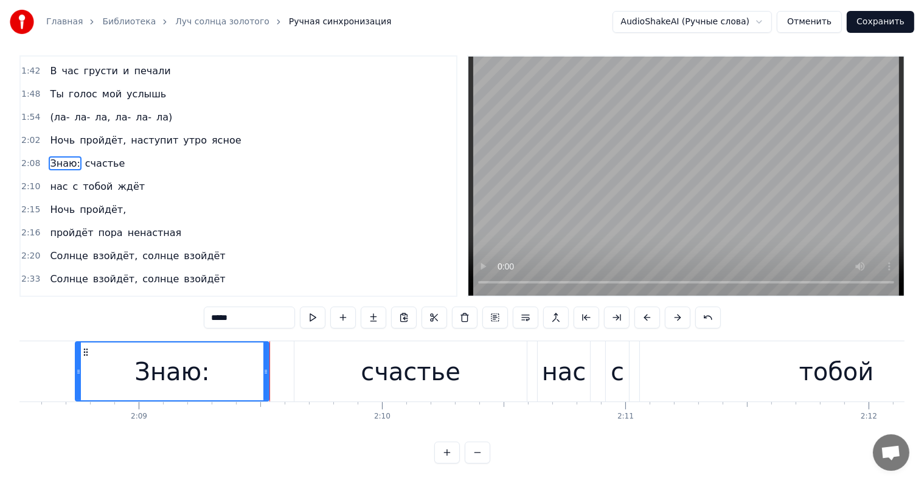
scroll to position [0, 31246]
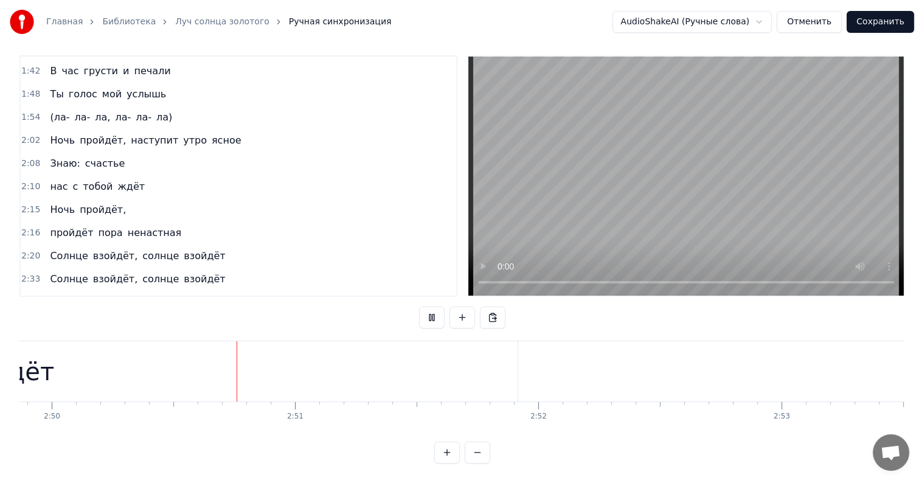
scroll to position [0, 41312]
click at [882, 27] on button "Сохранить" at bounding box center [879, 22] width 67 height 22
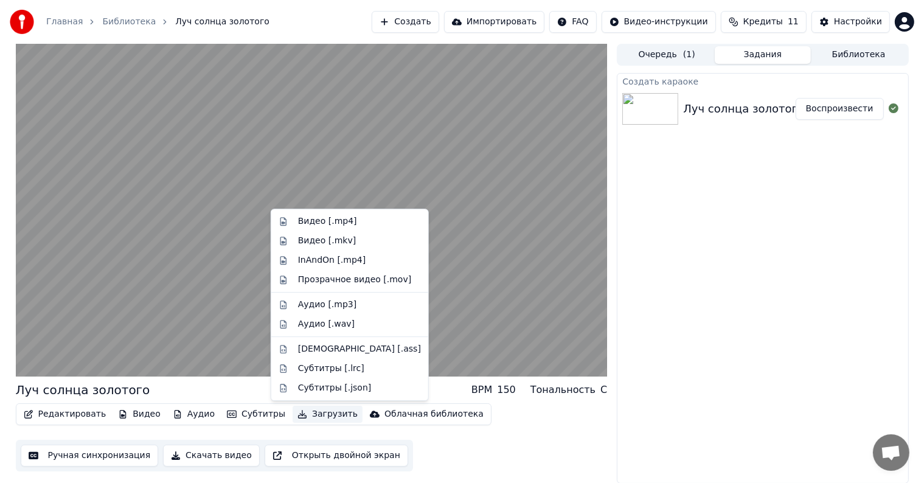
click at [304, 411] on button "Загрузить" at bounding box center [327, 414] width 70 height 17
click at [340, 226] on div "Видео [.mp4]" at bounding box center [327, 221] width 59 height 12
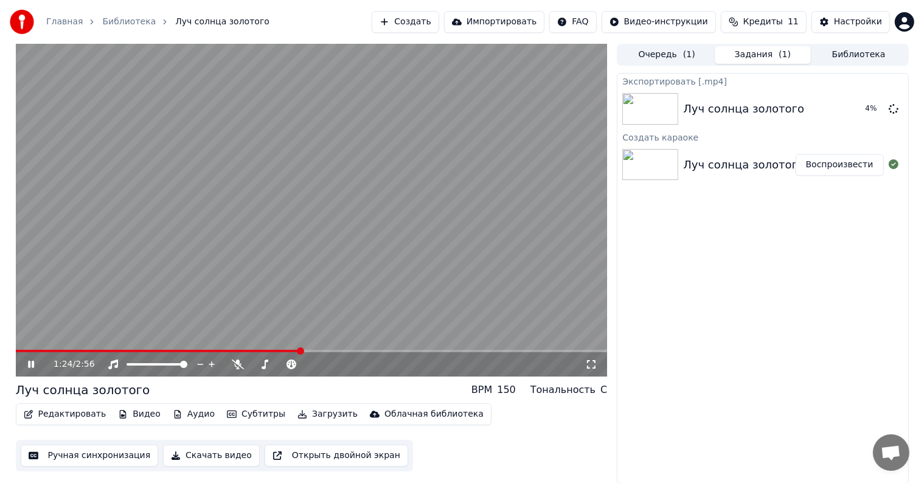
click at [30, 362] on icon at bounding box center [40, 364] width 29 height 10
click at [838, 117] on button "Показать" at bounding box center [852, 109] width 63 height 22
click at [865, 114] on button "Показать" at bounding box center [852, 109] width 63 height 22
click at [848, 108] on button "Показать" at bounding box center [852, 109] width 63 height 22
click at [751, 304] on div "Экспортировать [.mp4] Луч солнца золотого Показать Создать караоке Луч солнца з…" at bounding box center [761, 278] width 291 height 410
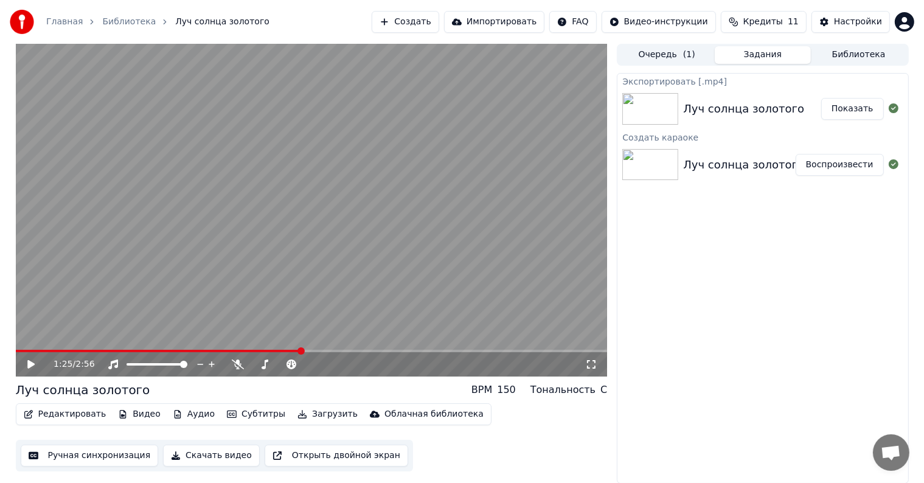
click at [69, 25] on link "Главная" at bounding box center [64, 22] width 36 height 12
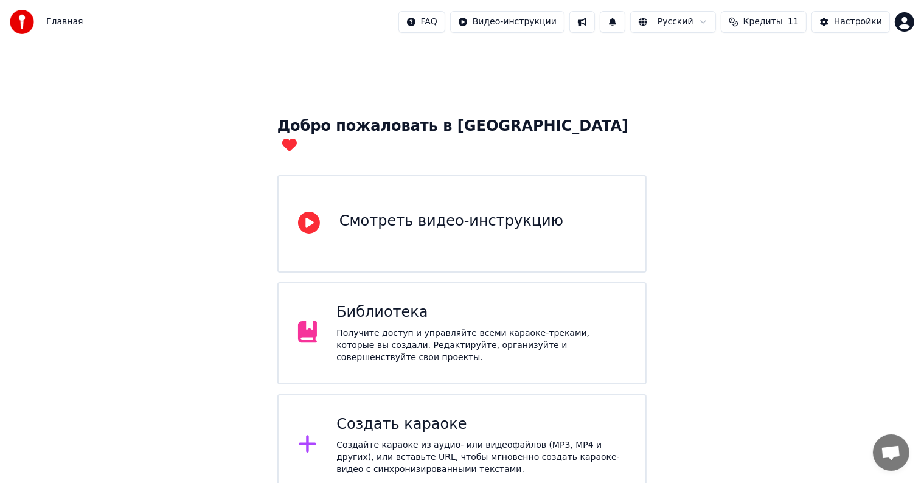
click at [437, 415] on div "Создать караоке" at bounding box center [480, 424] width 289 height 19
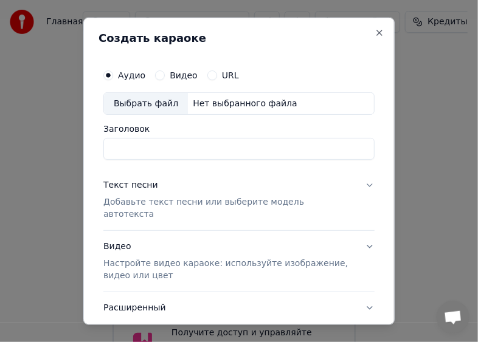
click at [153, 96] on div "Выбрать файл" at bounding box center [146, 103] width 84 height 22
drag, startPoint x: 250, startPoint y: 148, endPoint x: 106, endPoint y: 148, distance: 144.1
click at [106, 148] on input "**********" at bounding box center [238, 149] width 271 height 22
type input "*"
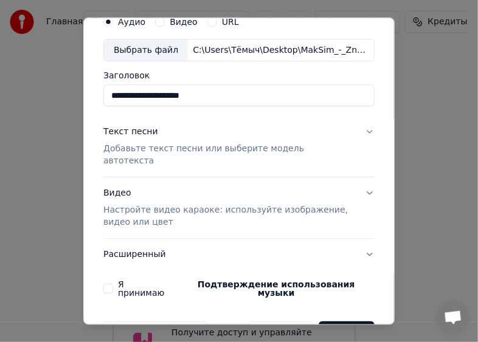
scroll to position [61, 0]
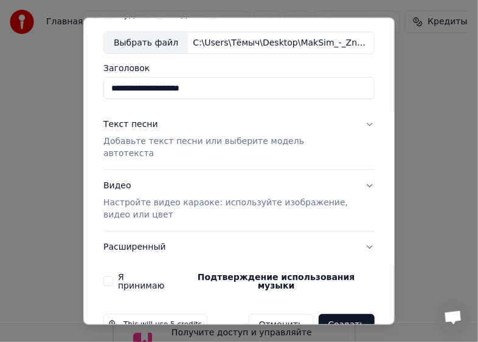
type input "**********"
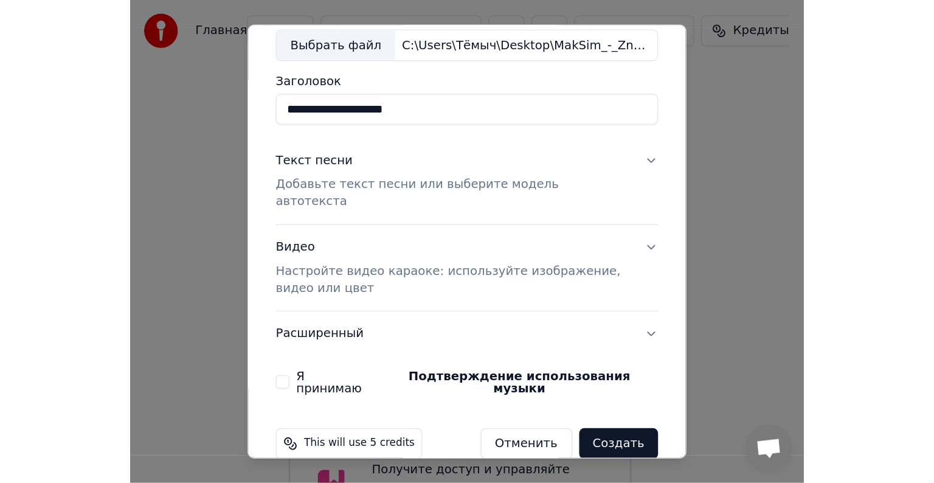
scroll to position [0, 0]
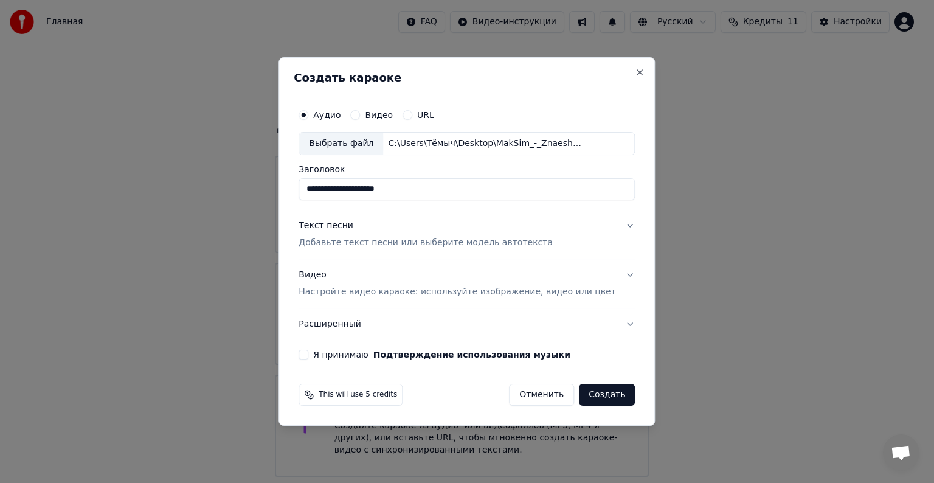
click at [609, 226] on button "Текст песни Добавьте текст песни или выберите модель автотекста" at bounding box center [467, 234] width 336 height 49
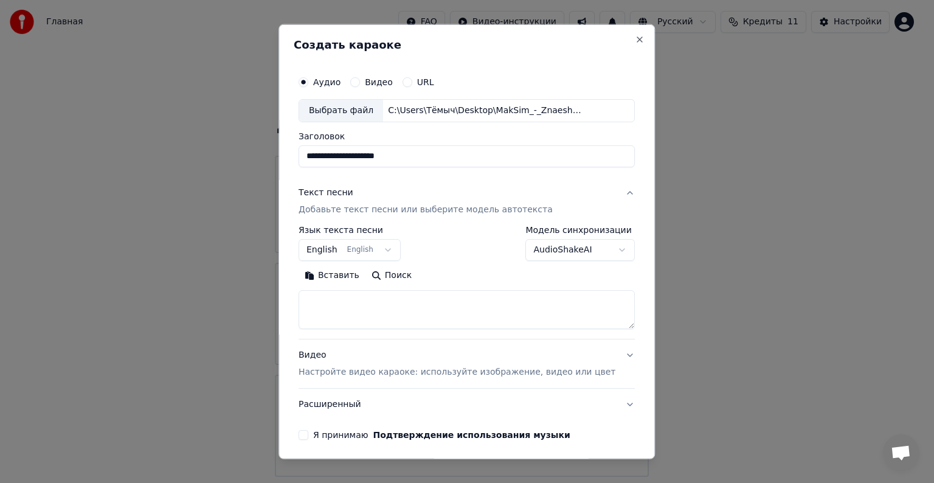
click at [375, 297] on textarea at bounding box center [467, 309] width 336 height 39
paste textarea "**********"
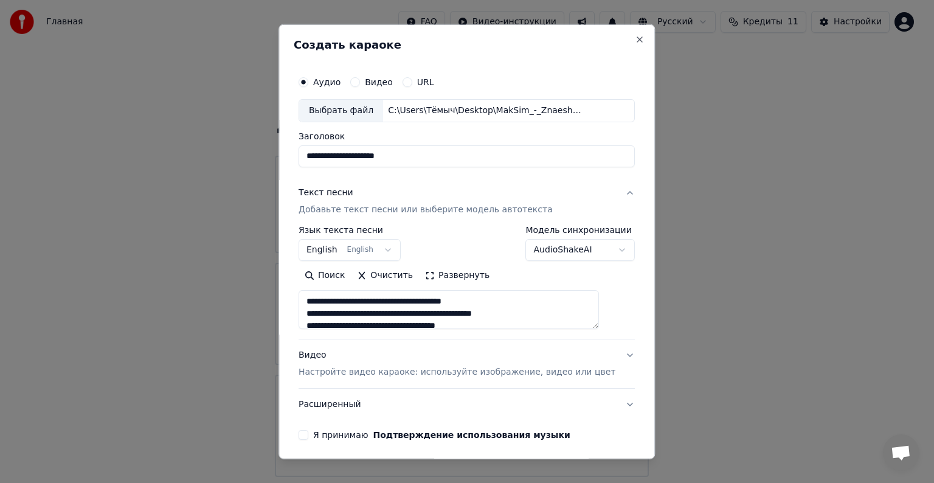
scroll to position [464, 0]
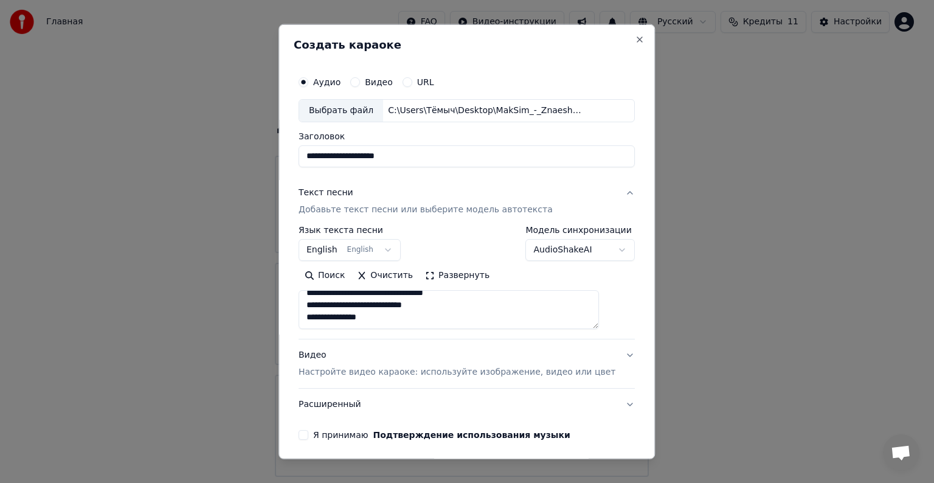
type textarea "**********"
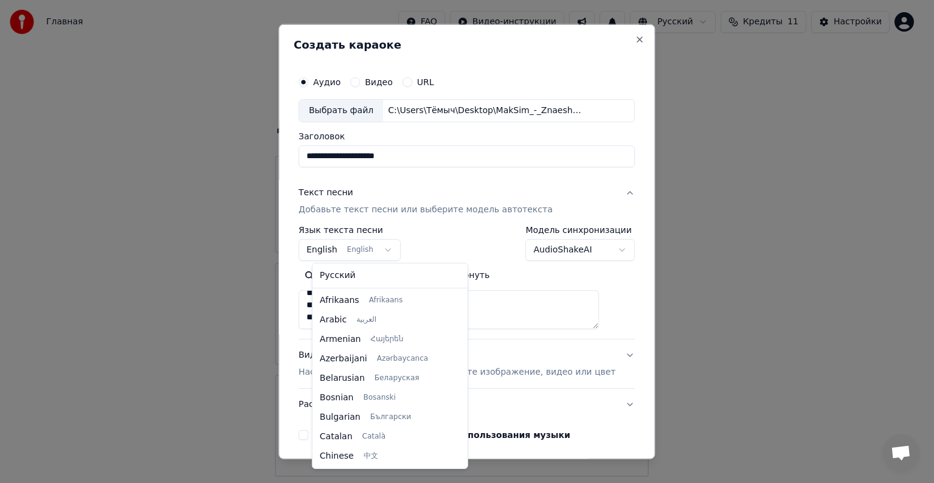
click at [381, 248] on body "Главная FAQ Видео-инструкции Русский Кредиты 11 Настройки Добро пожаловать в Yo…" at bounding box center [462, 298] width 924 height 596
select select "**"
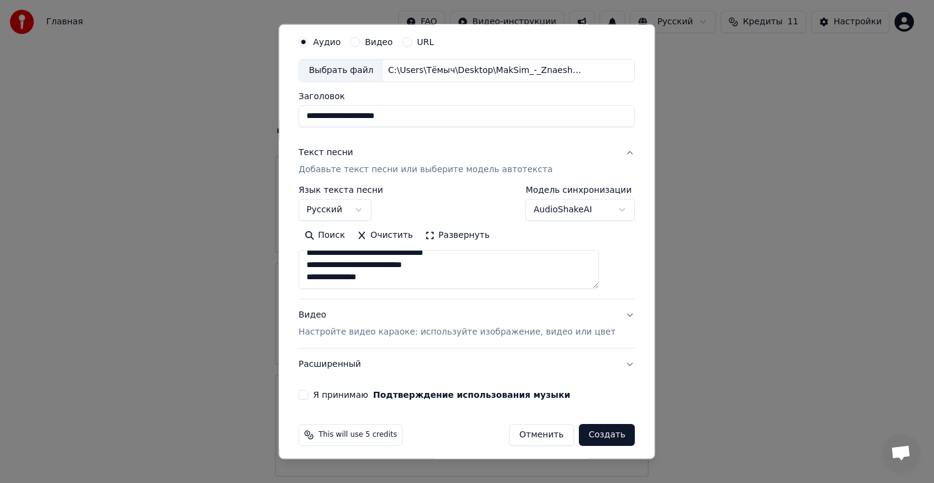
scroll to position [46, 0]
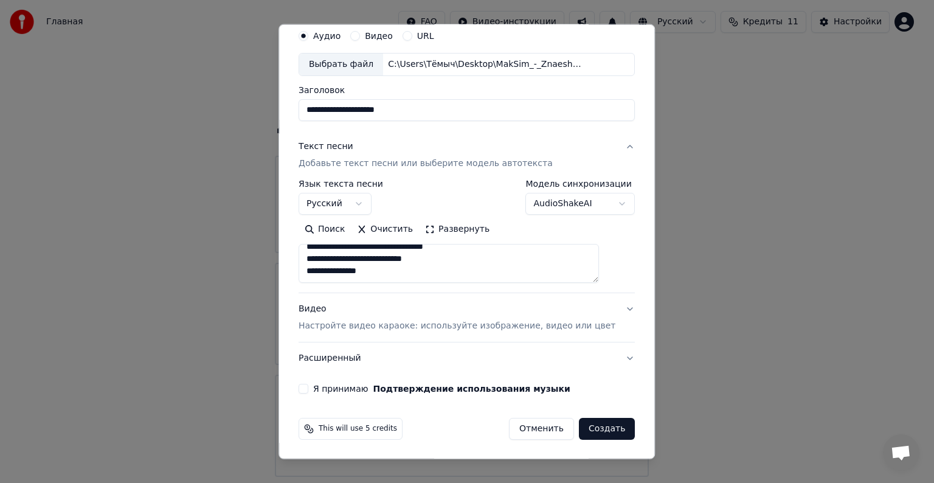
click at [414, 313] on div "Видео Настройте видео караоке: используйте изображение, видео или цвет" at bounding box center [457, 317] width 317 height 29
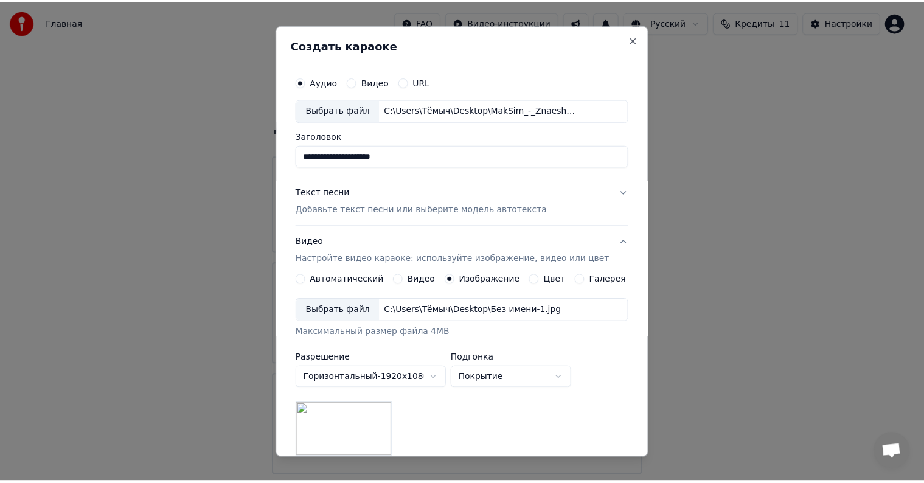
scroll to position [173, 0]
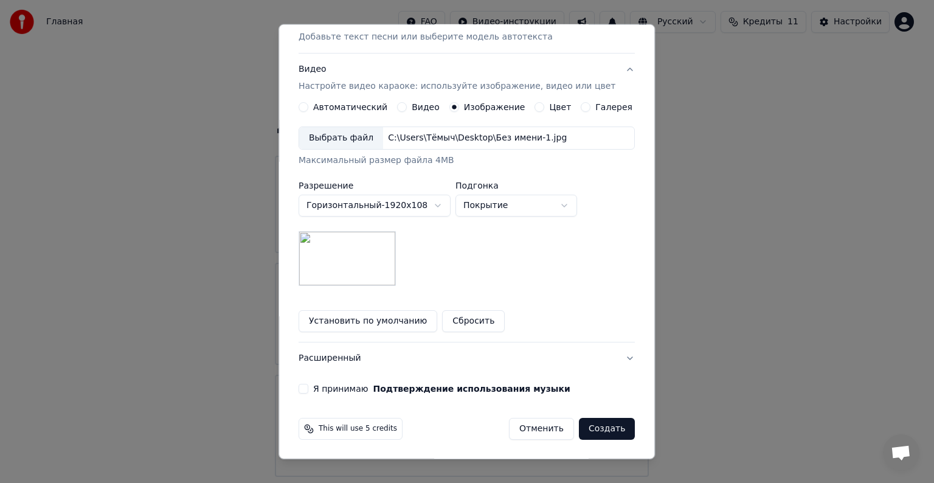
click at [584, 423] on button "Создать" at bounding box center [607, 429] width 56 height 22
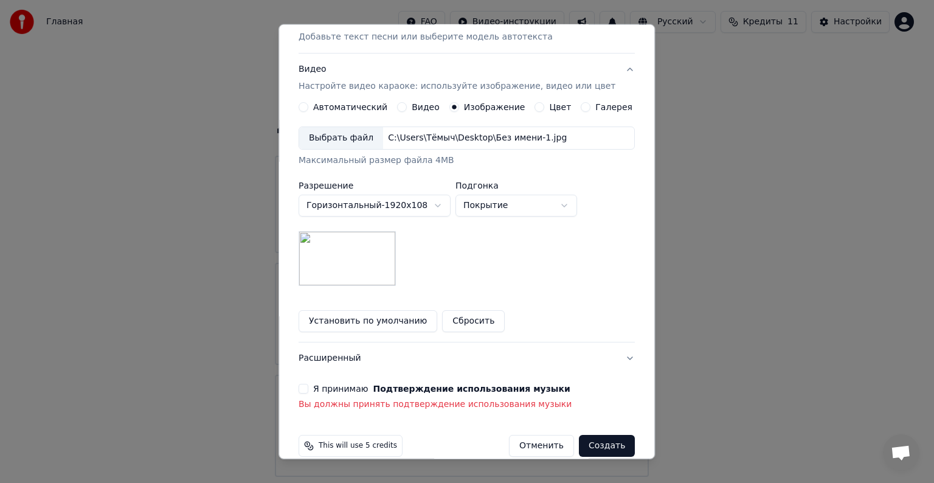
click at [316, 385] on div "Я принимаю Подтверждение использования музыки" at bounding box center [467, 389] width 336 height 10
click at [308, 386] on button "Я принимаю Подтверждение использования музыки" at bounding box center [304, 389] width 10 height 10
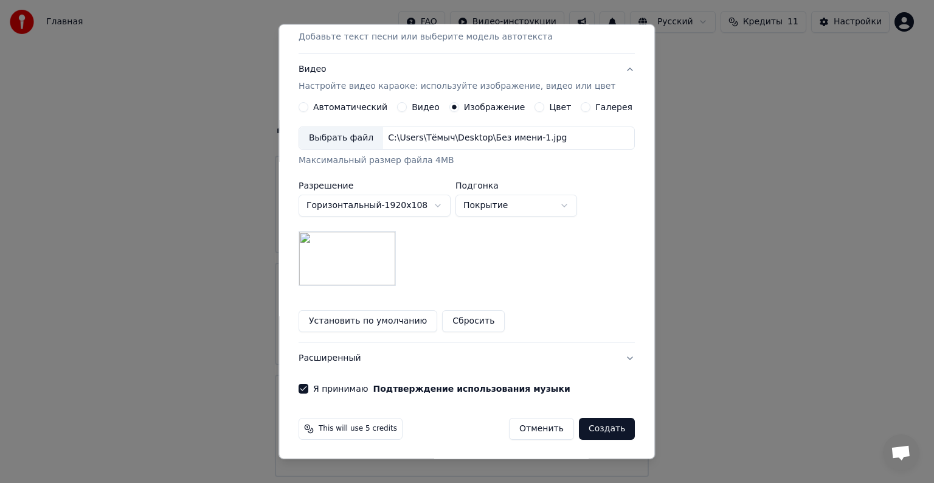
click at [592, 426] on button "Создать" at bounding box center [607, 429] width 56 height 22
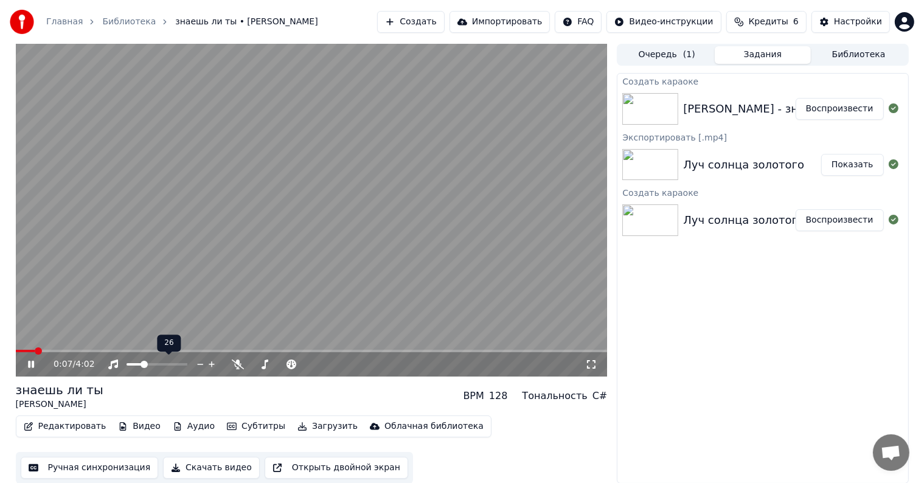
click at [142, 363] on span at bounding box center [134, 364] width 16 height 2
click at [22, 348] on video at bounding box center [312, 210] width 592 height 333
click at [22, 350] on span at bounding box center [26, 351] width 21 height 2
click at [29, 363] on icon at bounding box center [30, 364] width 7 height 9
click at [24, 352] on span at bounding box center [27, 350] width 7 height 7
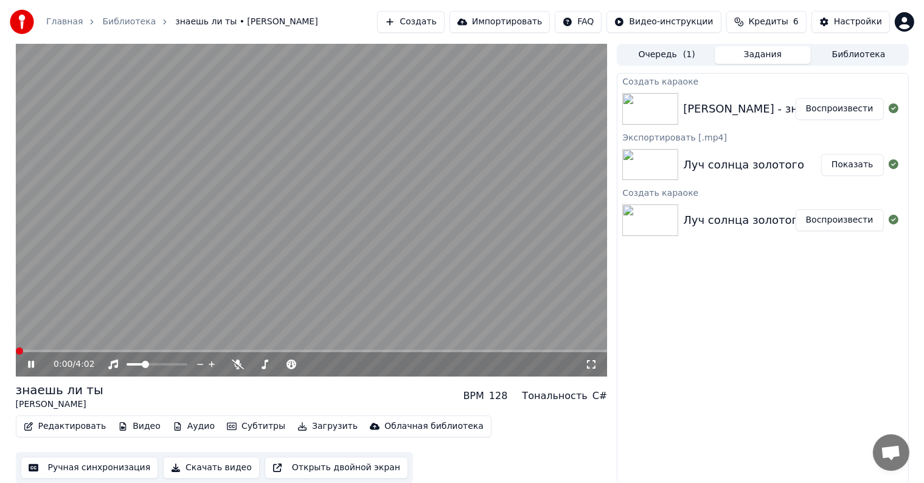
click at [16, 351] on span at bounding box center [19, 350] width 7 height 7
click at [49, 351] on span at bounding box center [312, 351] width 592 height 2
click at [85, 350] on span at bounding box center [312, 351] width 592 height 2
click at [226, 424] on button "Субтитры" at bounding box center [256, 426] width 68 height 17
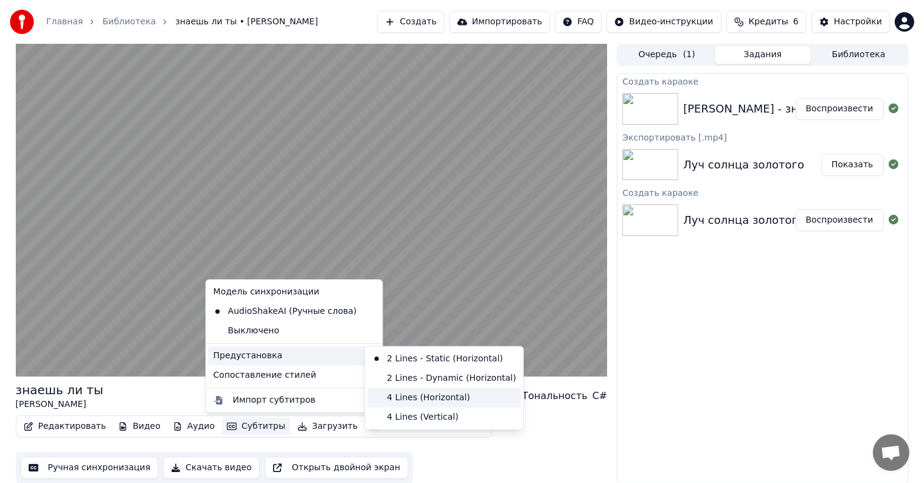
click at [444, 392] on div "4 Lines (Horizontal)" at bounding box center [443, 397] width 153 height 19
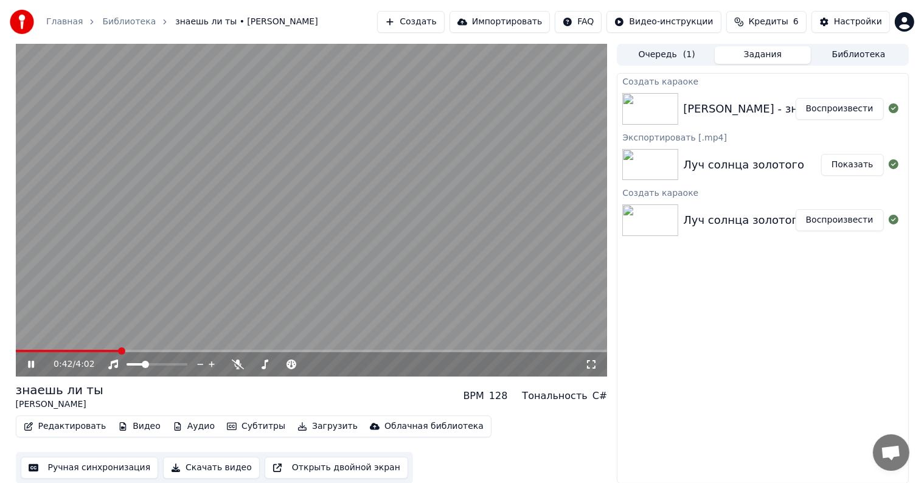
click at [63, 348] on video at bounding box center [312, 210] width 592 height 333
click at [60, 350] on span at bounding box center [68, 351] width 105 height 2
click at [33, 361] on icon at bounding box center [40, 364] width 29 height 10
click at [63, 423] on button "Редактировать" at bounding box center [65, 426] width 92 height 17
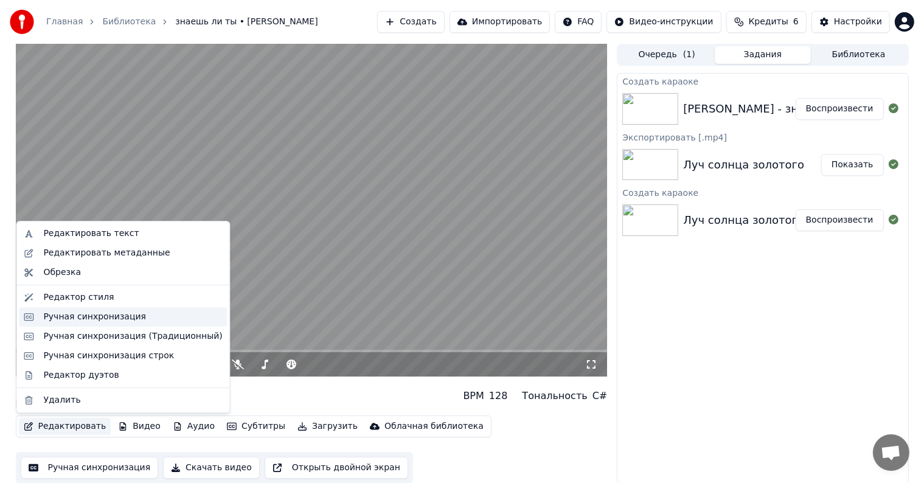
click at [106, 323] on div "Ручная синхронизация" at bounding box center [123, 316] width 208 height 19
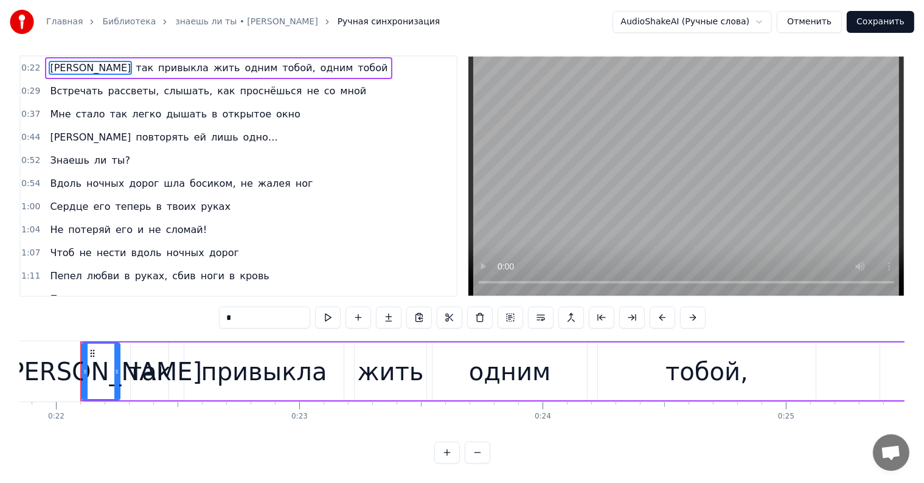
scroll to position [18, 0]
click at [372, 326] on div "0:22 Я так привыкла жить одним тобой, одним тобой 0:29 Встречать рассветы, слыш…" at bounding box center [461, 259] width 885 height 408
click at [119, 347] on div at bounding box center [119, 371] width 1 height 60
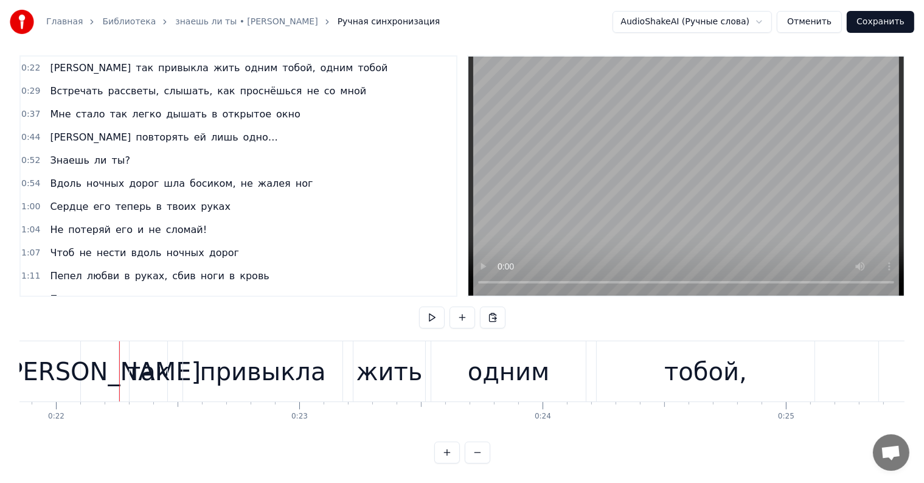
click at [119, 347] on div at bounding box center [119, 371] width 1 height 60
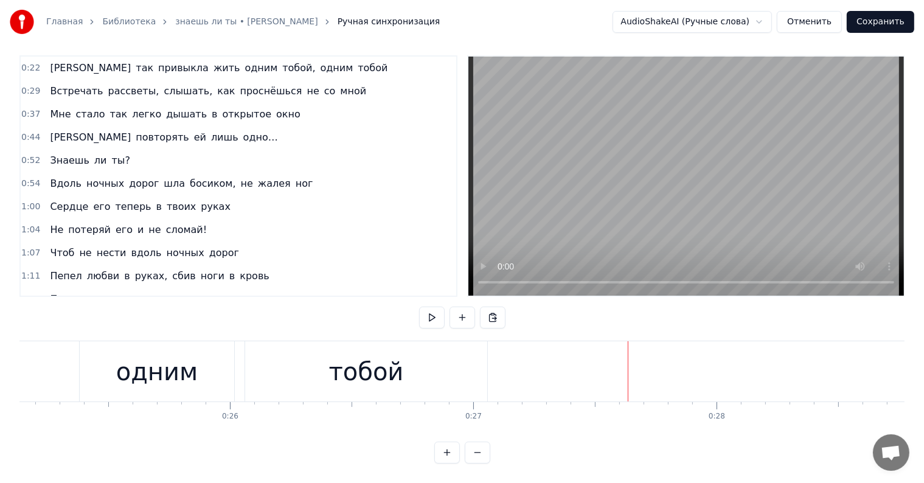
click at [216, 84] on span "как" at bounding box center [226, 91] width 20 height 14
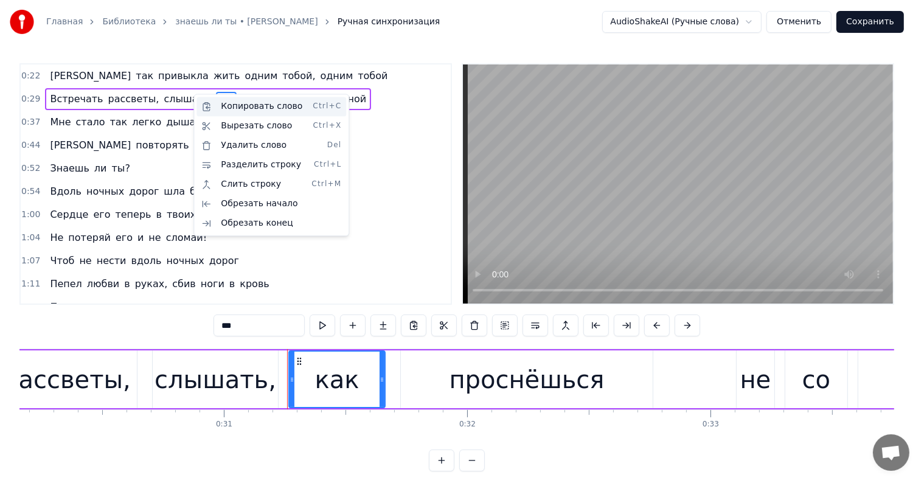
scroll to position [0, 7541]
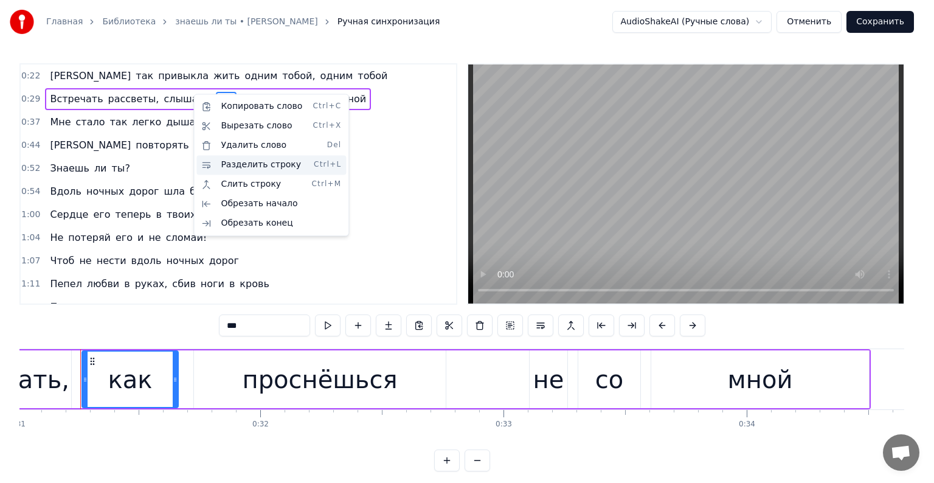
click at [258, 159] on div "Разделить строку Ctrl+L" at bounding box center [271, 164] width 150 height 19
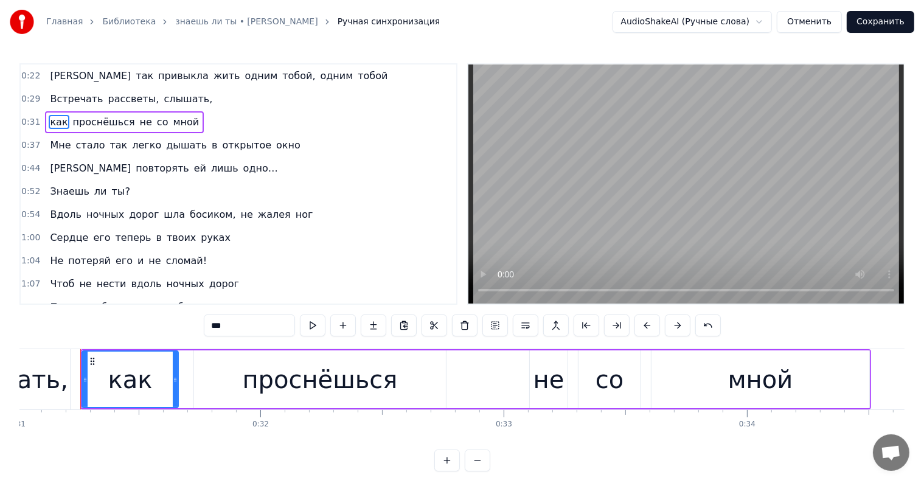
click at [57, 347] on div "0:22 Я так привыкла жить одним тобой, одним тобой 0:29 Встречать рассветы, слыш…" at bounding box center [461, 267] width 885 height 408
click at [51, 349] on div "слышать," at bounding box center [7, 379] width 126 height 60
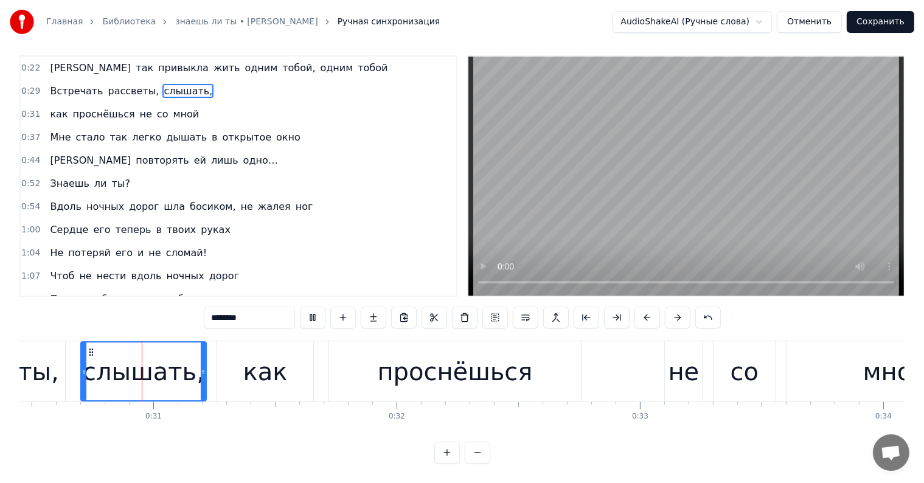
scroll to position [0, 0]
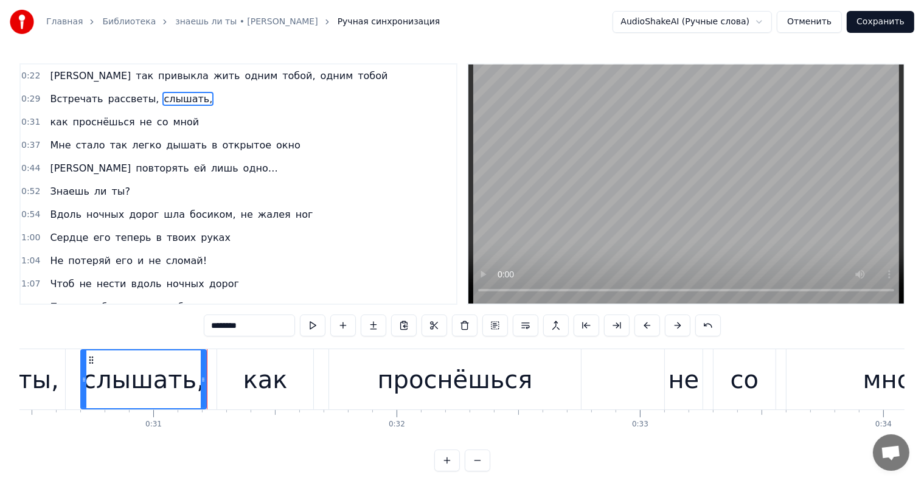
click at [134, 72] on span "так" at bounding box center [144, 76] width 20 height 14
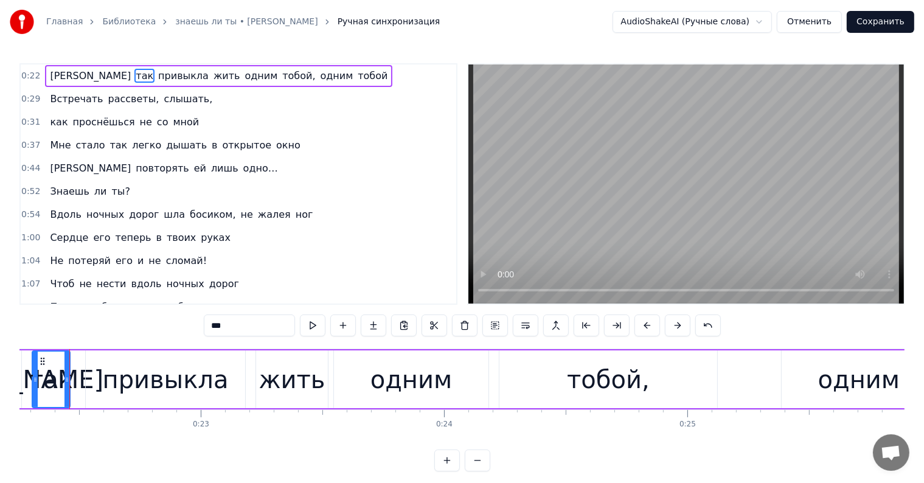
scroll to position [0, 5401]
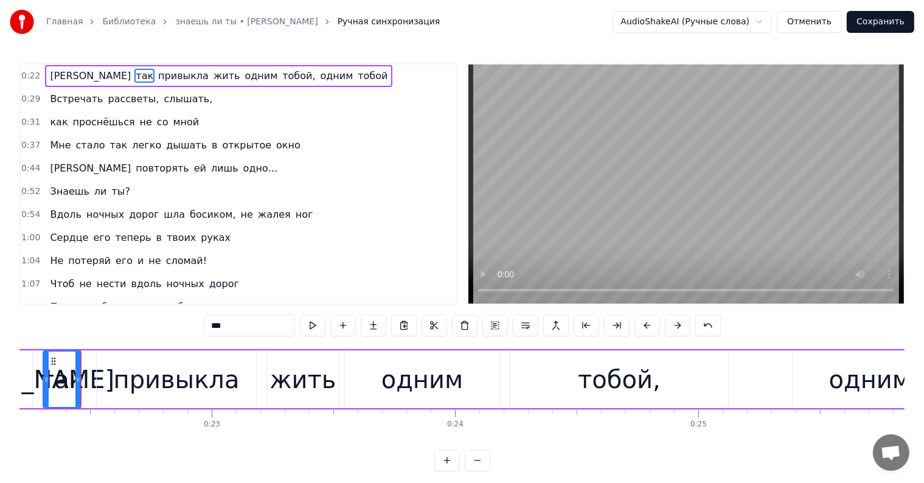
click at [244, 77] on span "одним" at bounding box center [261, 76] width 35 height 14
type input "*****"
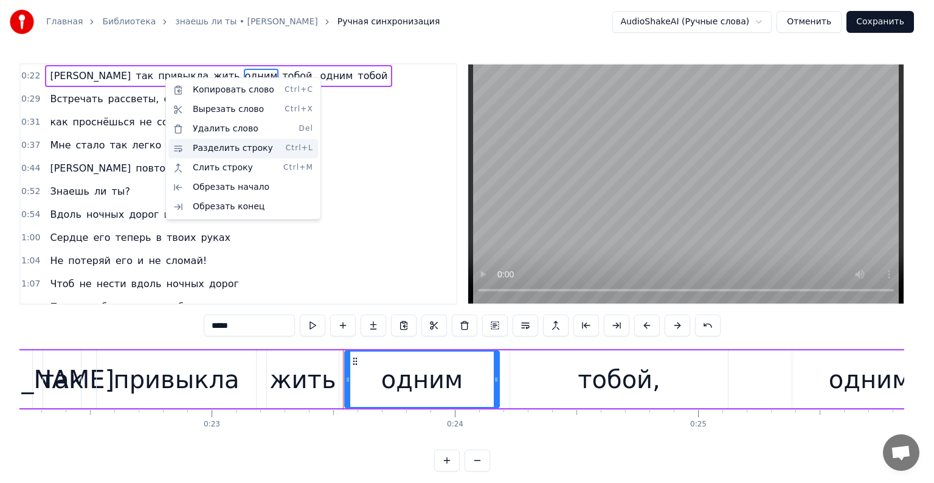
click at [224, 147] on div "Разделить строку Ctrl+L" at bounding box center [243, 148] width 150 height 19
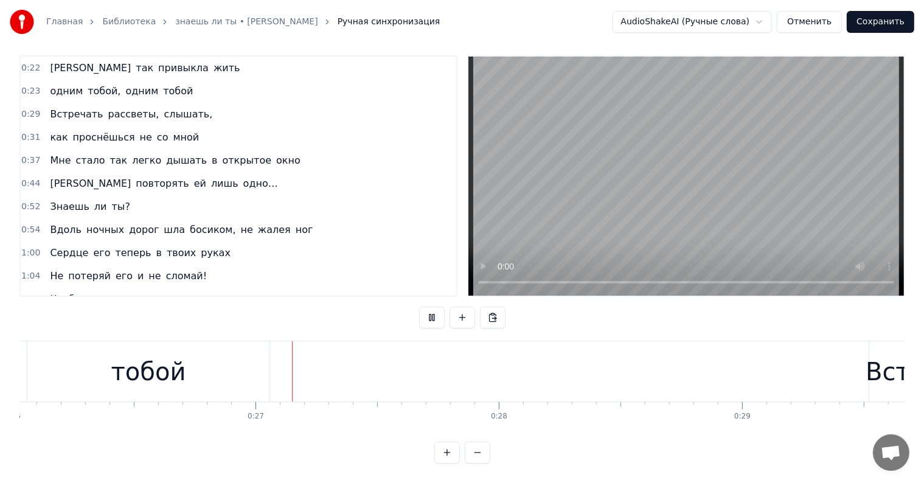
scroll to position [0, 6412]
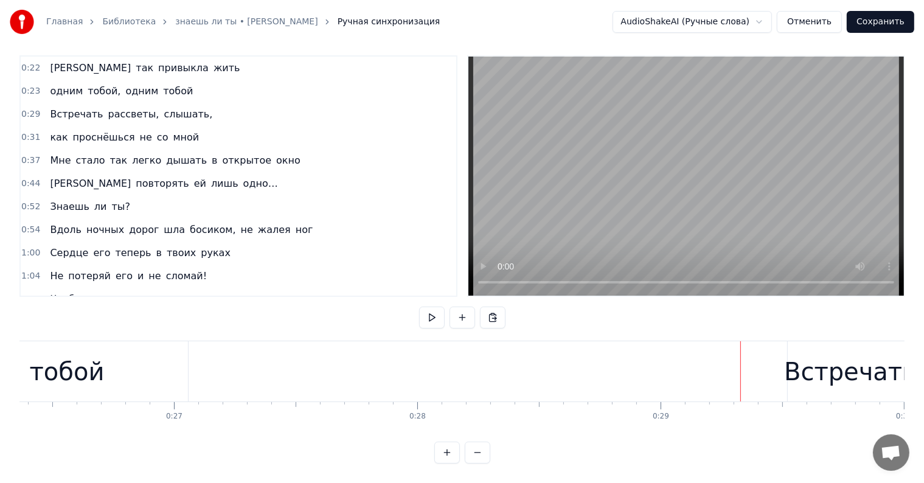
click at [165, 153] on span "дышать" at bounding box center [186, 160] width 43 height 14
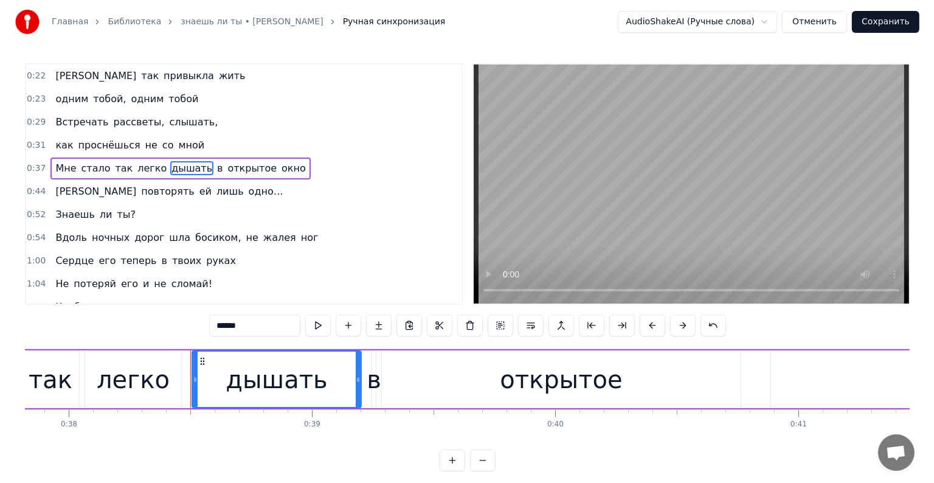
scroll to position [0, 9302]
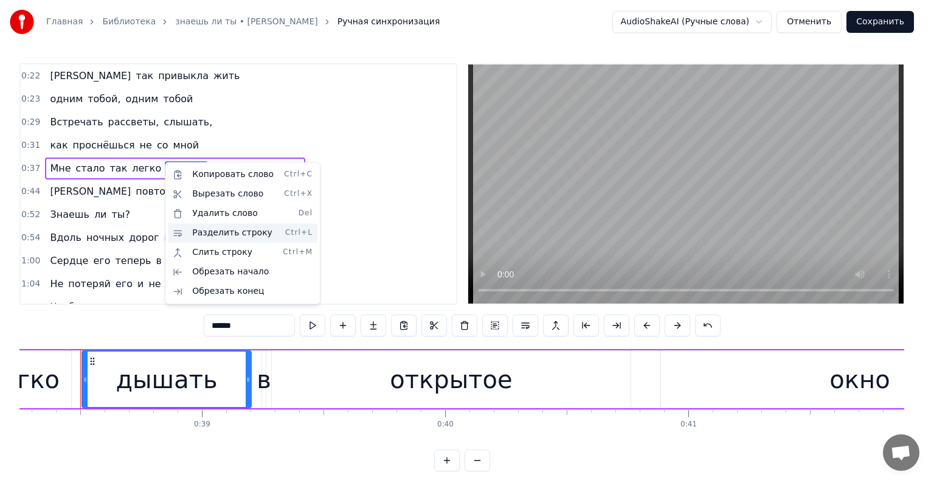
click at [227, 234] on div "Разделить строку Ctrl+L" at bounding box center [243, 232] width 150 height 19
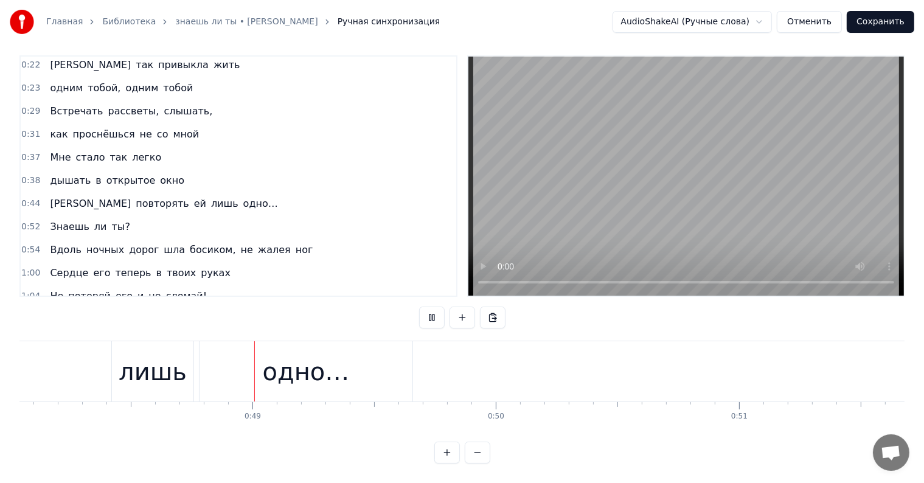
scroll to position [0, 11702]
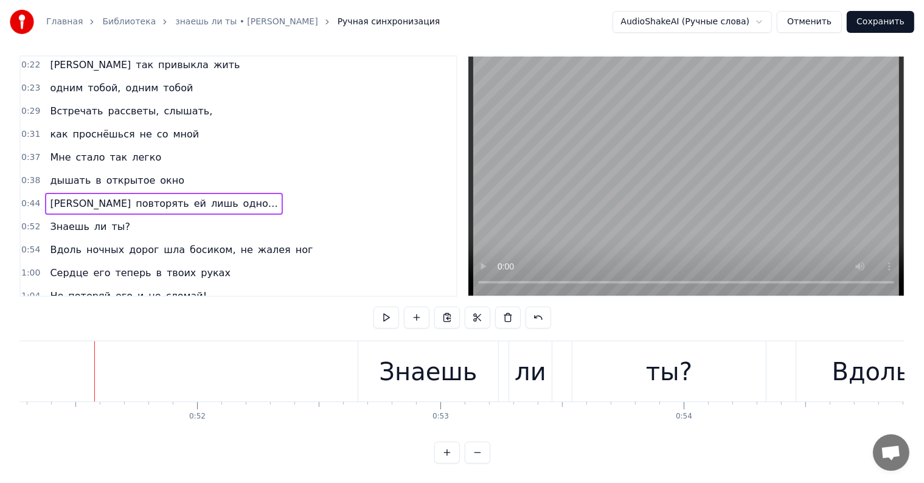
scroll to position [0, 12482]
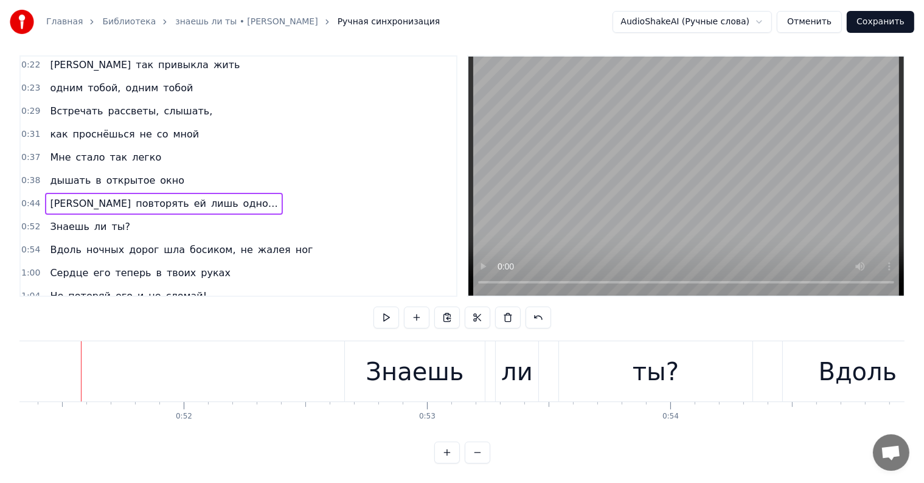
click at [75, 150] on span "стало" at bounding box center [91, 157] width 32 height 14
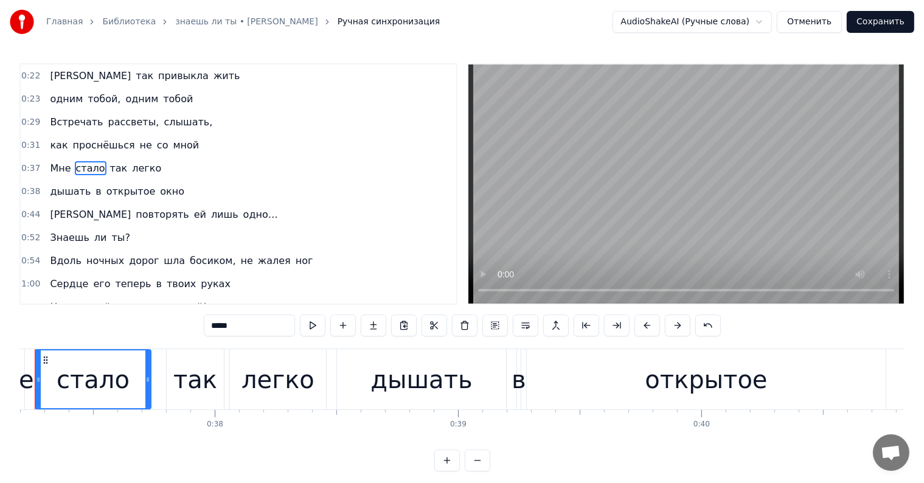
scroll to position [0, 9001]
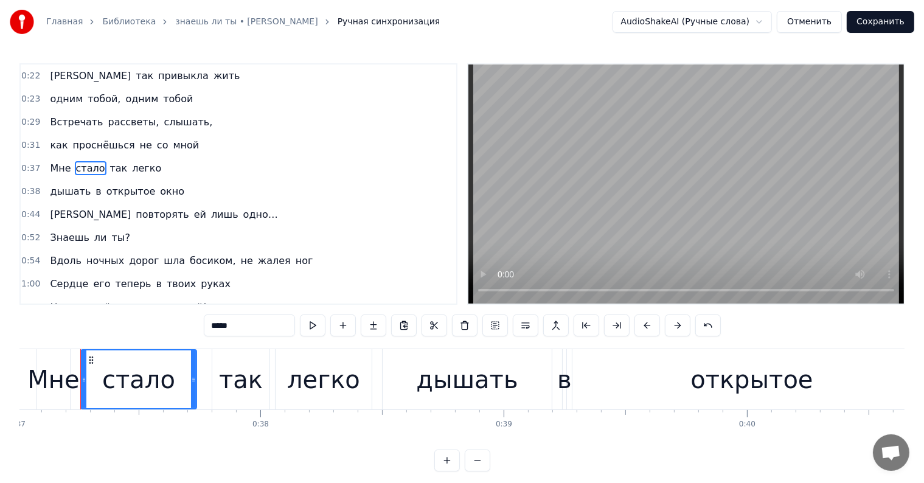
click at [72, 123] on span "Встречать" at bounding box center [76, 122] width 55 height 14
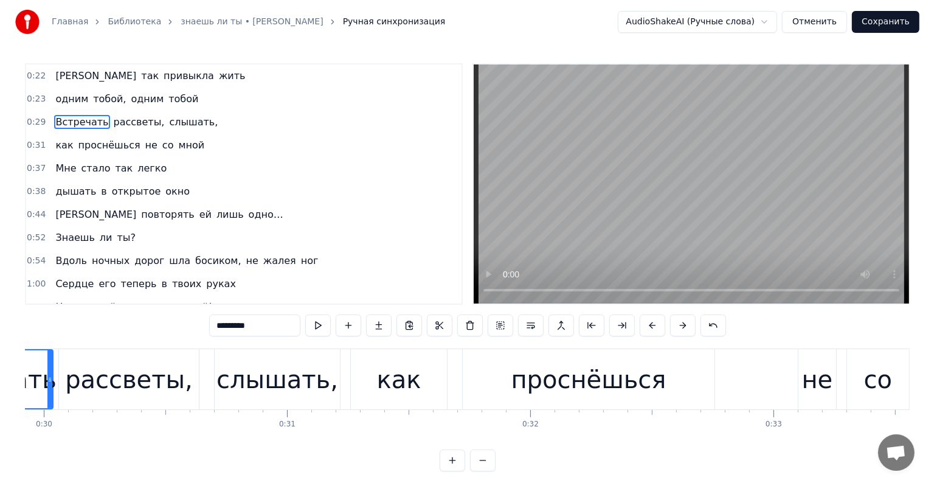
scroll to position [0, 7118]
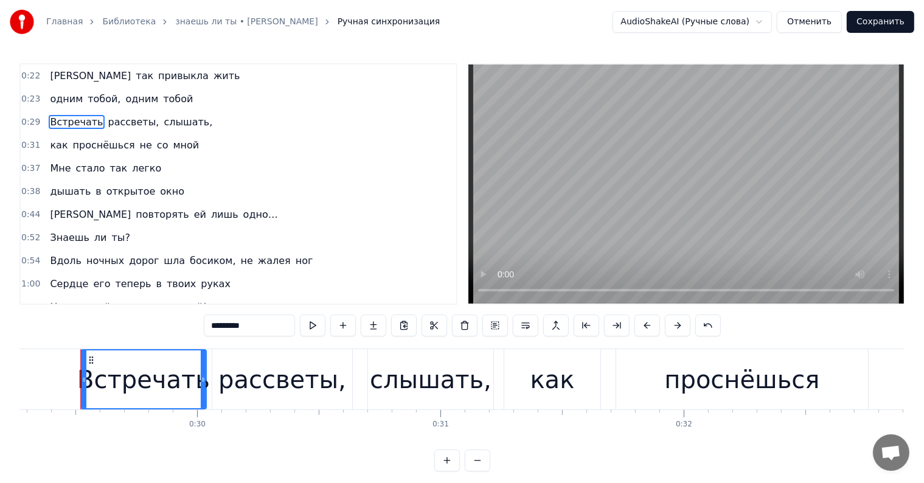
click at [139, 143] on span "не" at bounding box center [146, 145] width 15 height 14
type input "**"
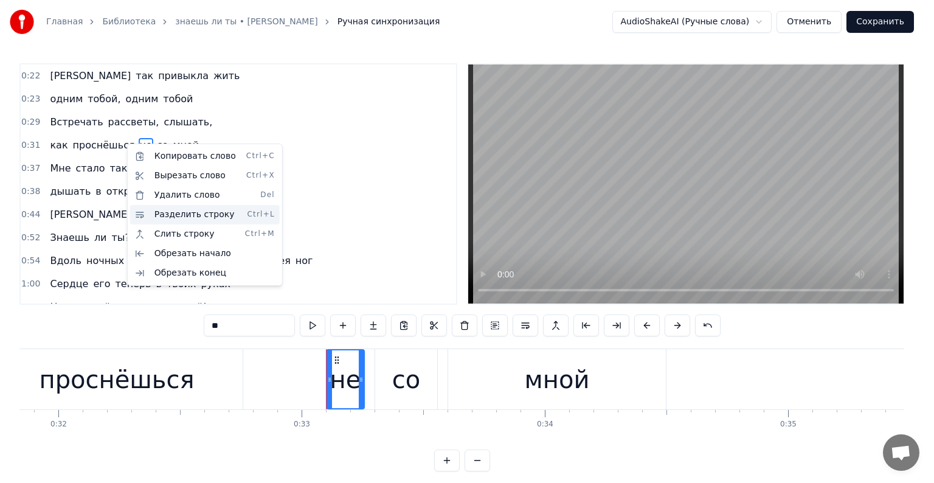
click at [182, 210] on div "Разделить строку Ctrl+L" at bounding box center [205, 214] width 150 height 19
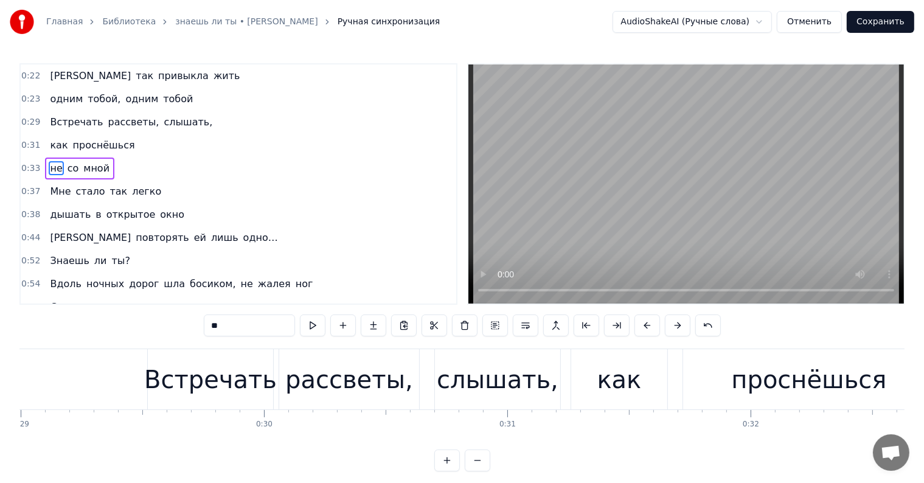
scroll to position [0, 6951]
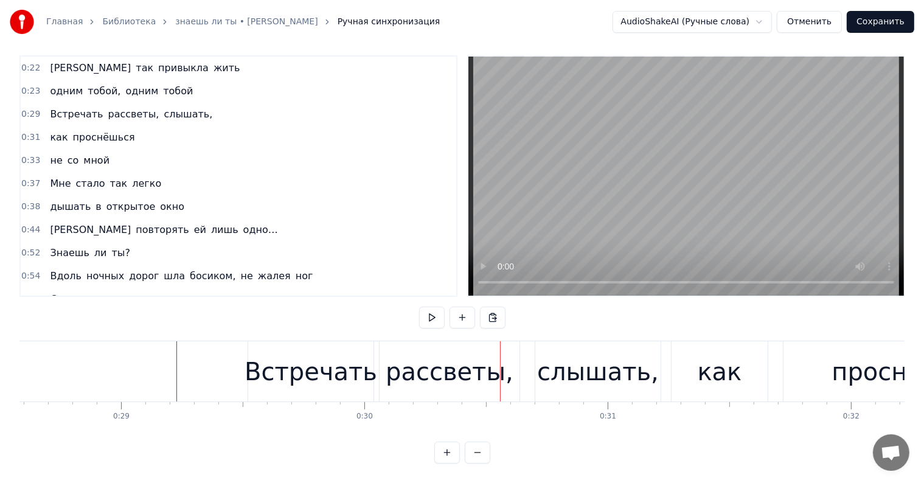
click at [162, 107] on span "слышать," at bounding box center [187, 114] width 51 height 14
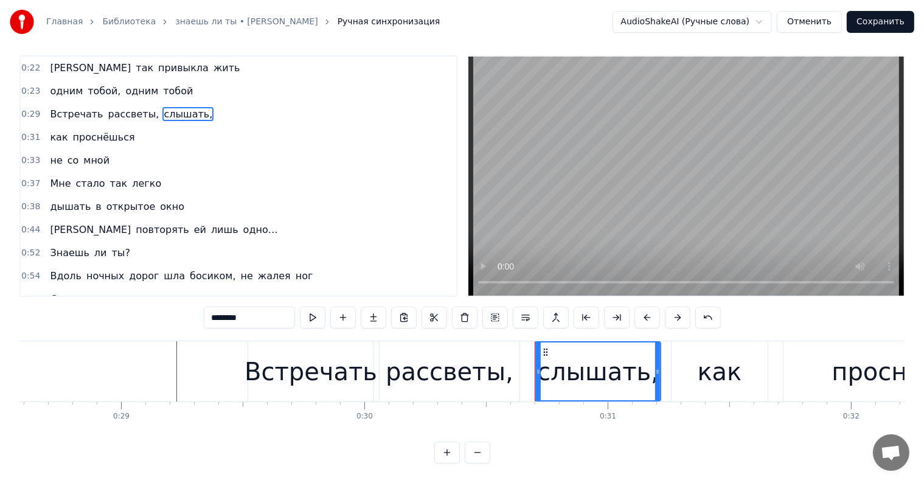
scroll to position [0, 0]
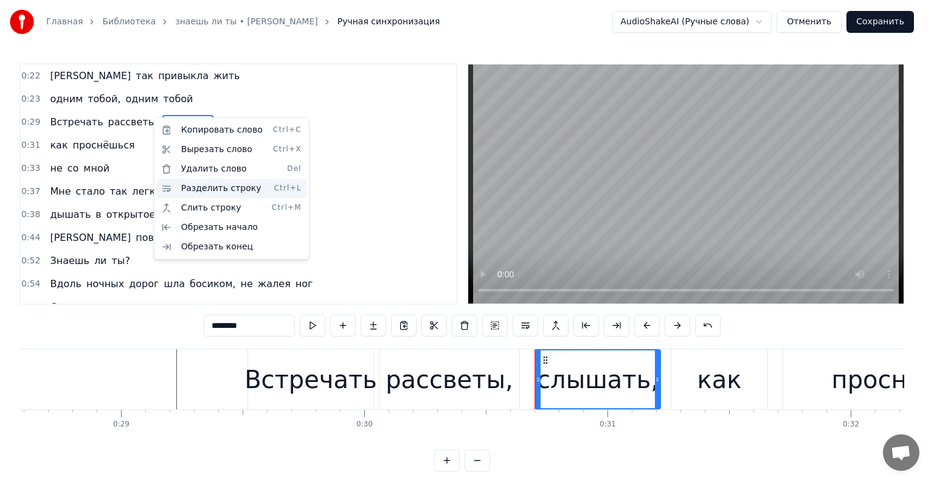
click at [212, 191] on div "Разделить строку Ctrl+L" at bounding box center [232, 188] width 150 height 19
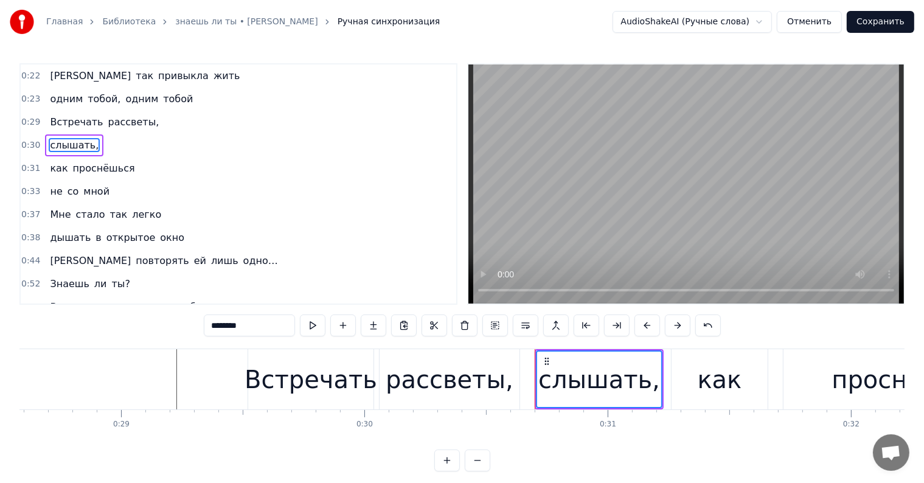
click at [72, 164] on span "проснёшься" at bounding box center [104, 168] width 64 height 14
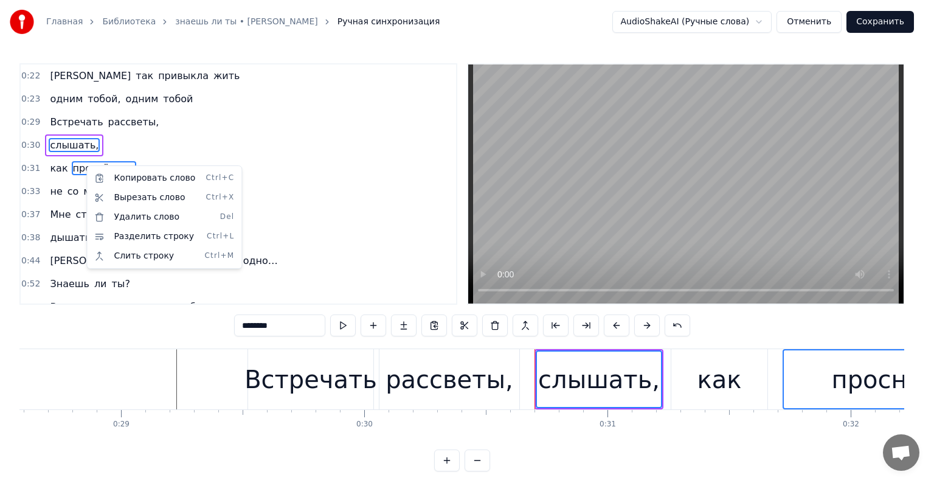
click at [115, 158] on html "Главная Библиотека знаешь ли ты • [PERSON_NAME] синхронизация AudioShakeAI (Руч…" at bounding box center [467, 245] width 934 height 491
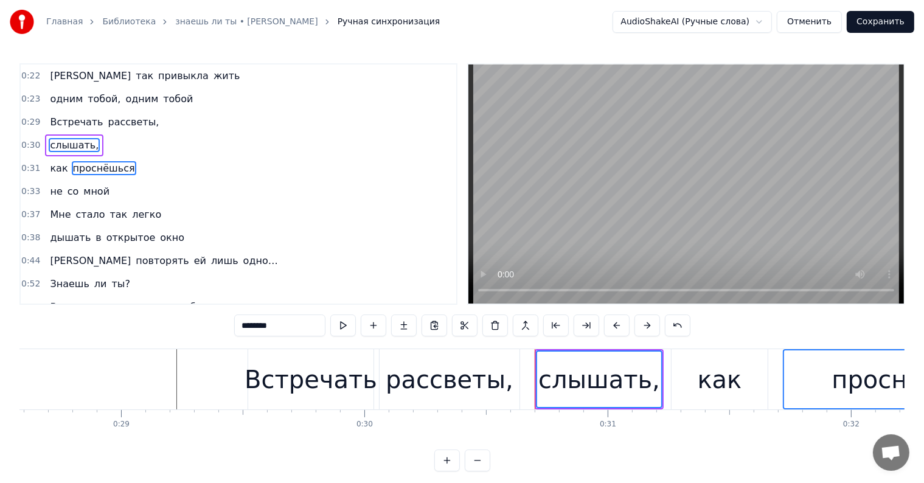
click at [107, 161] on span "проснёшься" at bounding box center [104, 168] width 64 height 14
type input "**********"
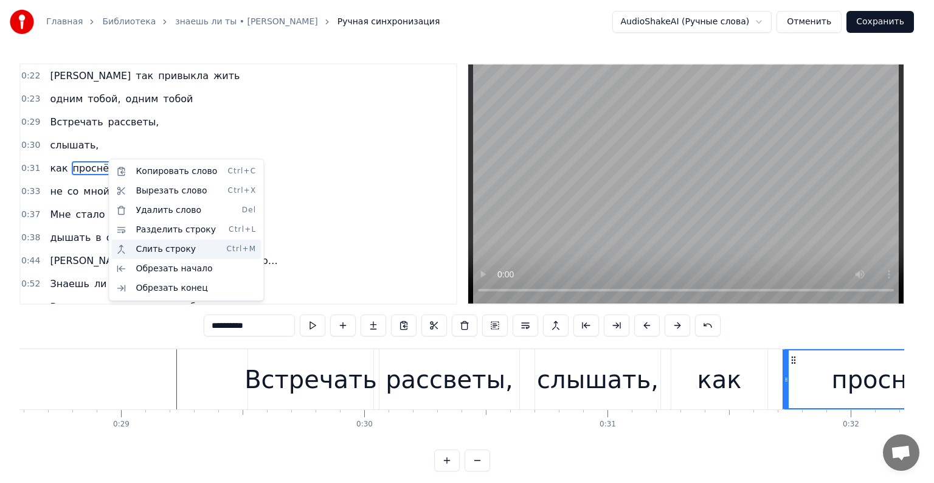
click at [180, 240] on div "Слить строку Ctrl+M" at bounding box center [186, 249] width 150 height 19
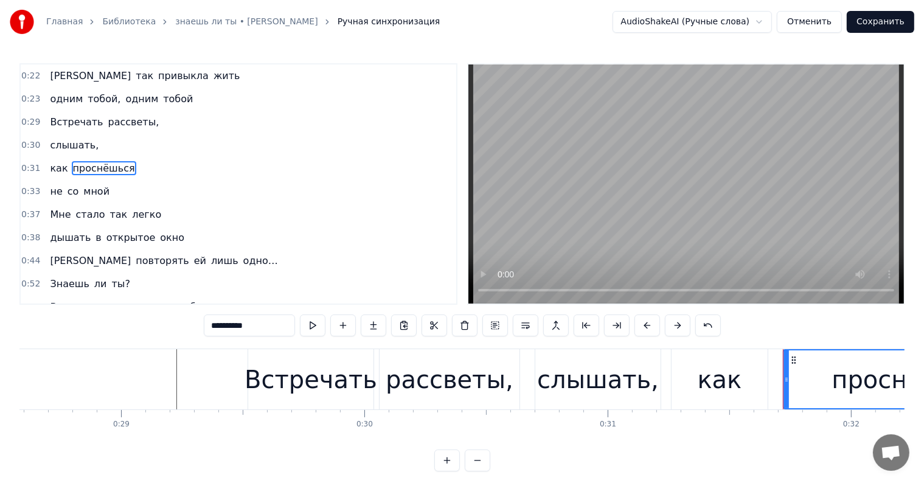
click at [45, 157] on div "как проснёшься" at bounding box center [92, 168] width 94 height 22
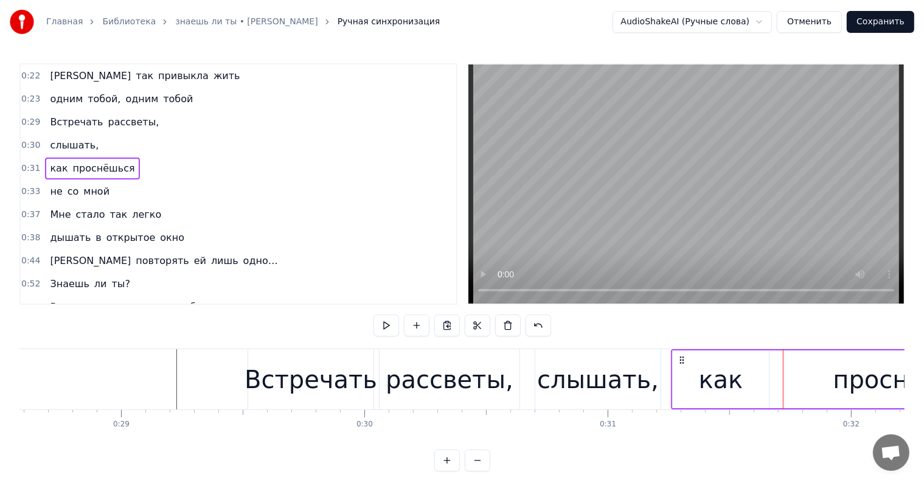
click at [49, 165] on span "как" at bounding box center [59, 168] width 20 height 14
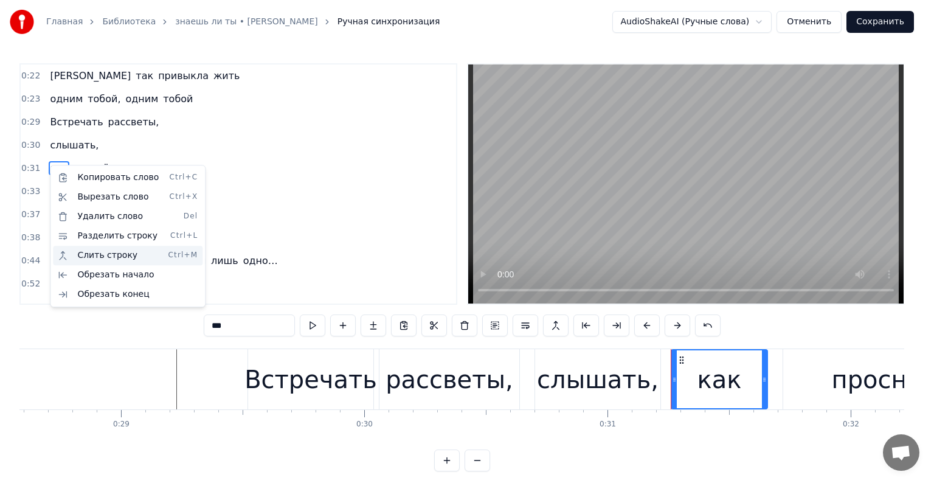
click at [119, 250] on div "Слить строку Ctrl+M" at bounding box center [128, 255] width 150 height 19
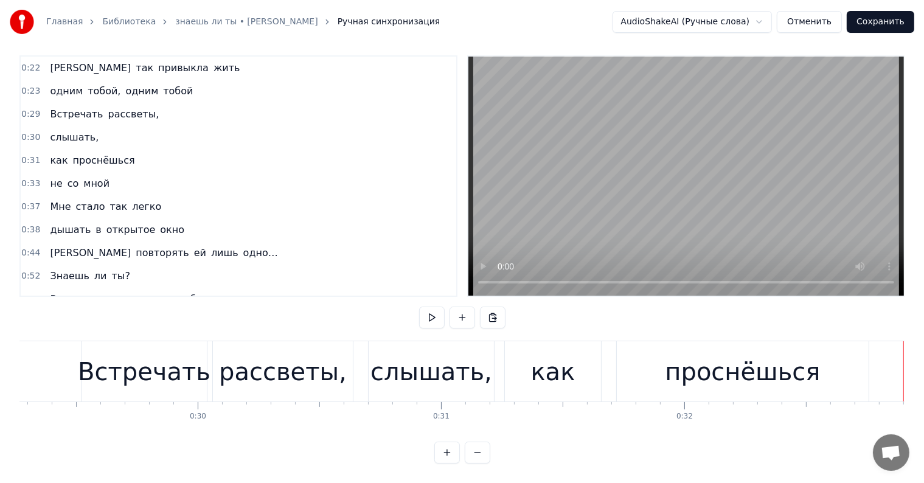
scroll to position [0, 6952]
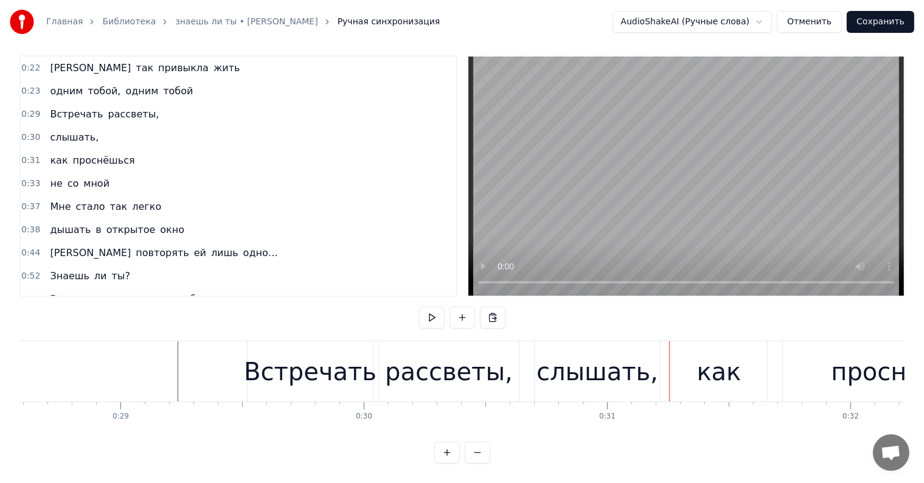
click at [576, 364] on div "слышать," at bounding box center [597, 371] width 122 height 36
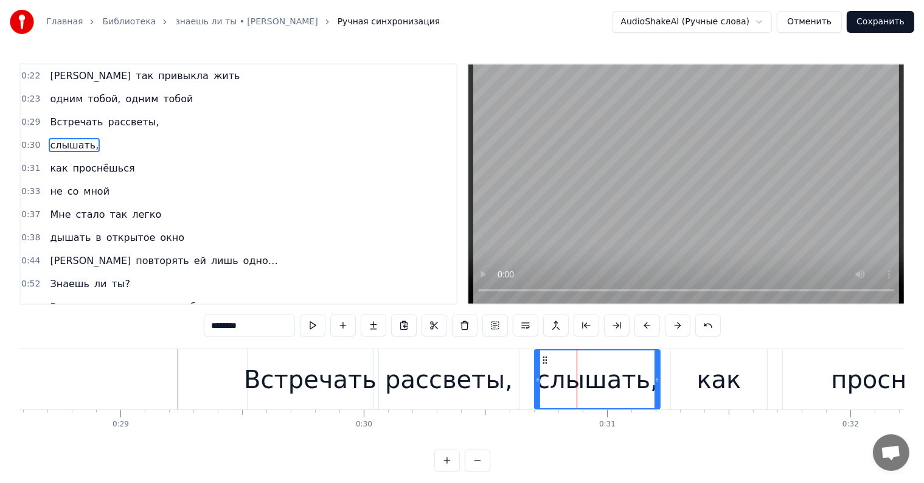
click at [107, 121] on span "рассветы," at bounding box center [134, 122] width 54 height 14
type input "*********"
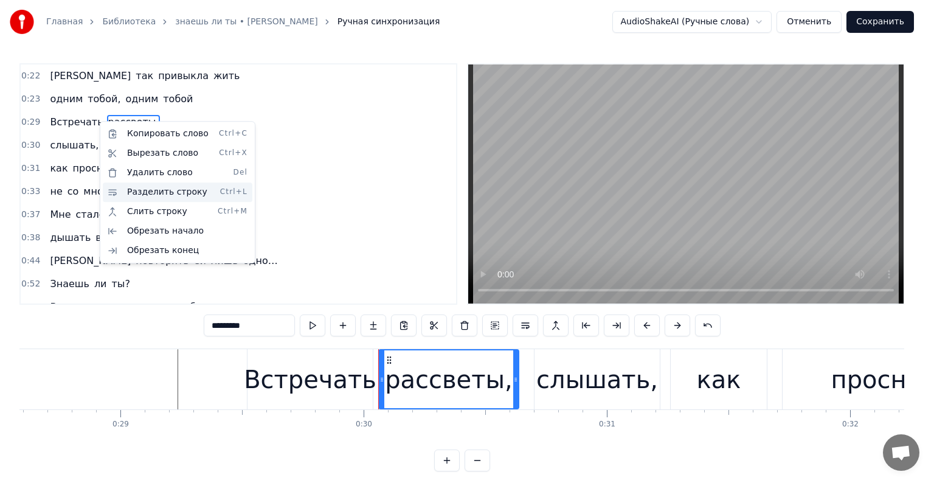
click at [161, 190] on div "Разделить строку Ctrl+L" at bounding box center [178, 191] width 150 height 19
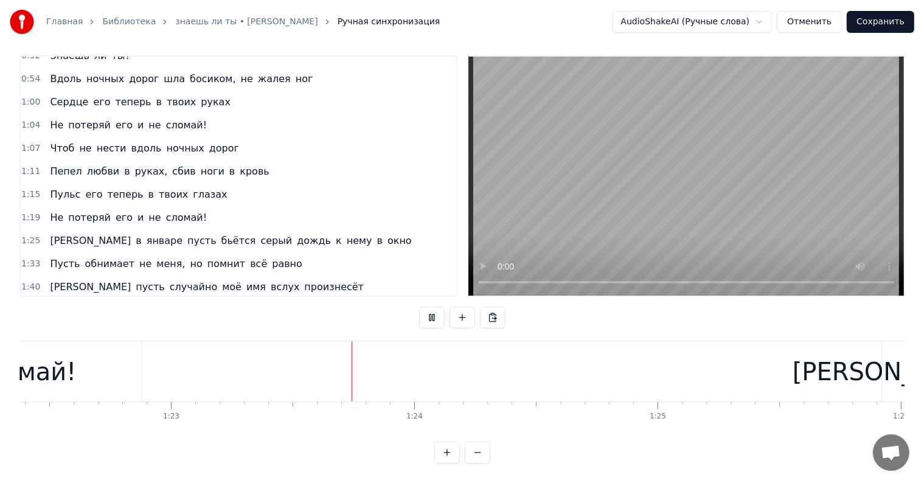
scroll to position [0, 20187]
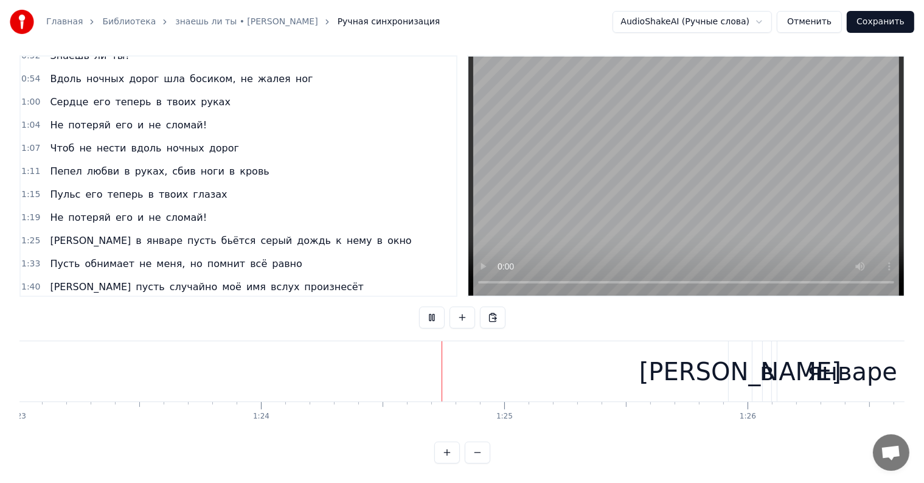
click at [252, 253] on div "Пусть обнимает не меня, но помнит всё равно" at bounding box center [175, 264] width 261 height 22
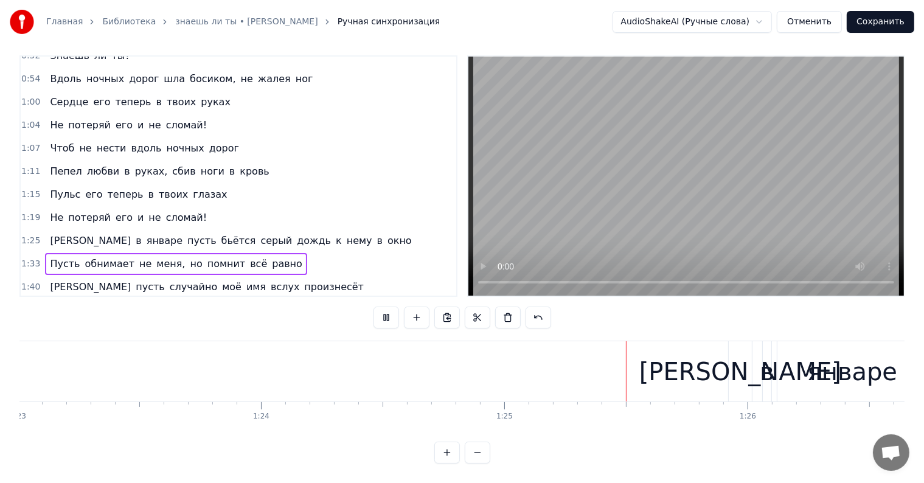
click at [271, 257] on span "равно" at bounding box center [287, 264] width 33 height 14
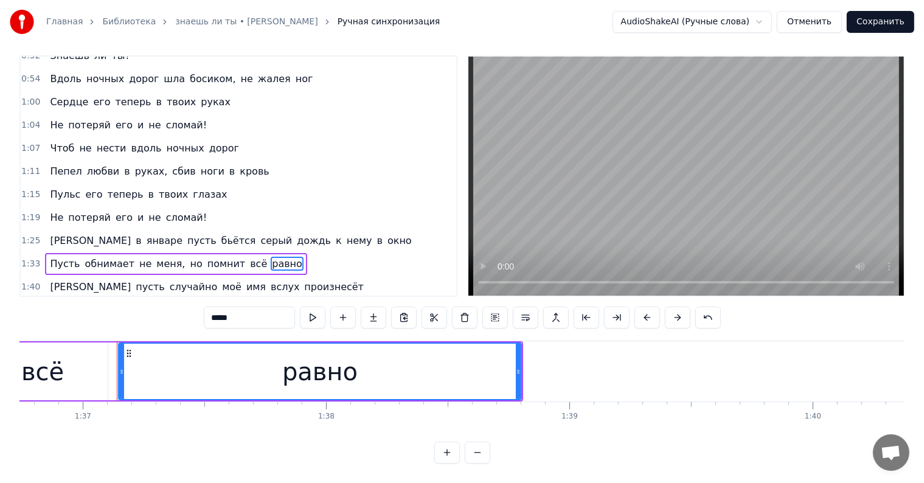
scroll to position [0, 23563]
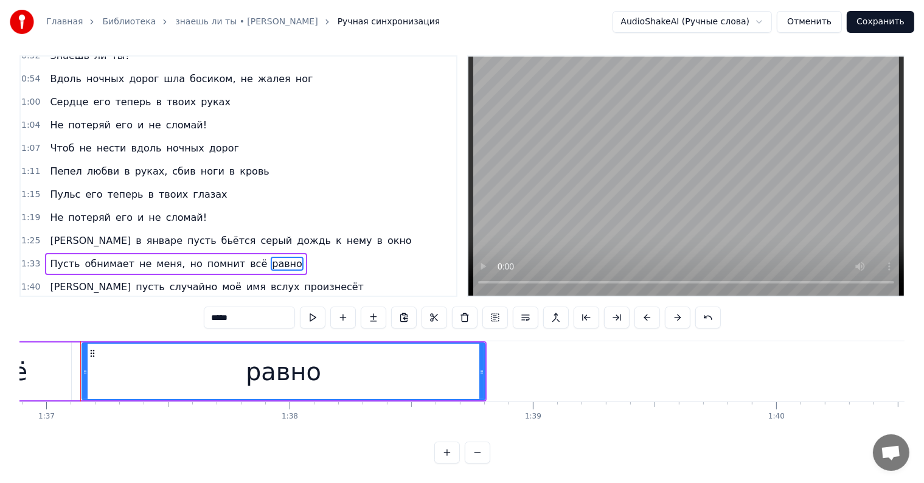
click at [303, 280] on span "произнесёт" at bounding box center [334, 287] width 62 height 14
type input "**********"
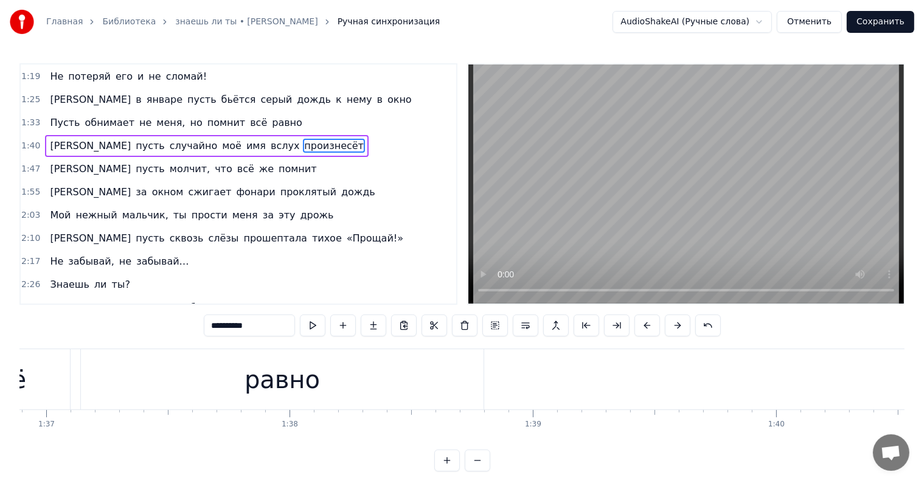
scroll to position [394, 0]
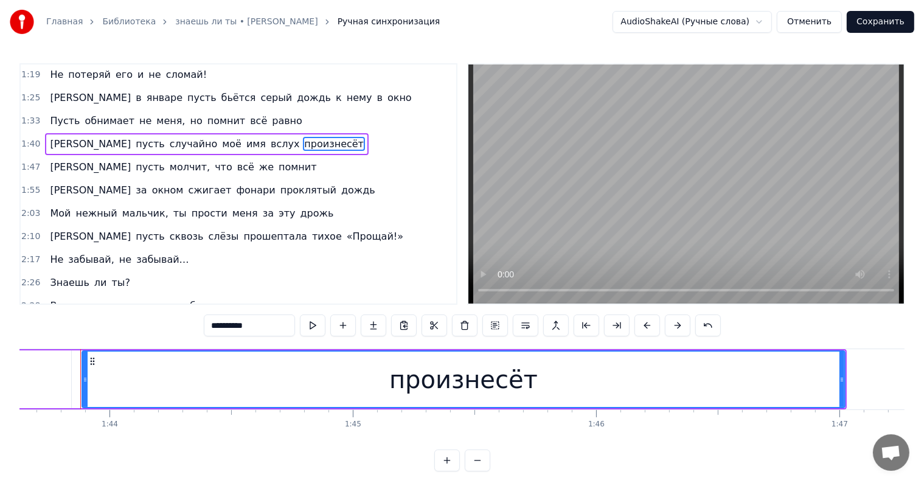
click at [216, 156] on div "И пусть молчит, что всё же помнит" at bounding box center [183, 167] width 276 height 22
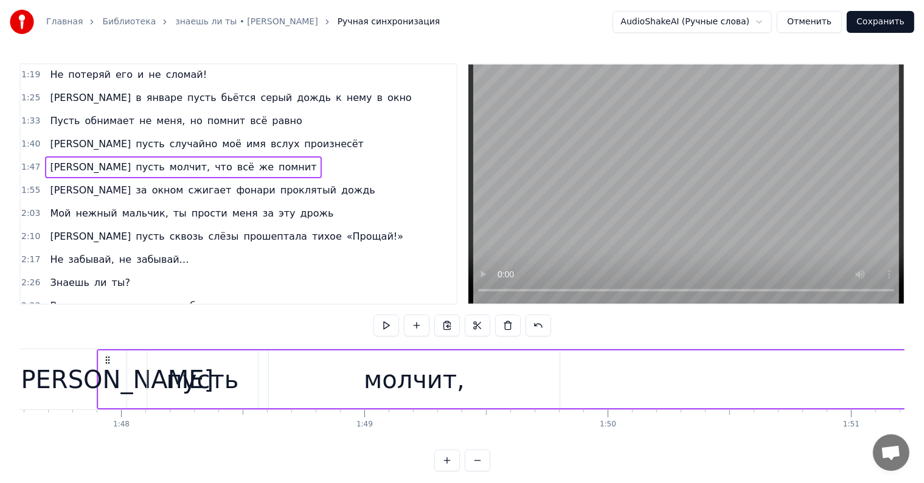
scroll to position [0, 26180]
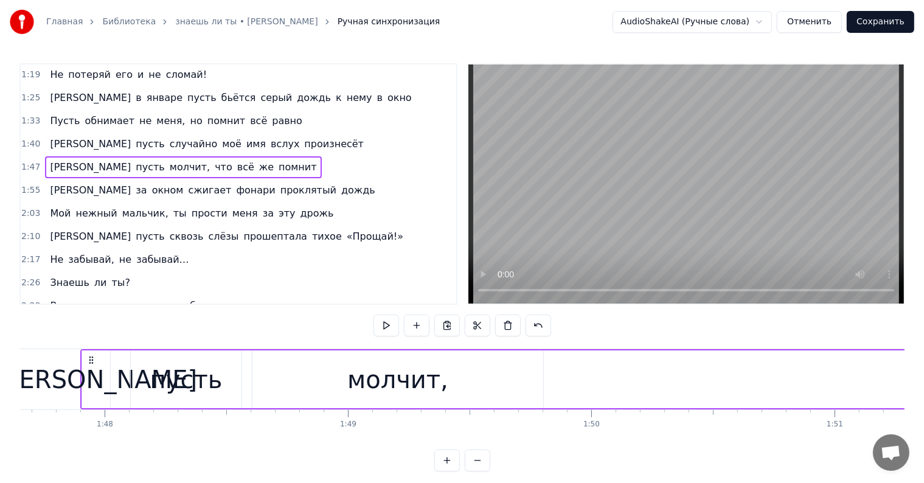
click at [279, 183] on span "проклятый" at bounding box center [308, 190] width 58 height 14
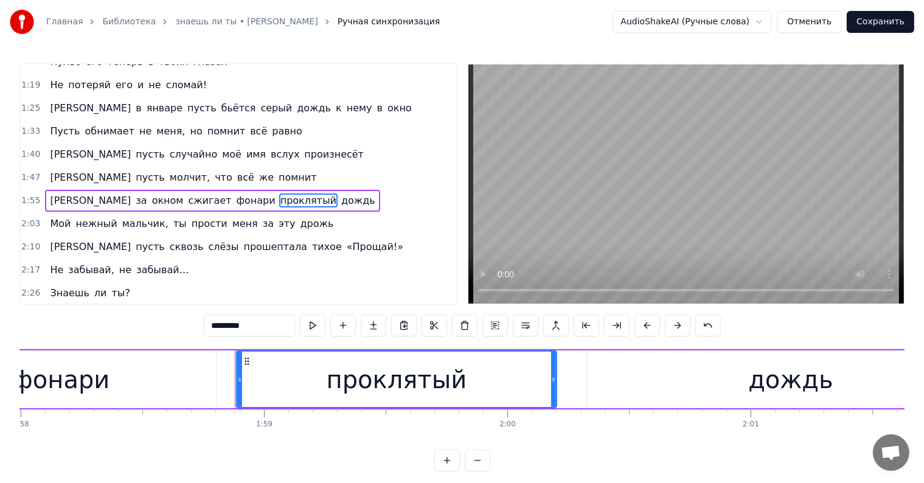
scroll to position [0, 28850]
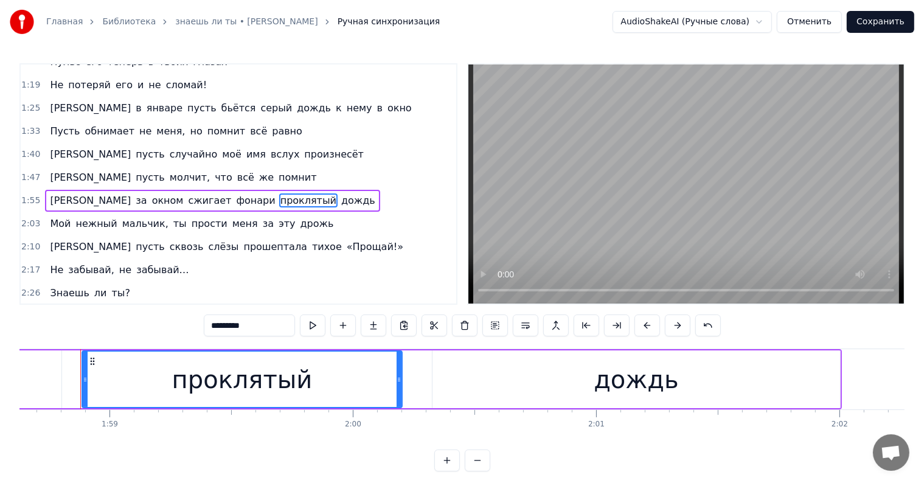
click at [231, 216] on span "меня" at bounding box center [245, 223] width 28 height 14
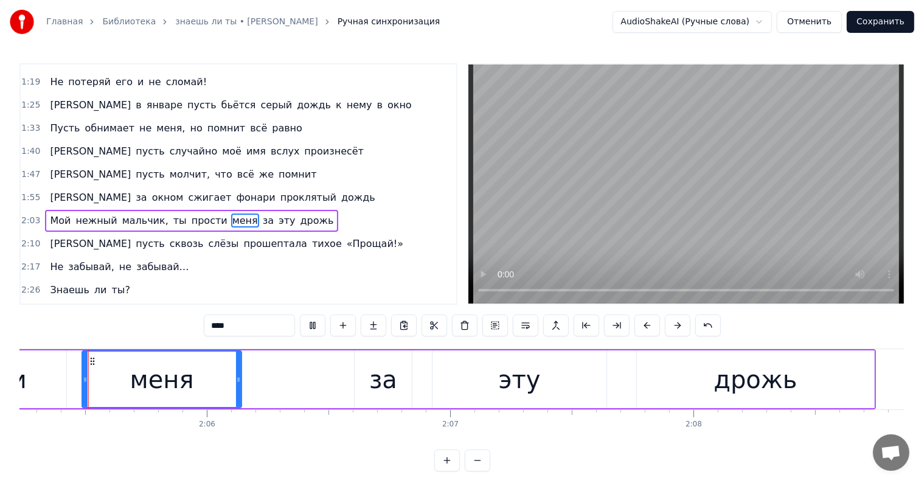
scroll to position [596, 0]
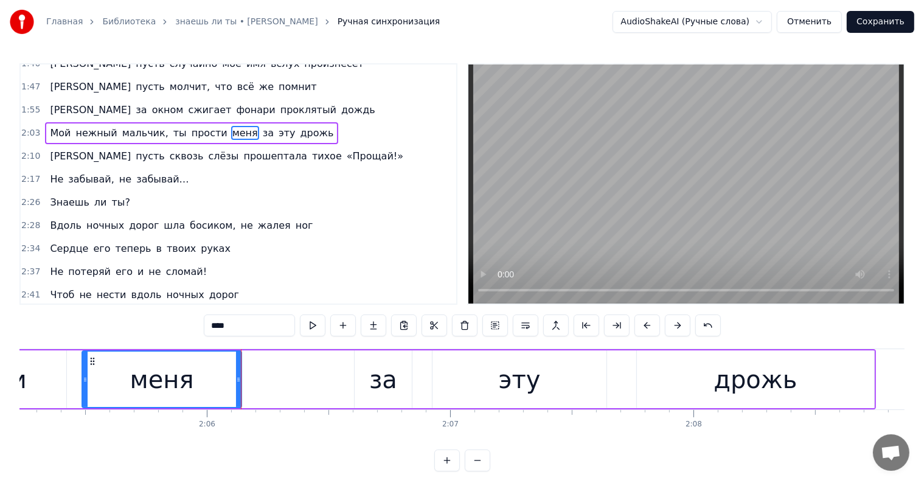
click at [311, 149] on span "тихое" at bounding box center [327, 156] width 32 height 14
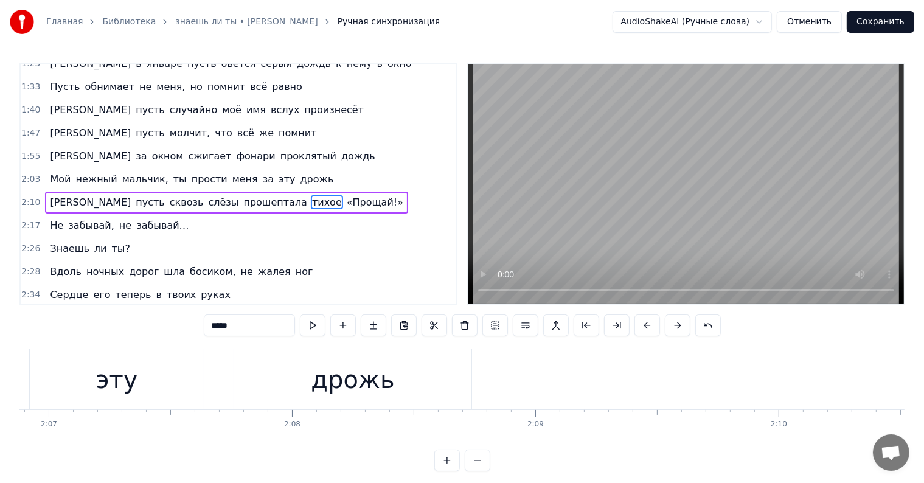
scroll to position [0, 31753]
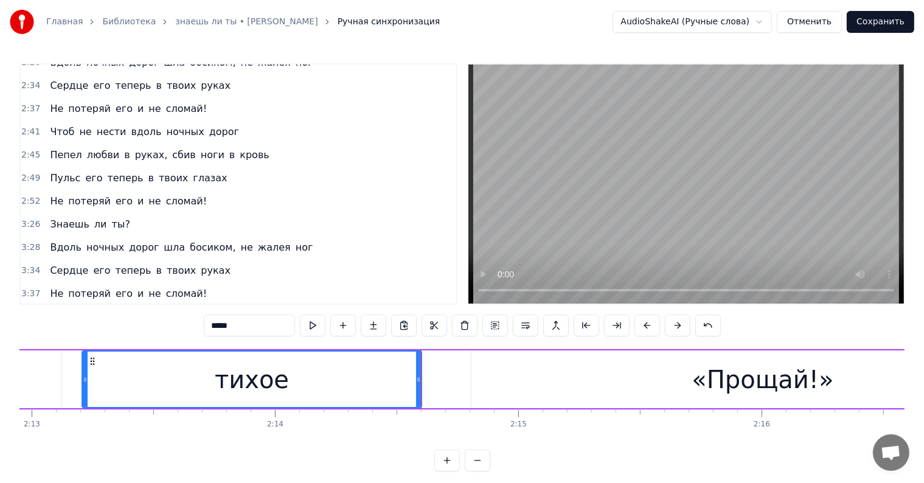
click at [188, 240] on span "босиком," at bounding box center [212, 247] width 48 height 14
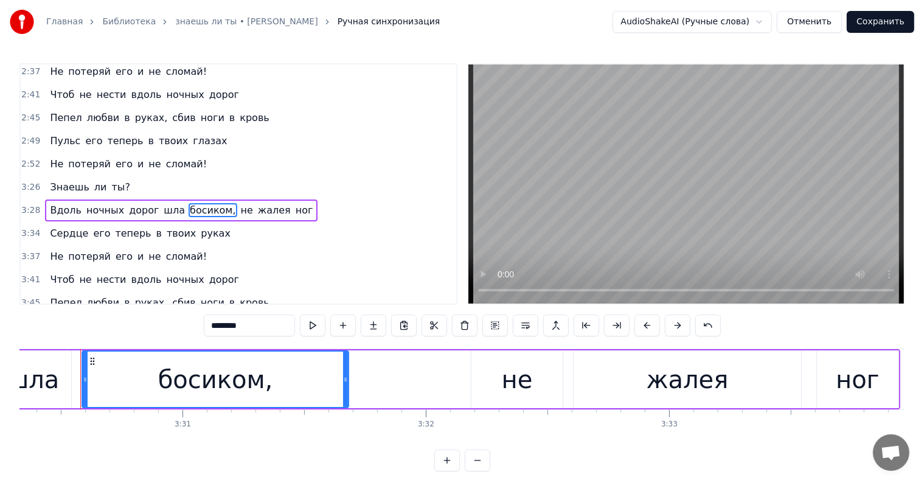
click at [162, 203] on span "шла" at bounding box center [174, 210] width 24 height 14
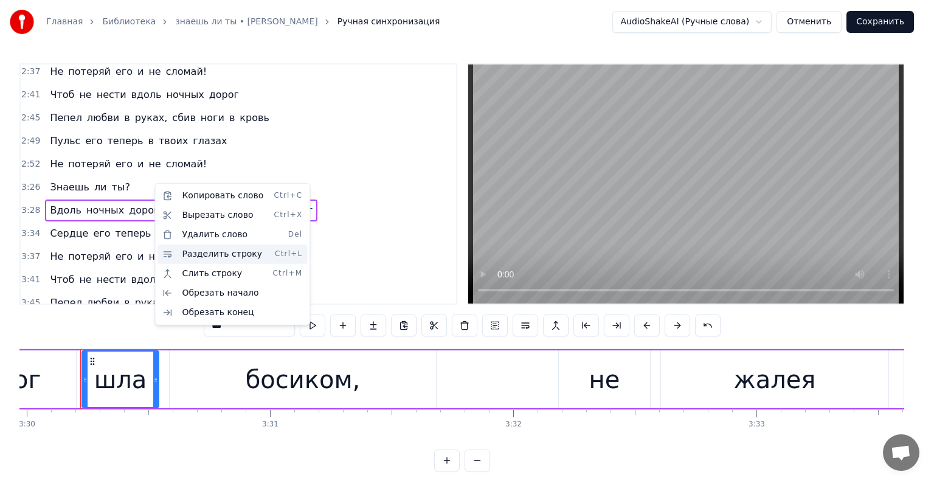
click at [208, 248] on div "Разделить строку Ctrl+L" at bounding box center [232, 253] width 150 height 19
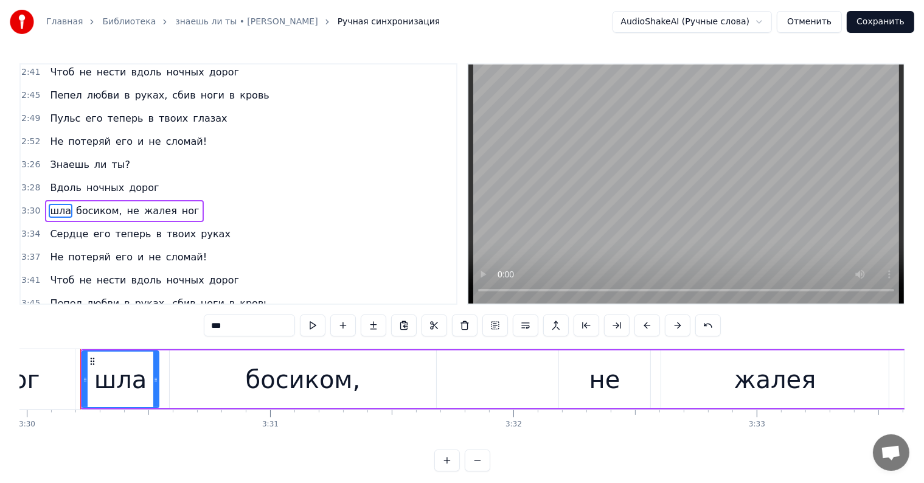
click at [106, 181] on span "ночных" at bounding box center [105, 188] width 40 height 14
type input "******"
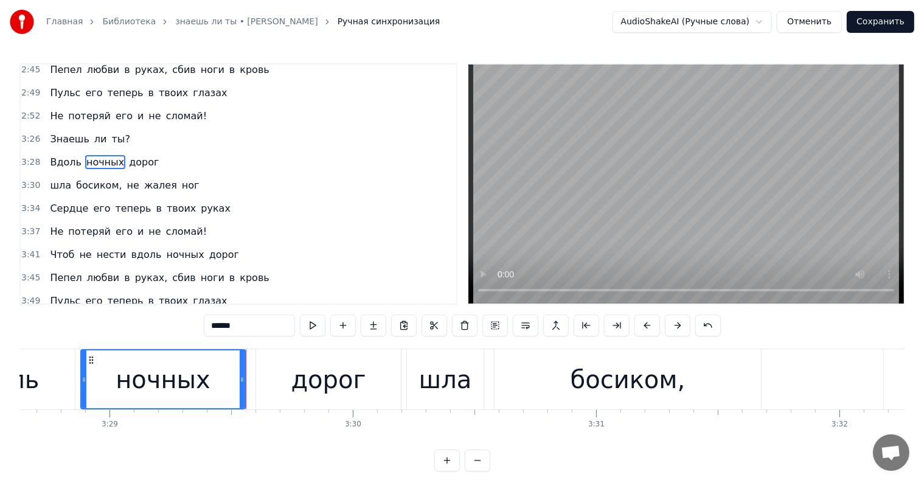
click at [250, 357] on div "Вдоль ночных дорог" at bounding box center [164, 379] width 479 height 60
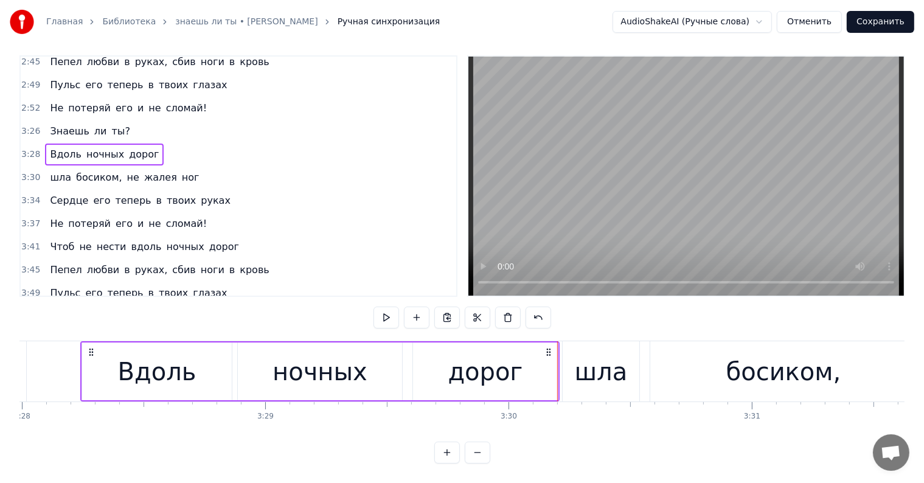
click at [558, 389] on div "Вдоль ночных дорог" at bounding box center [319, 371] width 479 height 60
click at [558, 382] on div "Вдоль ночных дорог" at bounding box center [319, 371] width 479 height 60
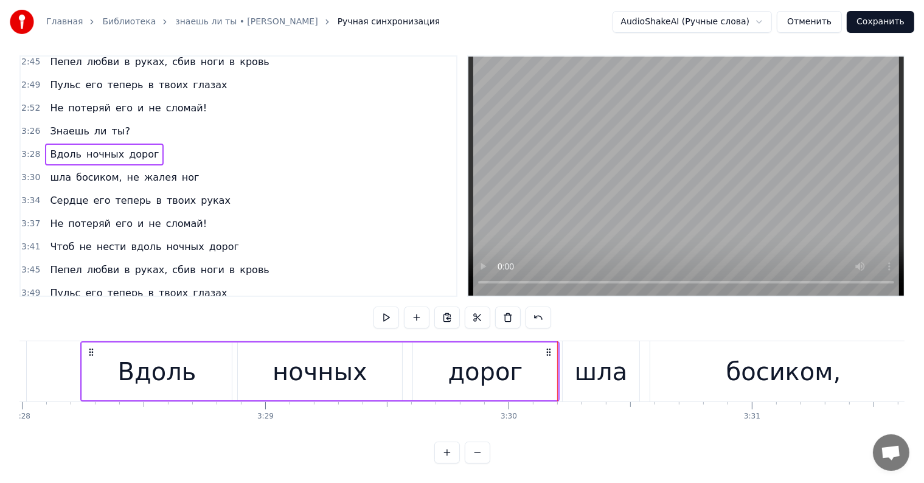
click at [558, 380] on div "Вдоль ночных дорог" at bounding box center [319, 371] width 479 height 60
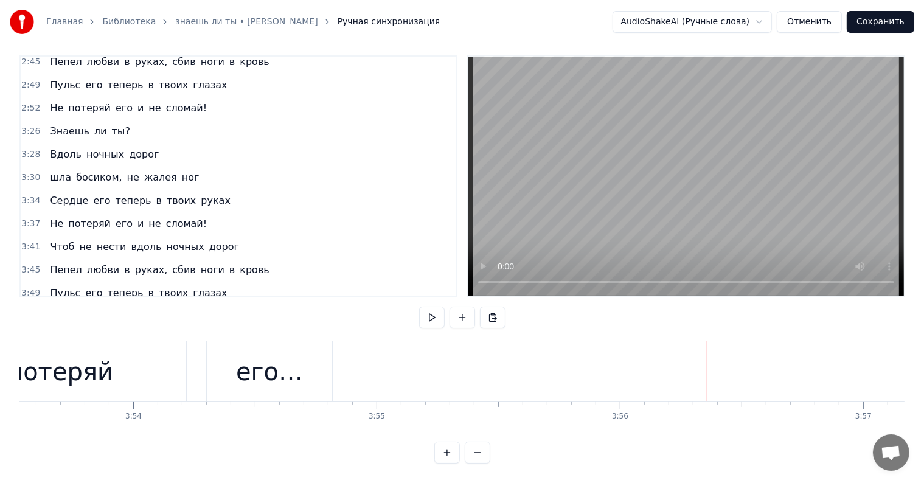
click at [873, 21] on button "Сохранить" at bounding box center [879, 22] width 67 height 22
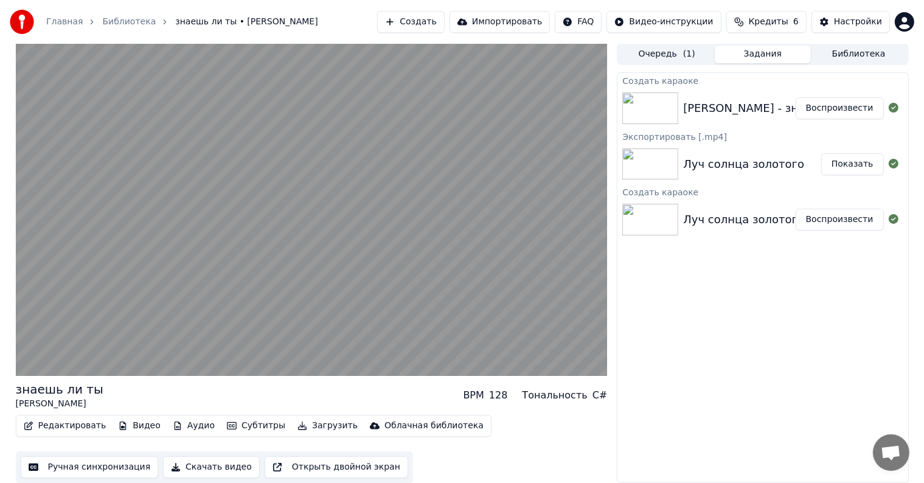
click at [300, 423] on button "Загрузить" at bounding box center [327, 425] width 70 height 17
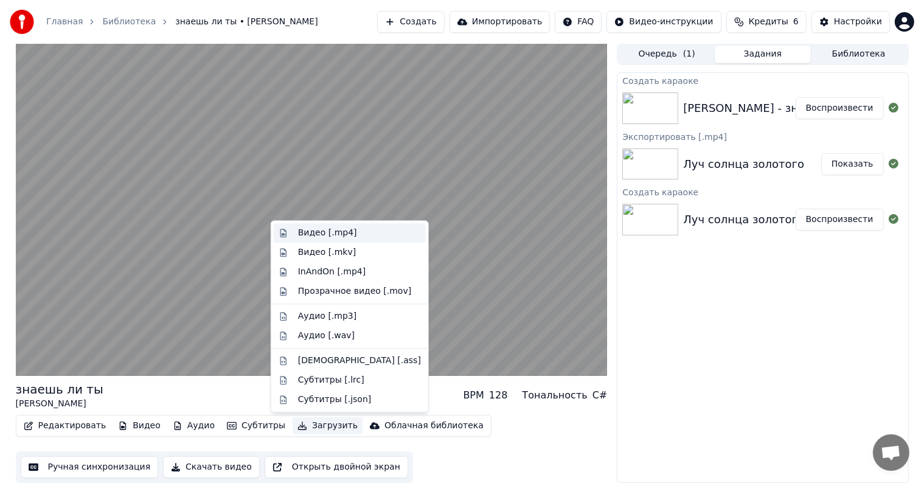
click at [328, 232] on div "Видео [.mp4]" at bounding box center [327, 233] width 59 height 12
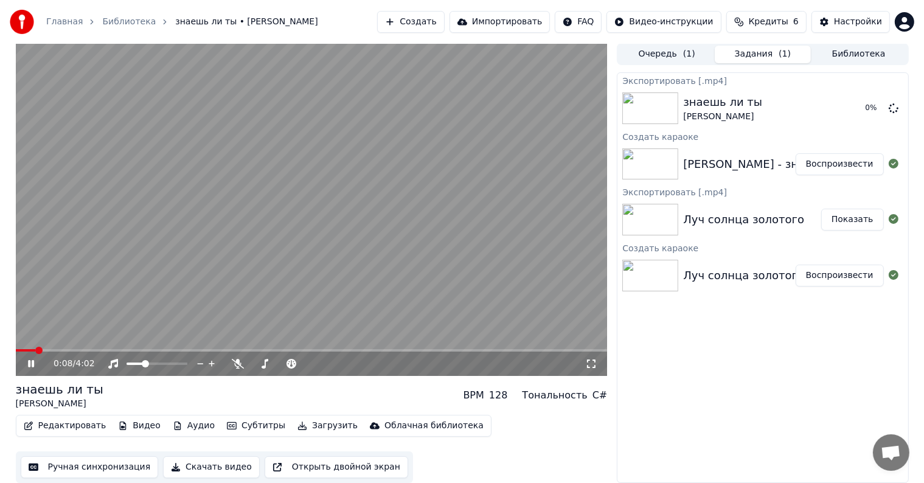
click at [33, 362] on icon at bounding box center [31, 363] width 6 height 7
click at [64, 25] on link "Главная" at bounding box center [64, 22] width 36 height 12
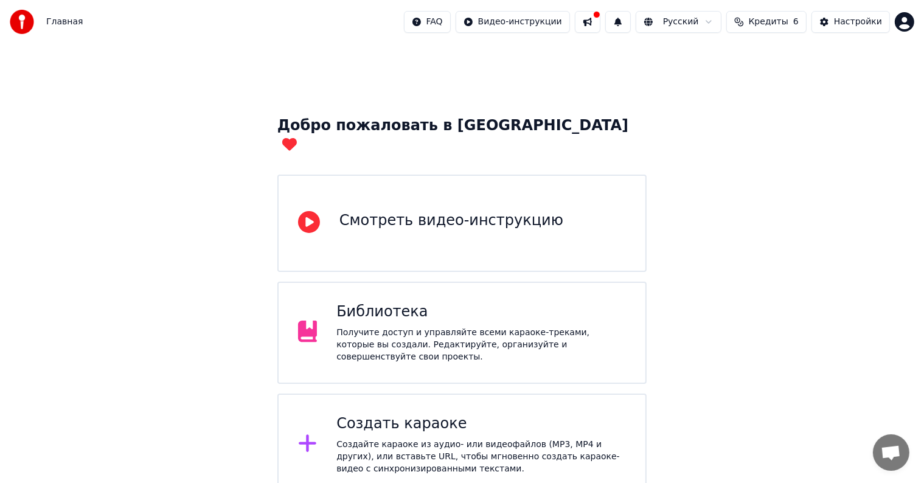
click at [420, 414] on div "Создать караоке" at bounding box center [480, 423] width 289 height 19
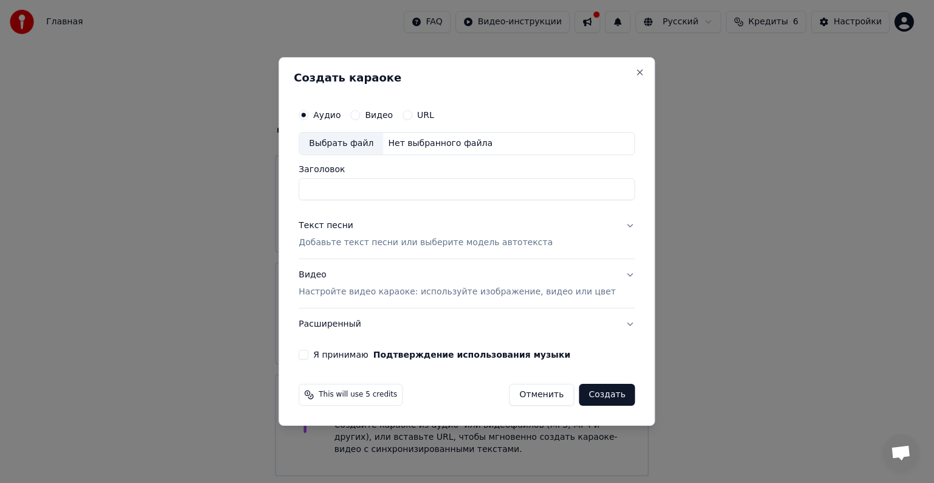
click at [378, 197] on input "Заголовок" at bounding box center [467, 189] width 336 height 22
click at [361, 142] on div "Выбрать файл" at bounding box center [341, 144] width 84 height 22
drag, startPoint x: 490, startPoint y: 187, endPoint x: 210, endPoint y: 180, distance: 279.7
click at [209, 181] on body "Главная FAQ Видео-инструкции Русский Кредиты 6 Настройки Добро пожаловать в You…" at bounding box center [462, 297] width 924 height 596
type input "**********"
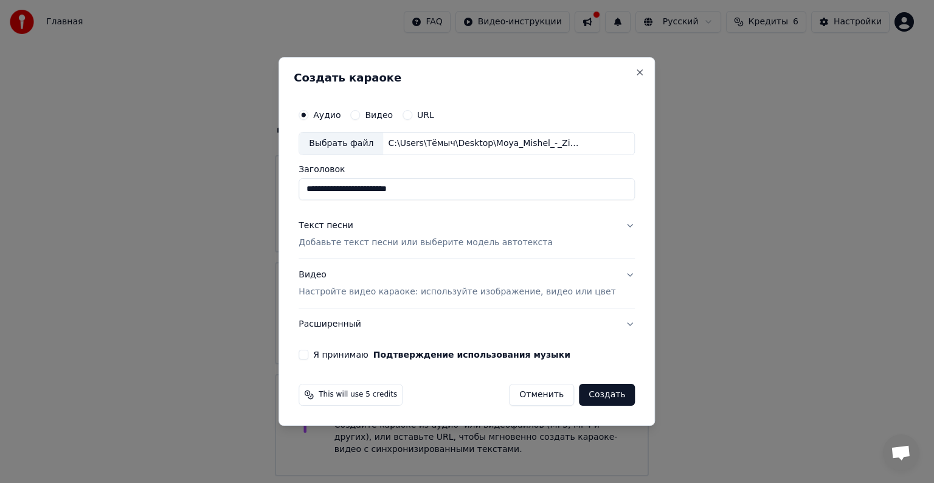
click at [605, 224] on button "Текст песни Добавьте текст песни или выберите модель автотекста" at bounding box center [467, 234] width 336 height 49
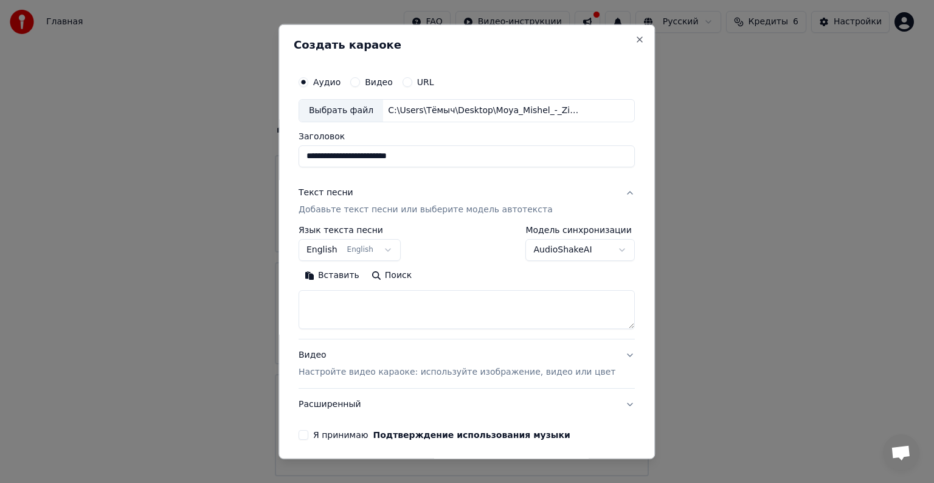
click at [379, 308] on textarea at bounding box center [467, 309] width 336 height 39
paste textarea "**********"
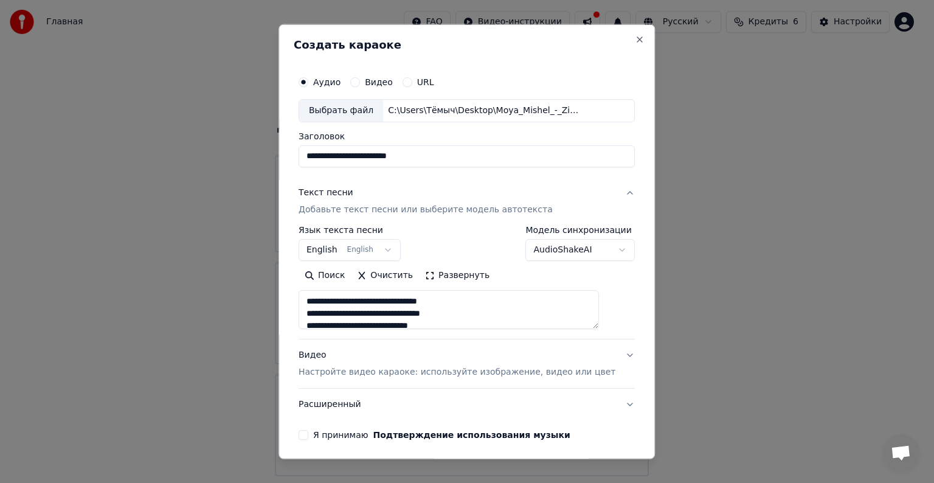
scroll to position [550, 0]
type textarea "**********"
click at [397, 248] on body "Главная FAQ Видео-инструкции Русский Кредиты 6 Настройки Добро пожаловать в You…" at bounding box center [462, 297] width 924 height 596
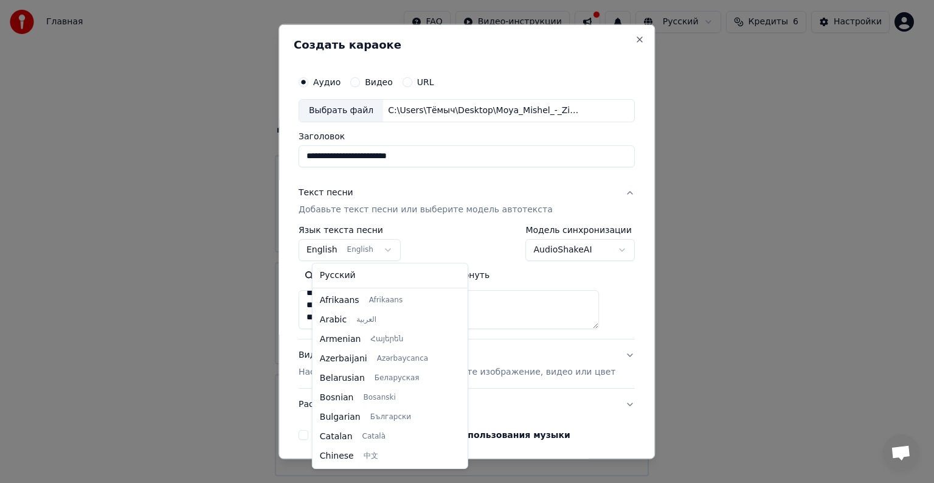
scroll to position [97, 0]
select select "**"
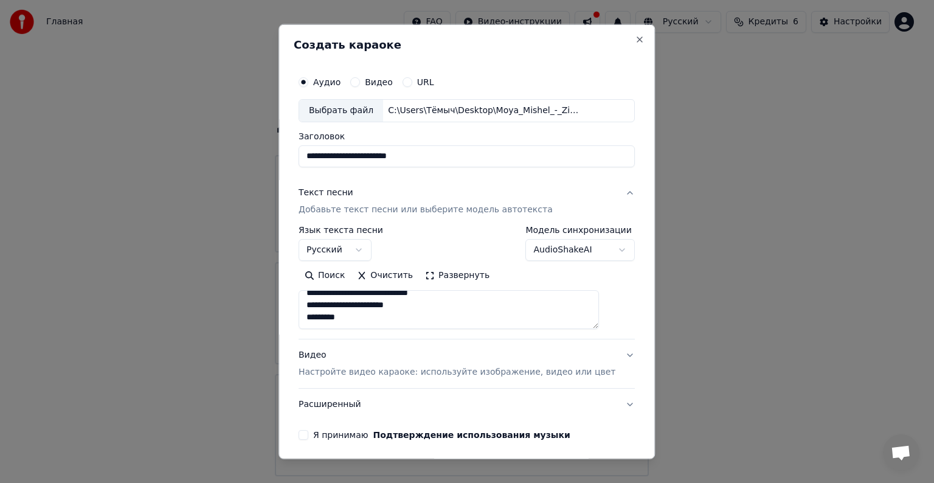
click at [384, 361] on div "Видео Настройте видео караоке: используйте изображение, видео или цвет" at bounding box center [457, 363] width 317 height 29
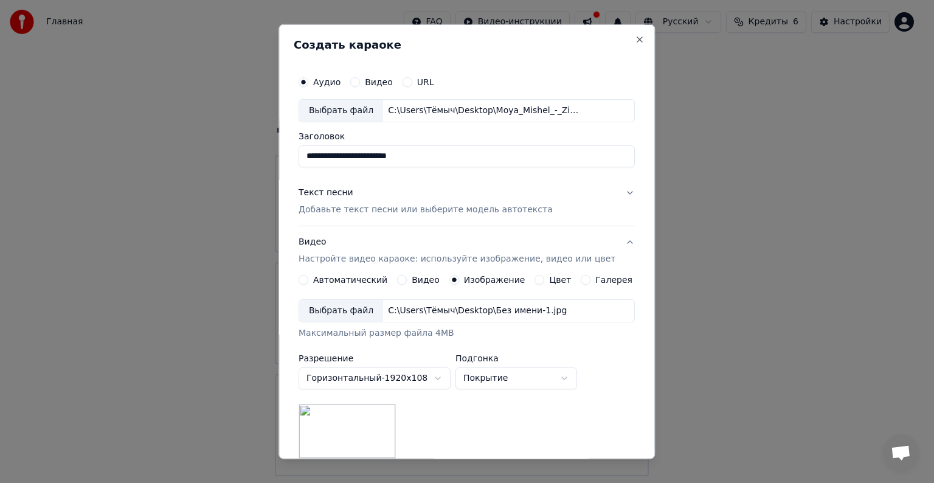
click at [474, 280] on label "Изображение" at bounding box center [494, 279] width 61 height 9
click at [459, 280] on button "Изображение" at bounding box center [454, 280] width 10 height 10
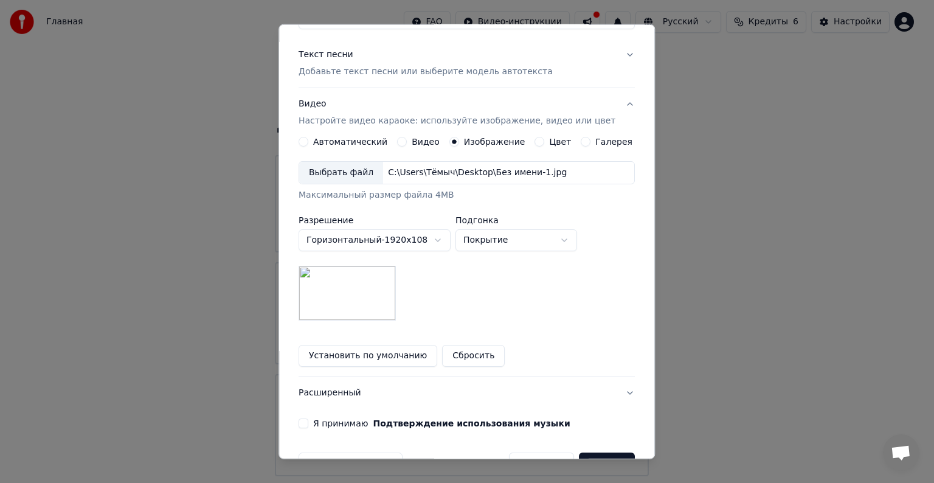
scroll to position [173, 0]
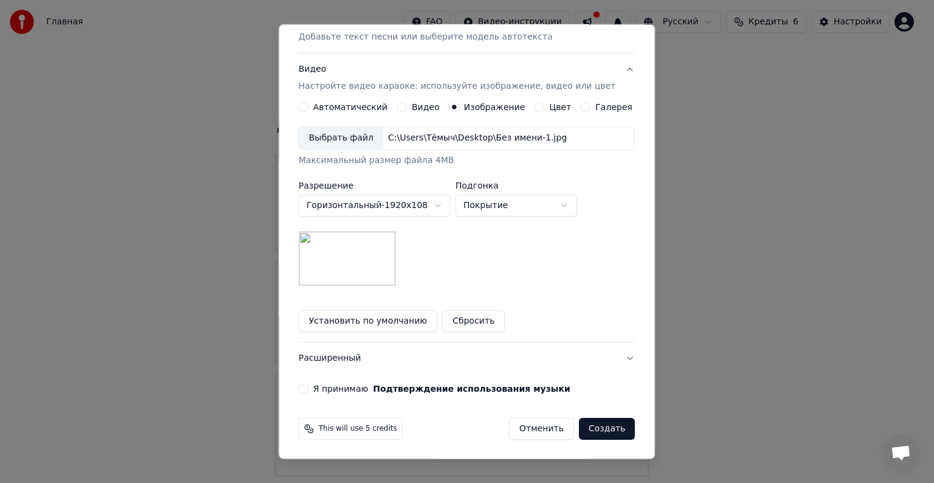
click at [334, 391] on label "Я принимаю Подтверждение использования музыки" at bounding box center [441, 388] width 257 height 9
click at [308, 391] on button "Я принимаю Подтверждение использования музыки" at bounding box center [304, 389] width 10 height 10
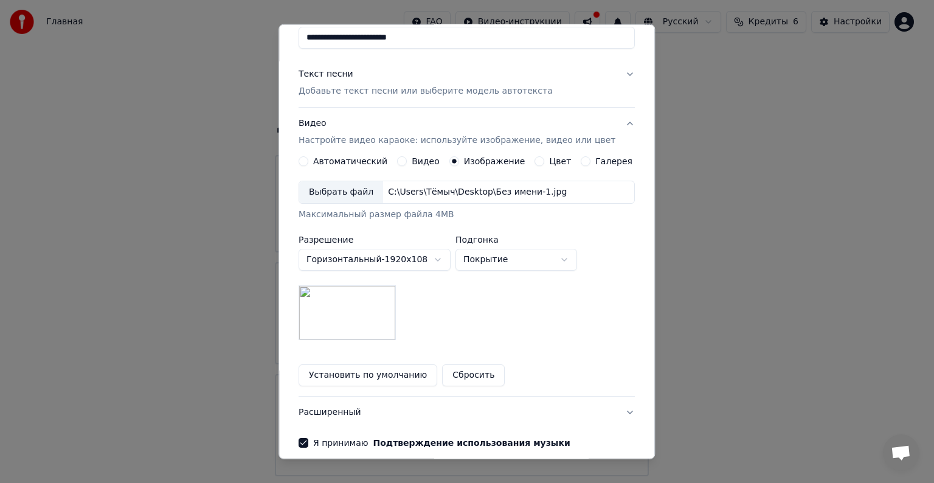
scroll to position [112, 0]
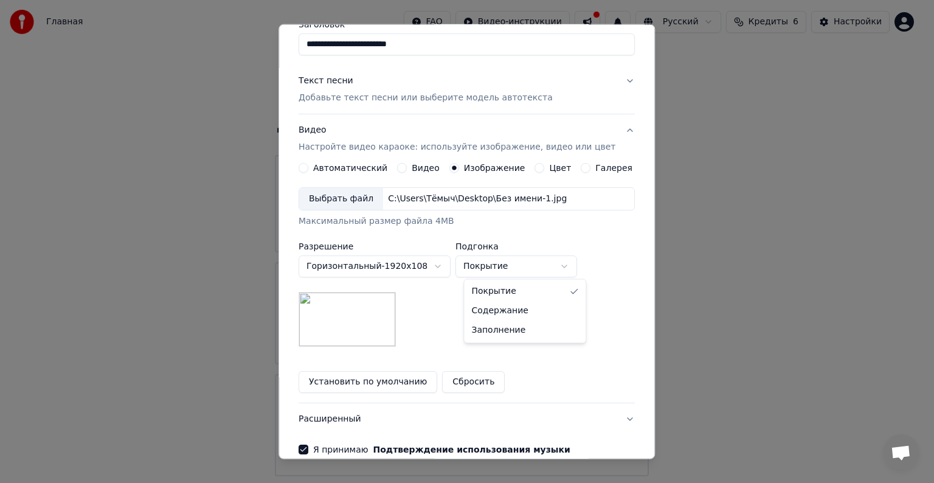
click at [497, 269] on body "Главная FAQ Видео-инструкции Русский Кредиты 6 Настройки Добро пожаловать в You…" at bounding box center [462, 297] width 924 height 596
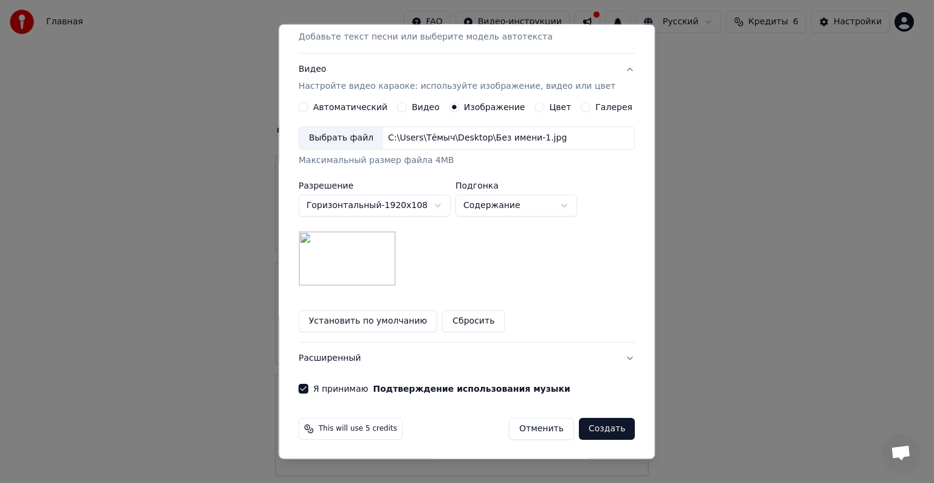
click at [525, 209] on body "Главная FAQ Видео-инструкции Русский Кредиты 6 Настройки Добро пожаловать в You…" at bounding box center [462, 297] width 924 height 596
click at [527, 207] on body "Главная FAQ Видео-инструкции Русский Кредиты 6 Настройки Добро пожаловать в You…" at bounding box center [462, 297] width 924 height 596
select select "*****"
click at [595, 428] on button "Создать" at bounding box center [607, 429] width 56 height 22
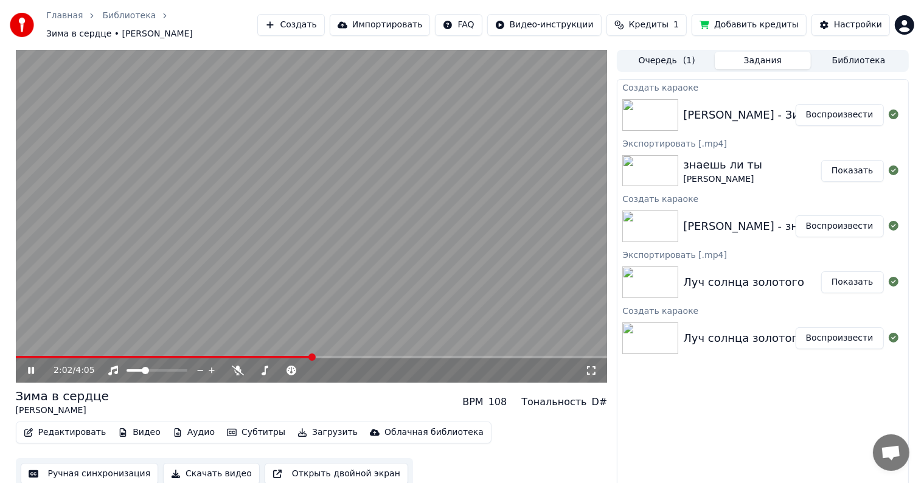
drag, startPoint x: 51, startPoint y: 348, endPoint x: 19, endPoint y: 347, distance: 31.7
click at [19, 347] on video at bounding box center [312, 216] width 592 height 333
click at [24, 356] on span at bounding box center [21, 357] width 10 height 2
click at [33, 365] on icon at bounding box center [40, 370] width 29 height 10
click at [187, 367] on span at bounding box center [183, 370] width 7 height 7
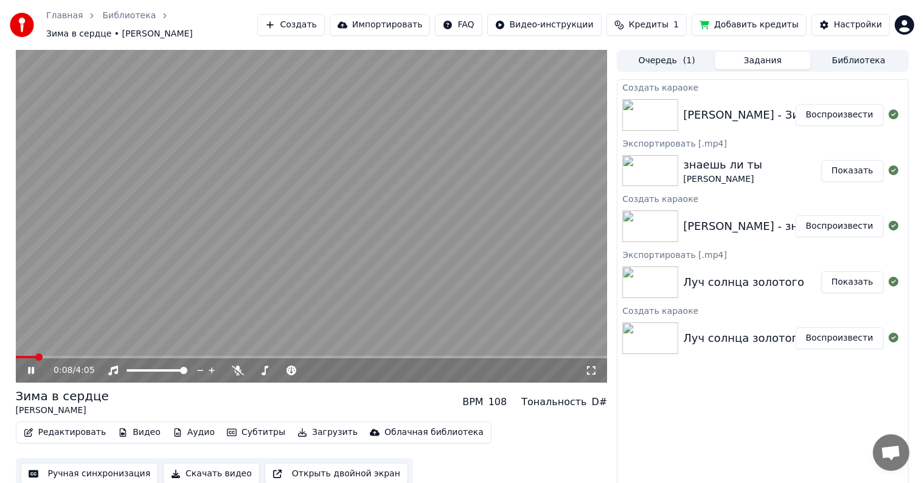
click at [238, 387] on div "Зима в сердце [PERSON_NAME] BPM 108 Тональность D#" at bounding box center [312, 401] width 592 height 29
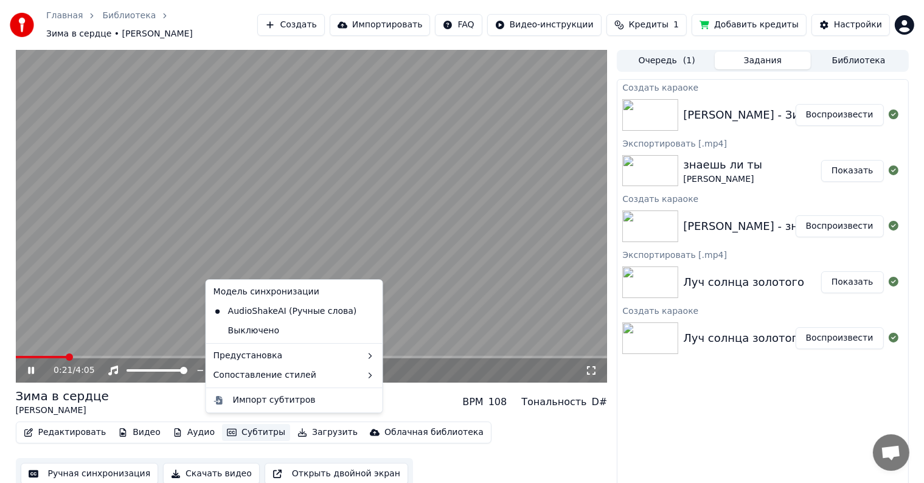
click at [233, 424] on button "Субтитры" at bounding box center [256, 432] width 68 height 17
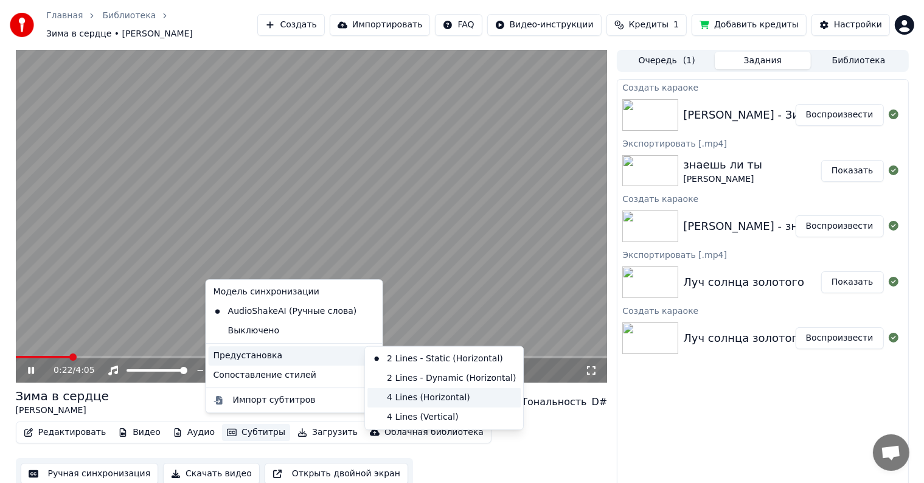
click at [406, 394] on div "4 Lines (Horizontal)" at bounding box center [443, 397] width 153 height 19
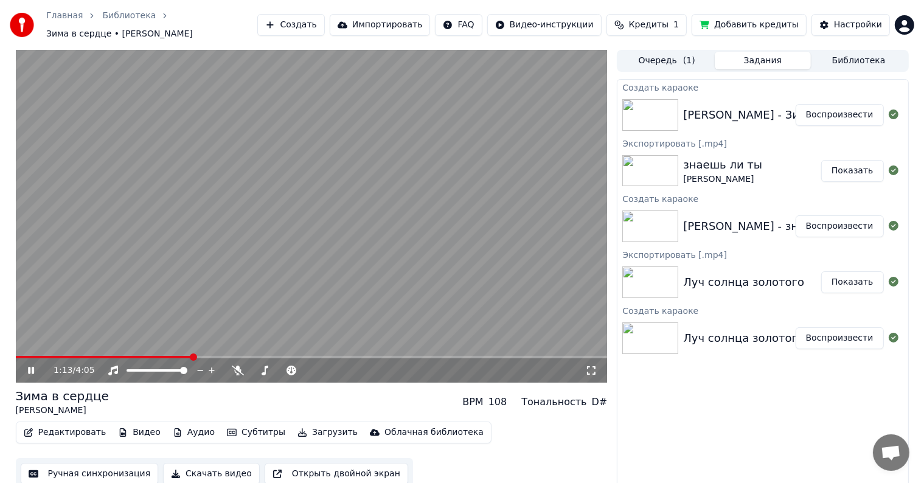
click at [210, 348] on video at bounding box center [312, 216] width 592 height 333
click at [36, 365] on icon at bounding box center [40, 370] width 29 height 10
click at [244, 353] on span at bounding box center [243, 356] width 7 height 7
click at [270, 356] on span at bounding box center [312, 357] width 592 height 2
click at [338, 356] on span at bounding box center [312, 357] width 592 height 2
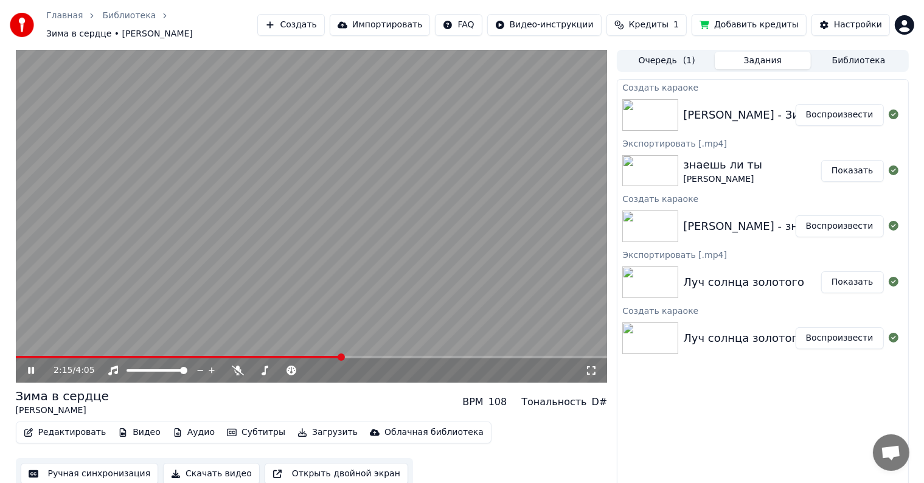
click at [376, 356] on span at bounding box center [312, 357] width 592 height 2
click at [416, 356] on span at bounding box center [312, 357] width 592 height 2
click at [449, 356] on span at bounding box center [312, 357] width 592 height 2
click at [480, 356] on span at bounding box center [312, 357] width 592 height 2
click at [515, 356] on span at bounding box center [312, 357] width 592 height 2
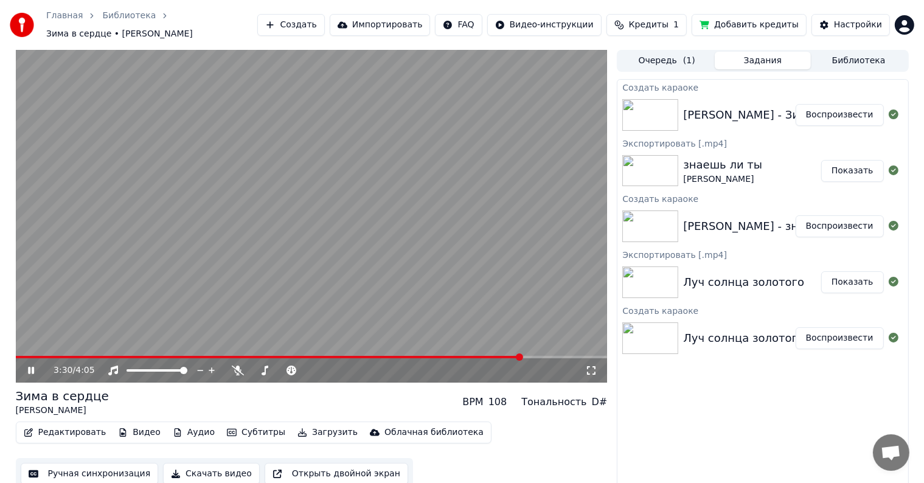
click at [522, 356] on span at bounding box center [312, 357] width 592 height 2
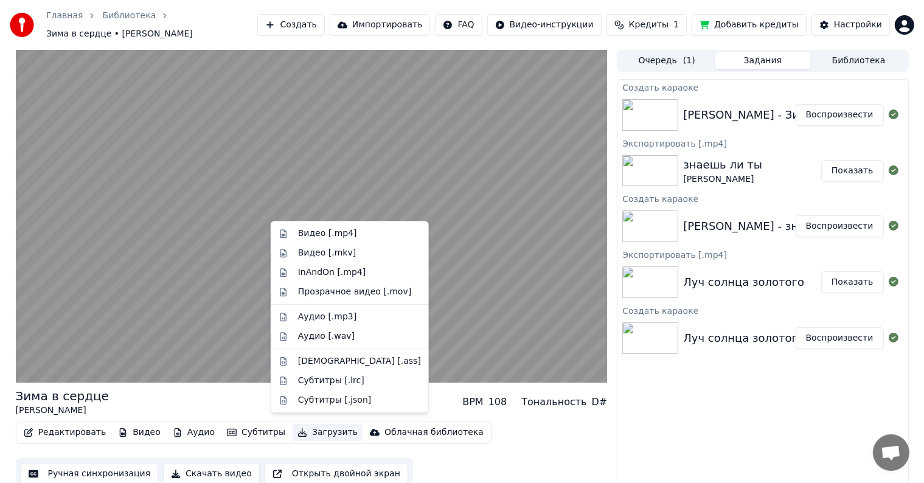
click at [292, 426] on button "Загрузить" at bounding box center [327, 432] width 70 height 17
click at [338, 231] on div "Видео [.mp4]" at bounding box center [327, 233] width 59 height 12
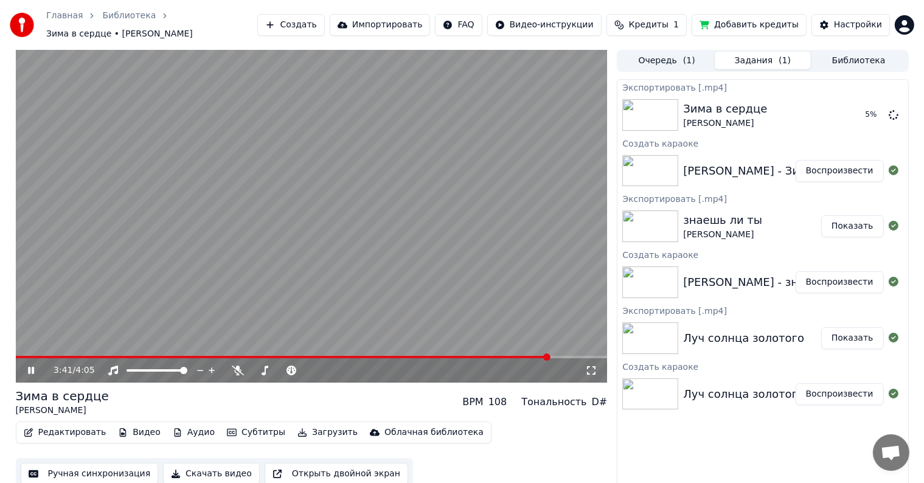
click at [34, 365] on icon at bounding box center [40, 370] width 29 height 10
click at [844, 108] on button "Показать" at bounding box center [852, 115] width 63 height 22
